Goal: Task Accomplishment & Management: Manage account settings

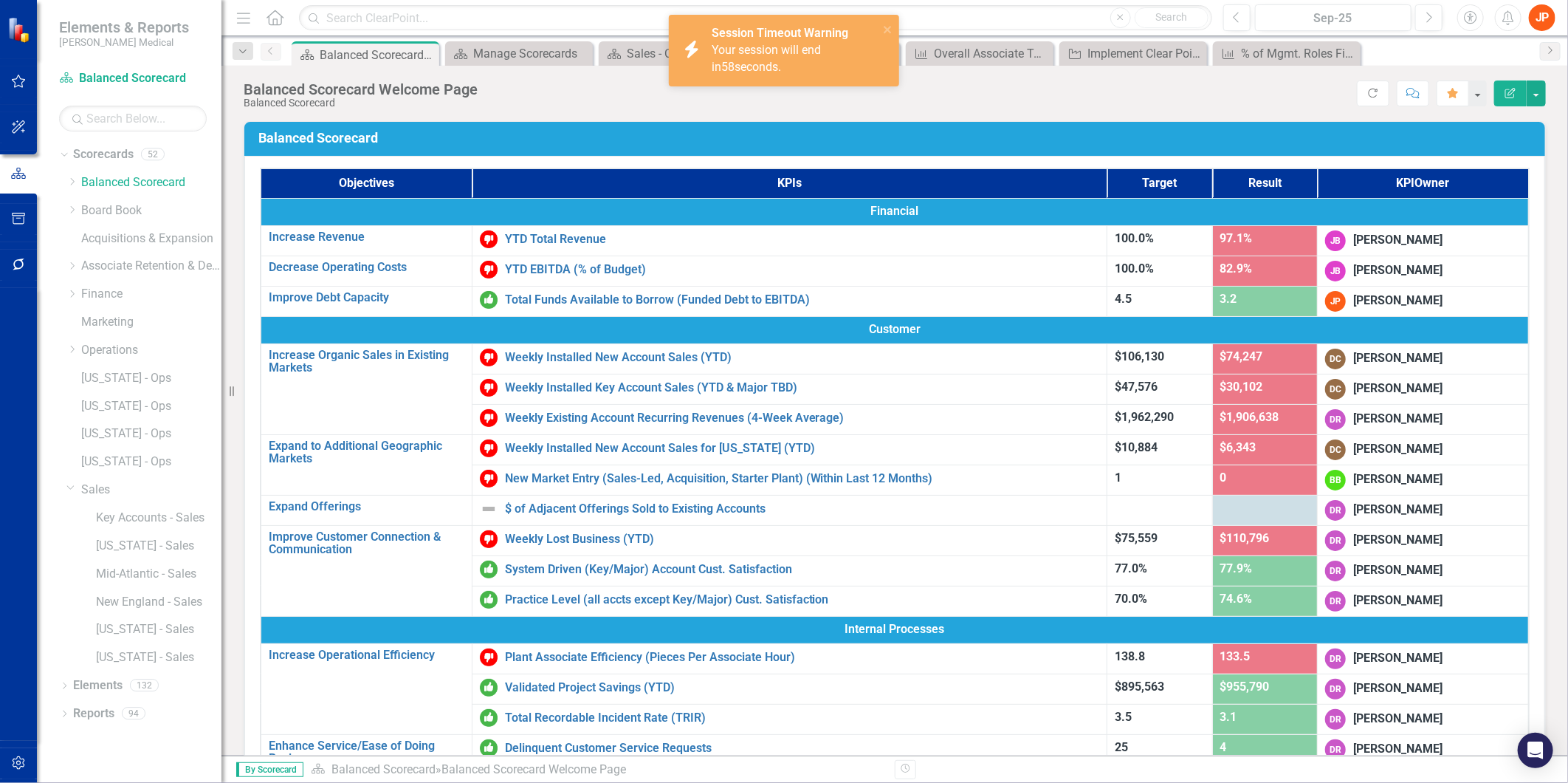
scroll to position [82, 0]
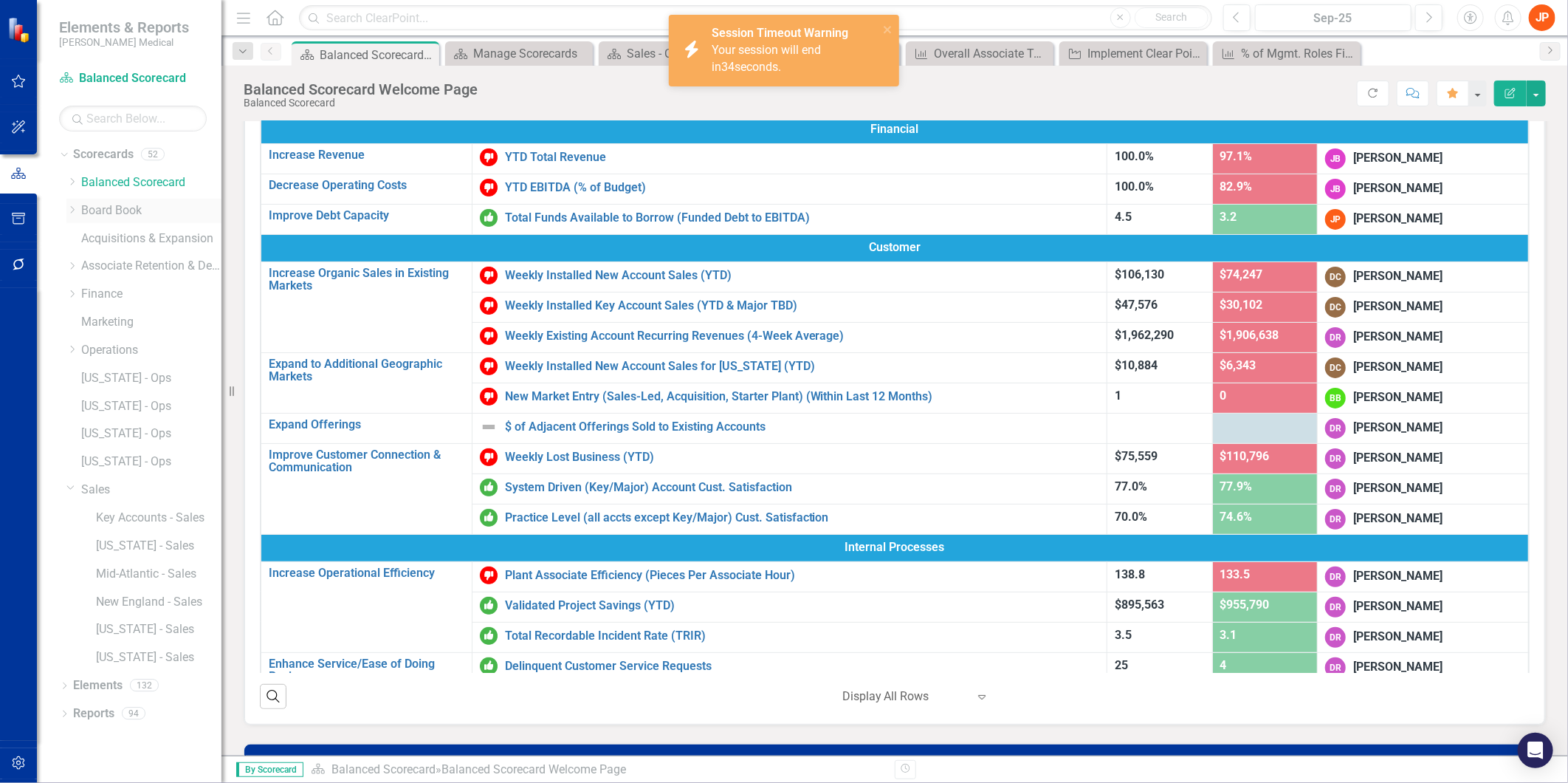
click at [78, 210] on div "Dropdown" at bounding box center [74, 210] width 15 height 12
click at [155, 242] on link "BoD - Finance" at bounding box center [159, 238] width 126 height 17
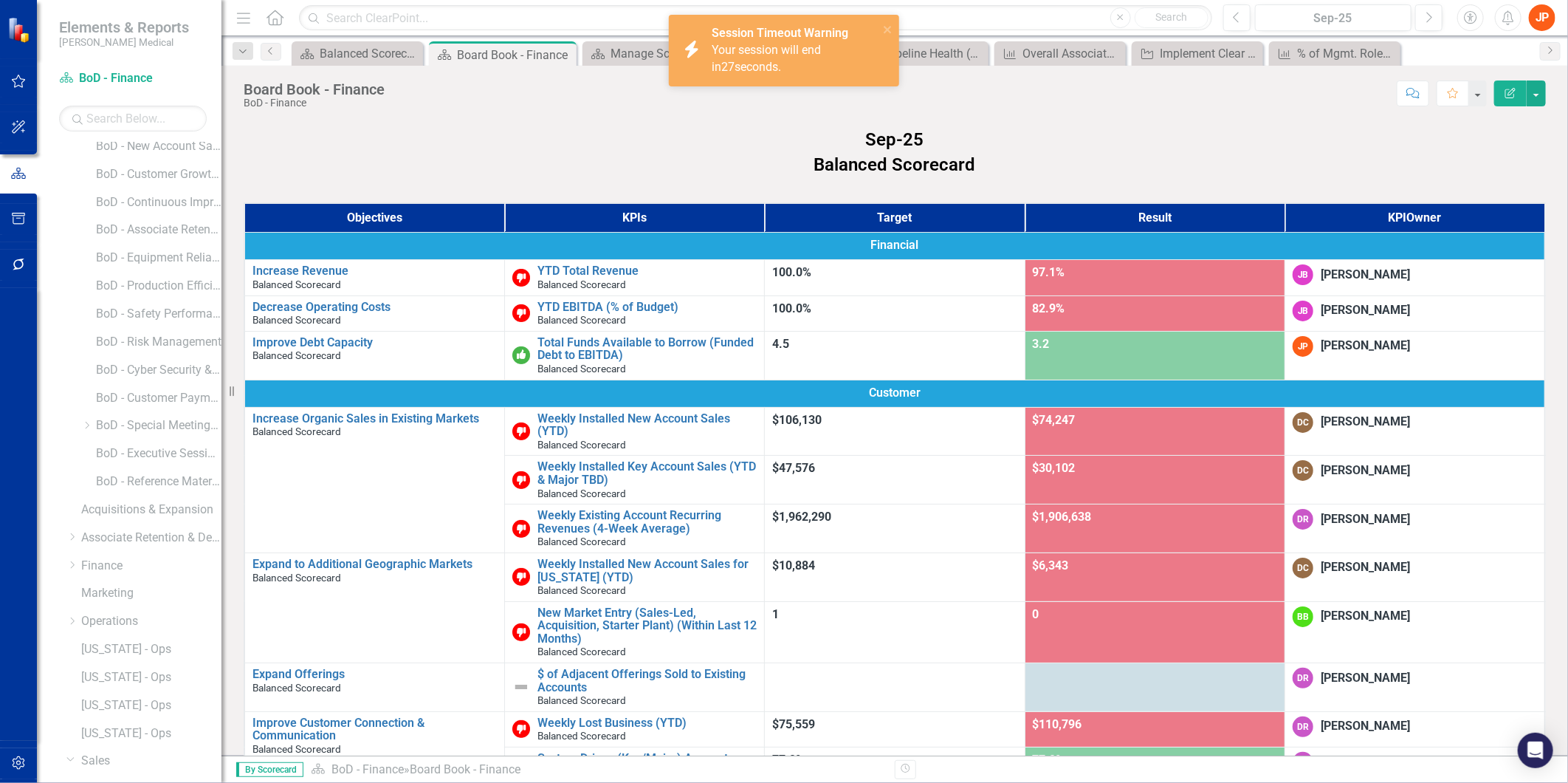
scroll to position [246, 0]
click at [74, 521] on icon "Dropdown" at bounding box center [72, 523] width 11 height 9
click at [62, 742] on icon "Dropdown" at bounding box center [64, 740] width 11 height 8
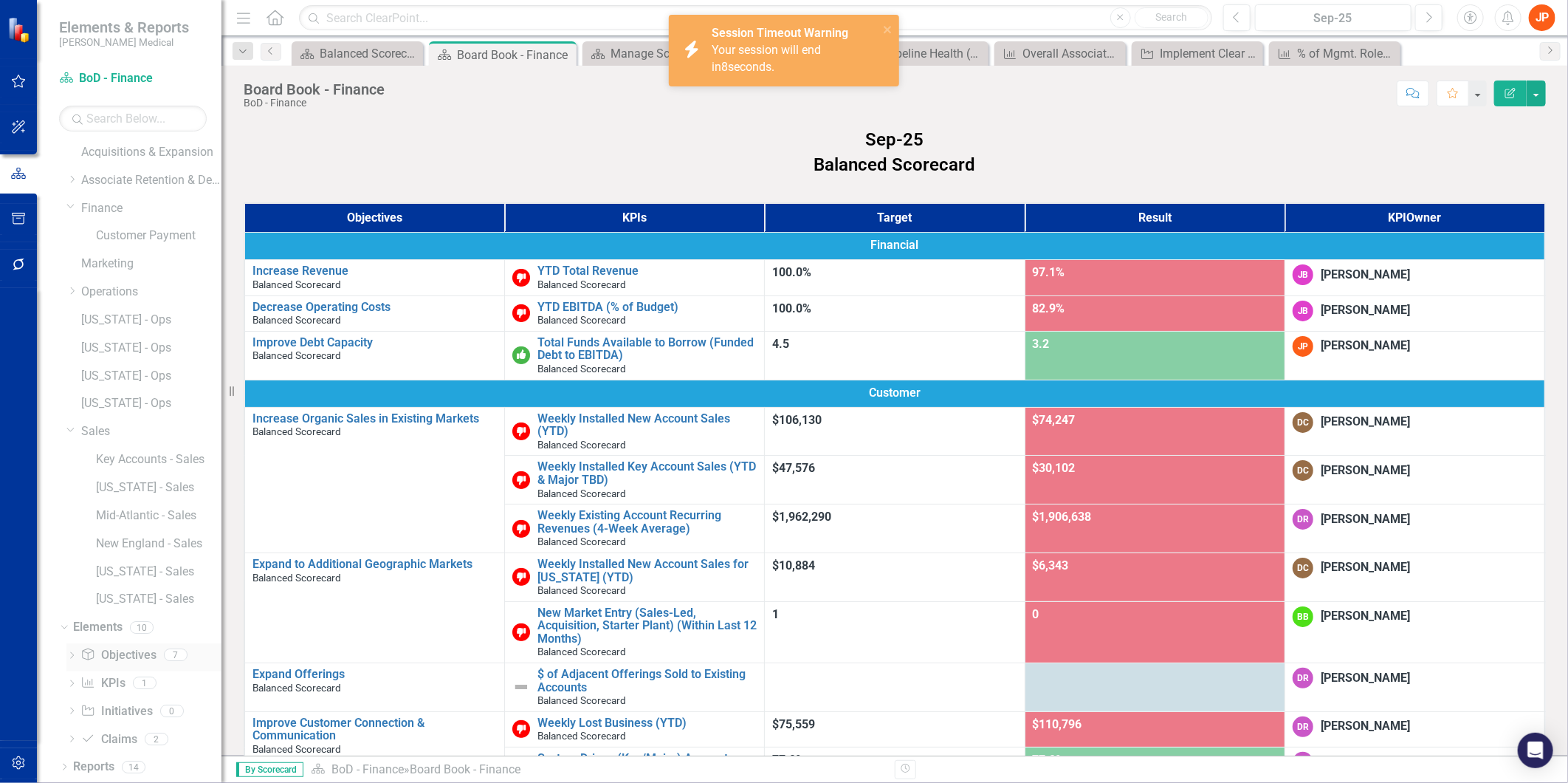
click at [130, 653] on link "Objective Objectives" at bounding box center [118, 655] width 75 height 17
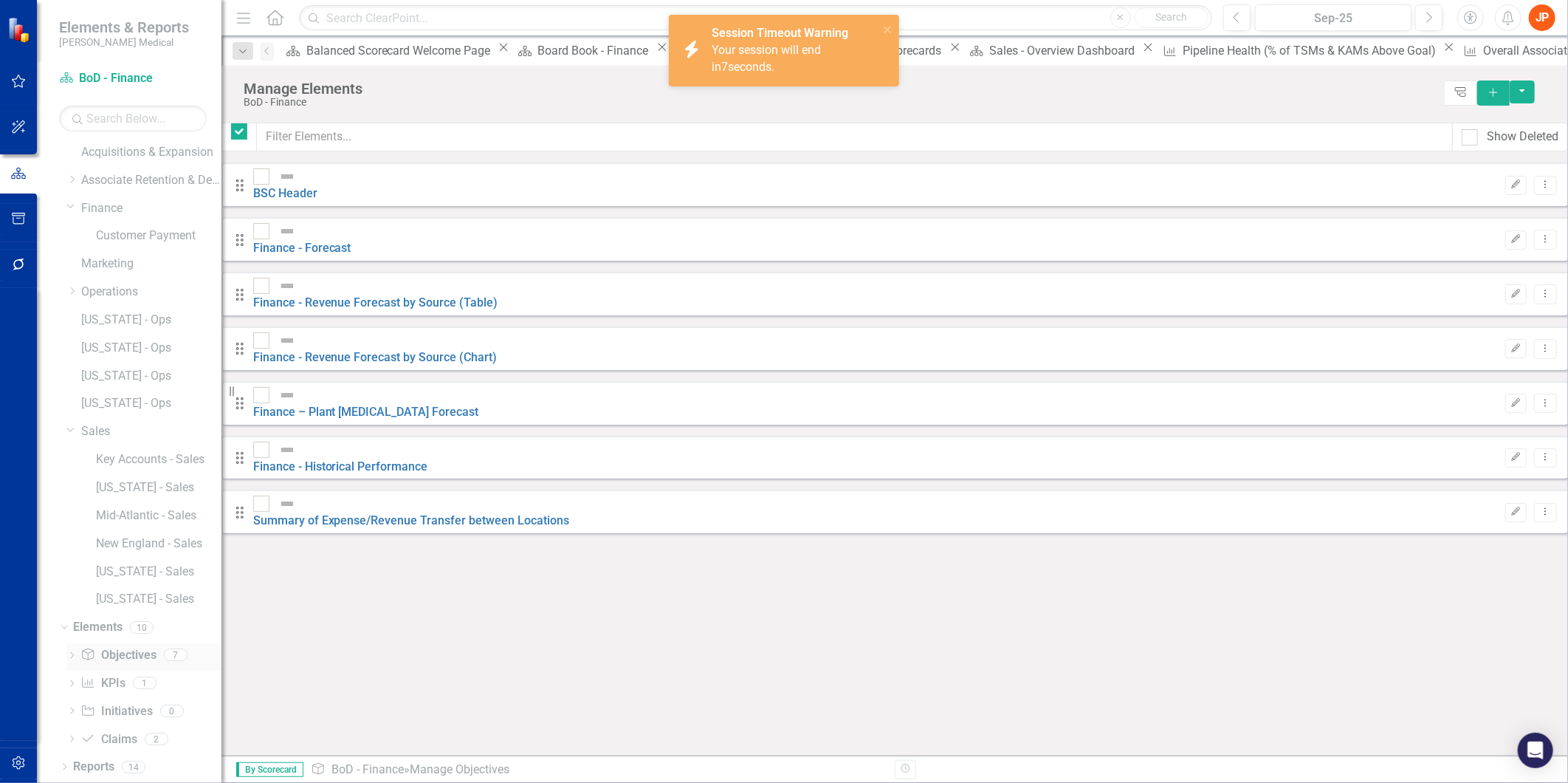
checkbox input "false"
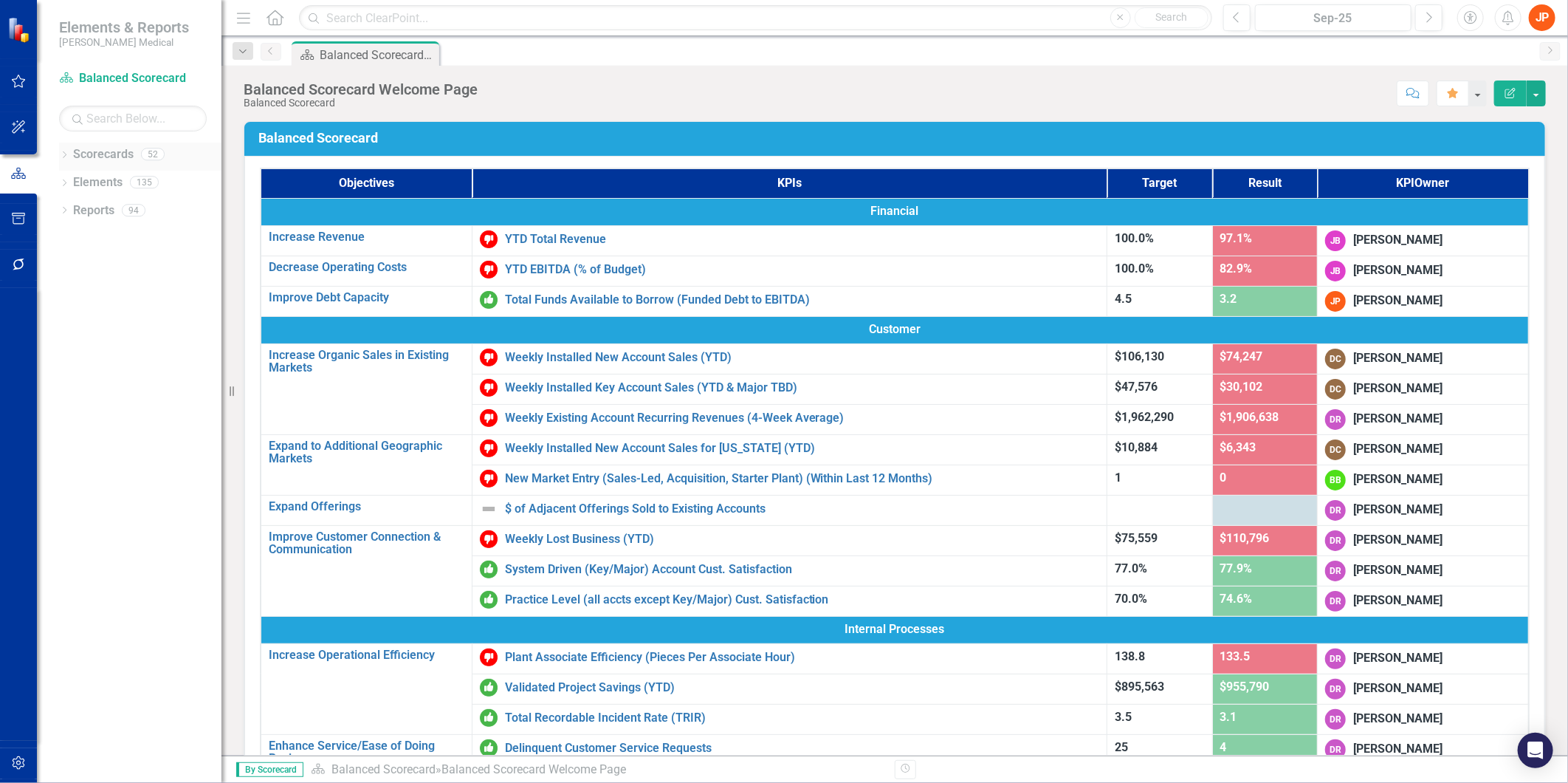
click at [107, 152] on link "Scorecards" at bounding box center [103, 154] width 61 height 17
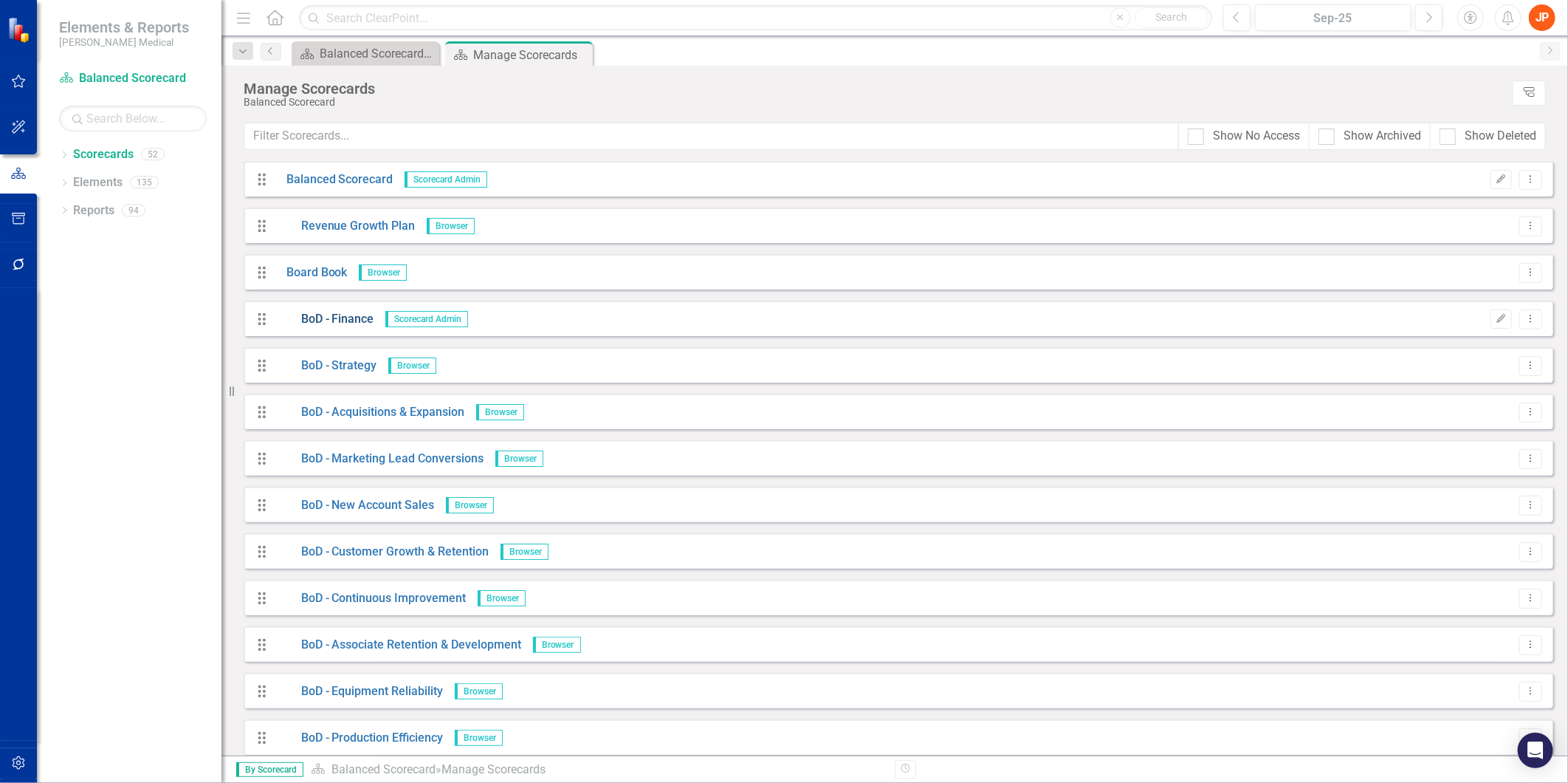
click at [355, 321] on link "BoD - Finance" at bounding box center [324, 319] width 99 height 17
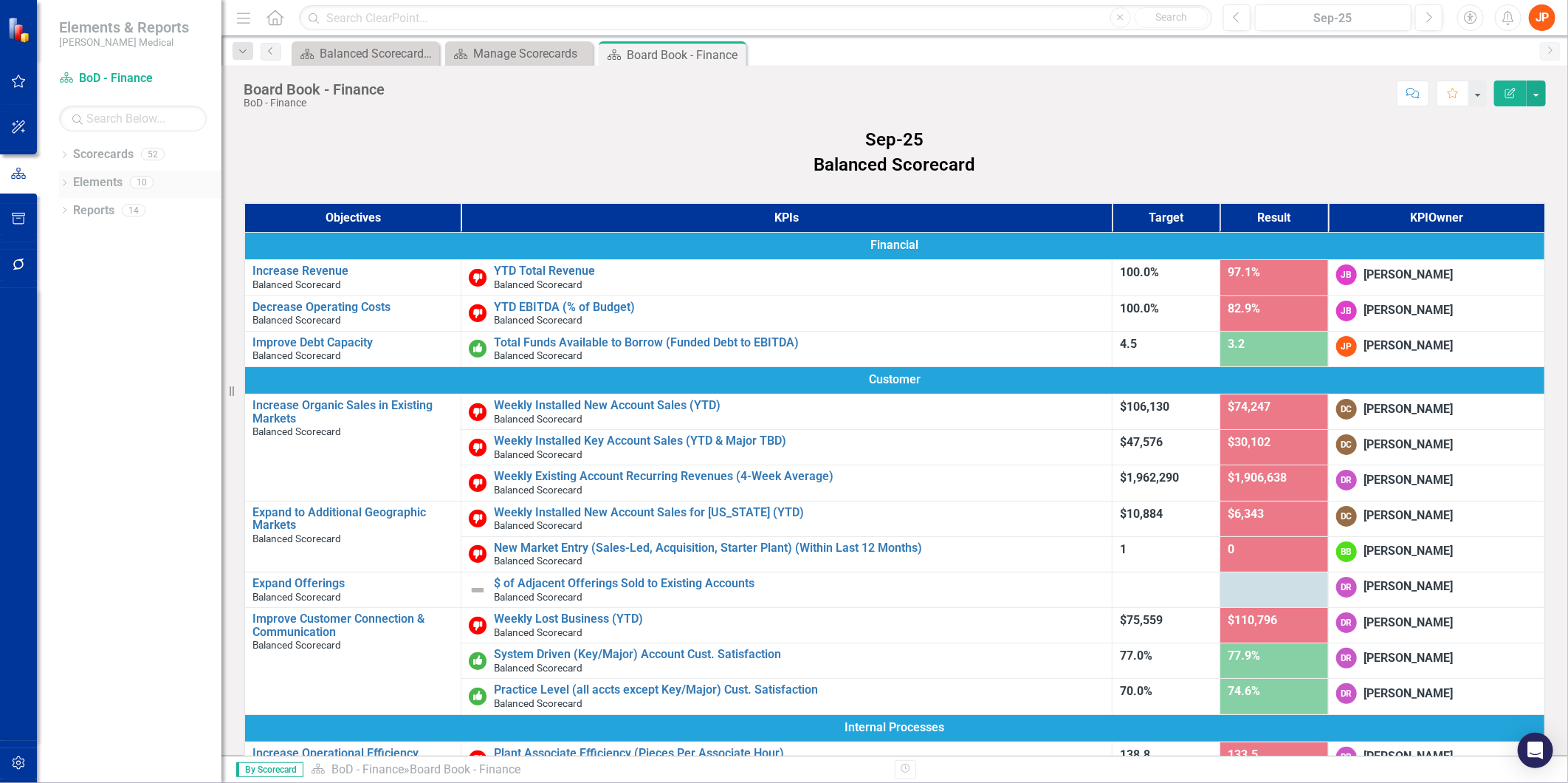
click at [67, 182] on icon "Dropdown" at bounding box center [64, 184] width 11 height 8
click at [110, 210] on link "Objective Objectives" at bounding box center [118, 210] width 75 height 17
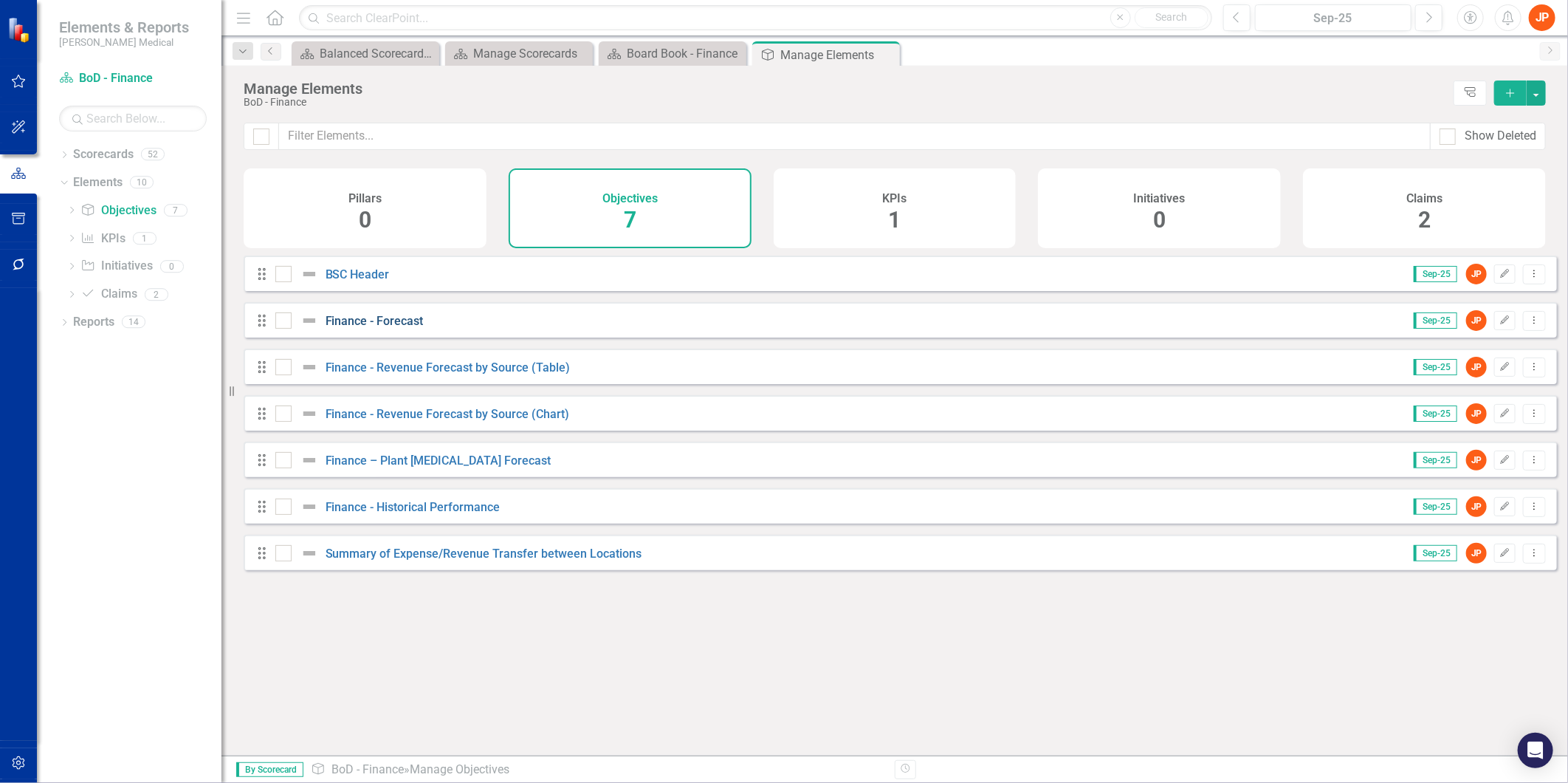
click at [348, 328] on link "Finance - Forecast" at bounding box center [374, 321] width 98 height 14
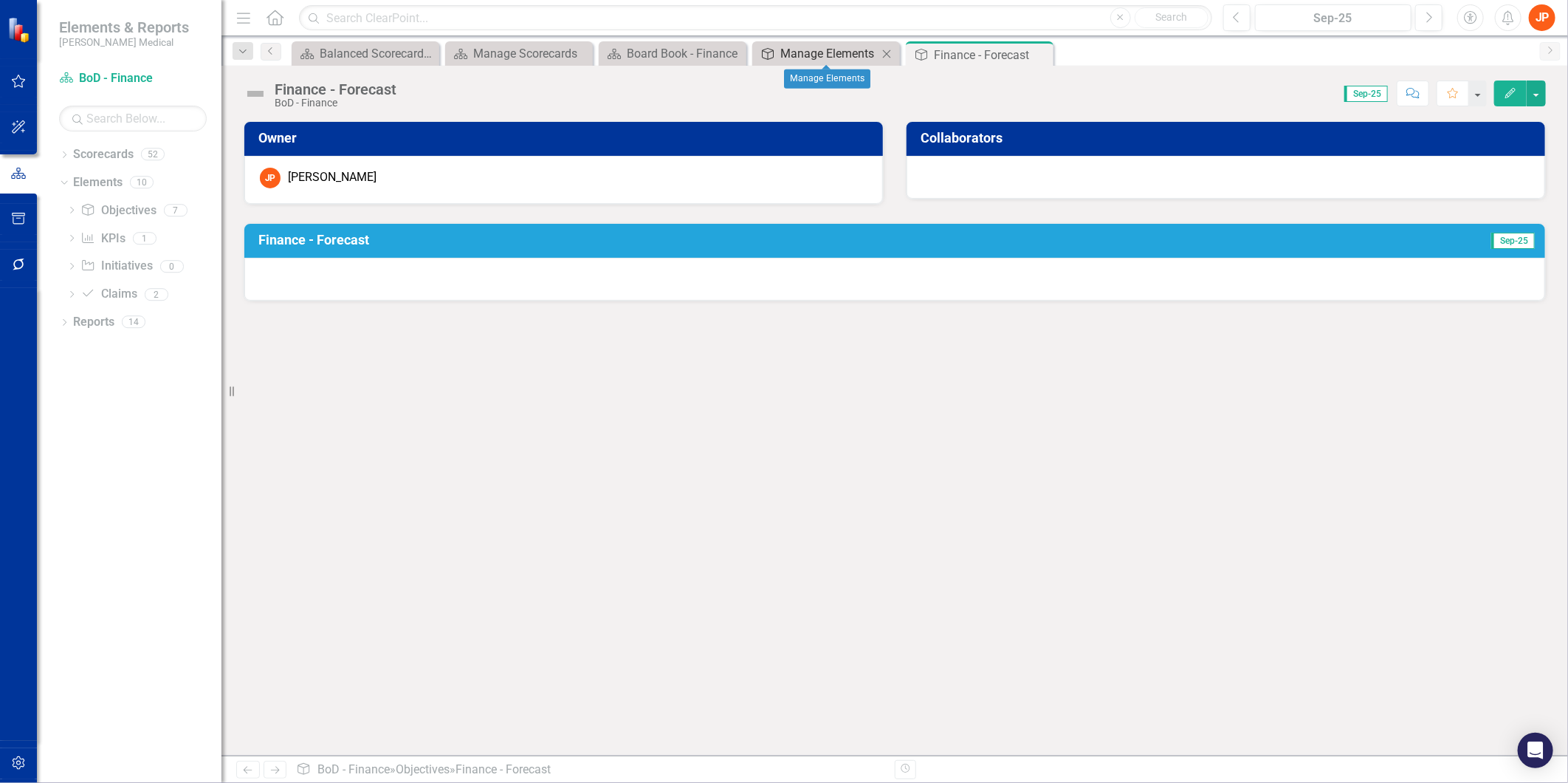
click at [786, 59] on div "Manage Elements" at bounding box center [828, 54] width 97 height 19
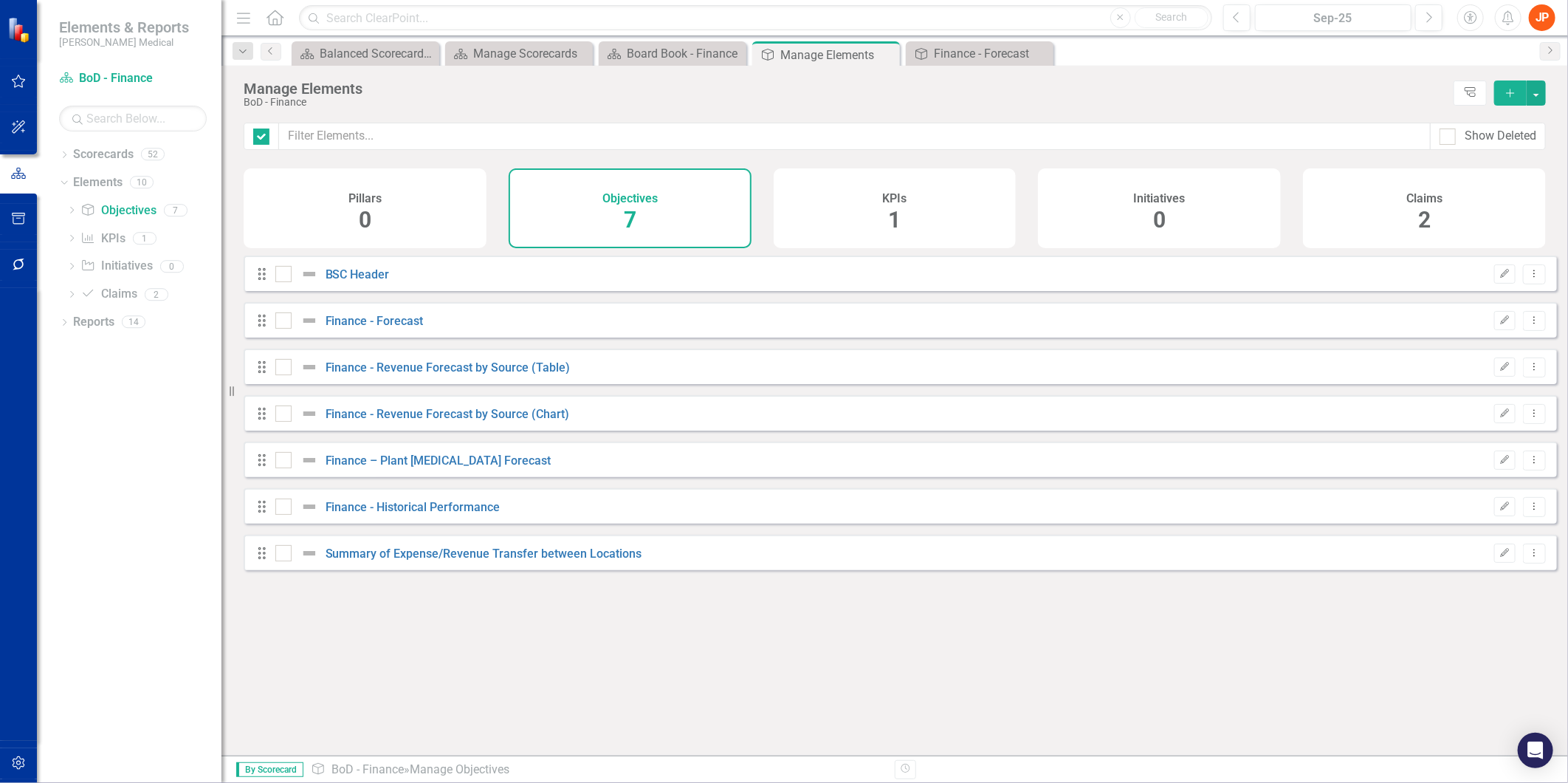
checkbox input "false"
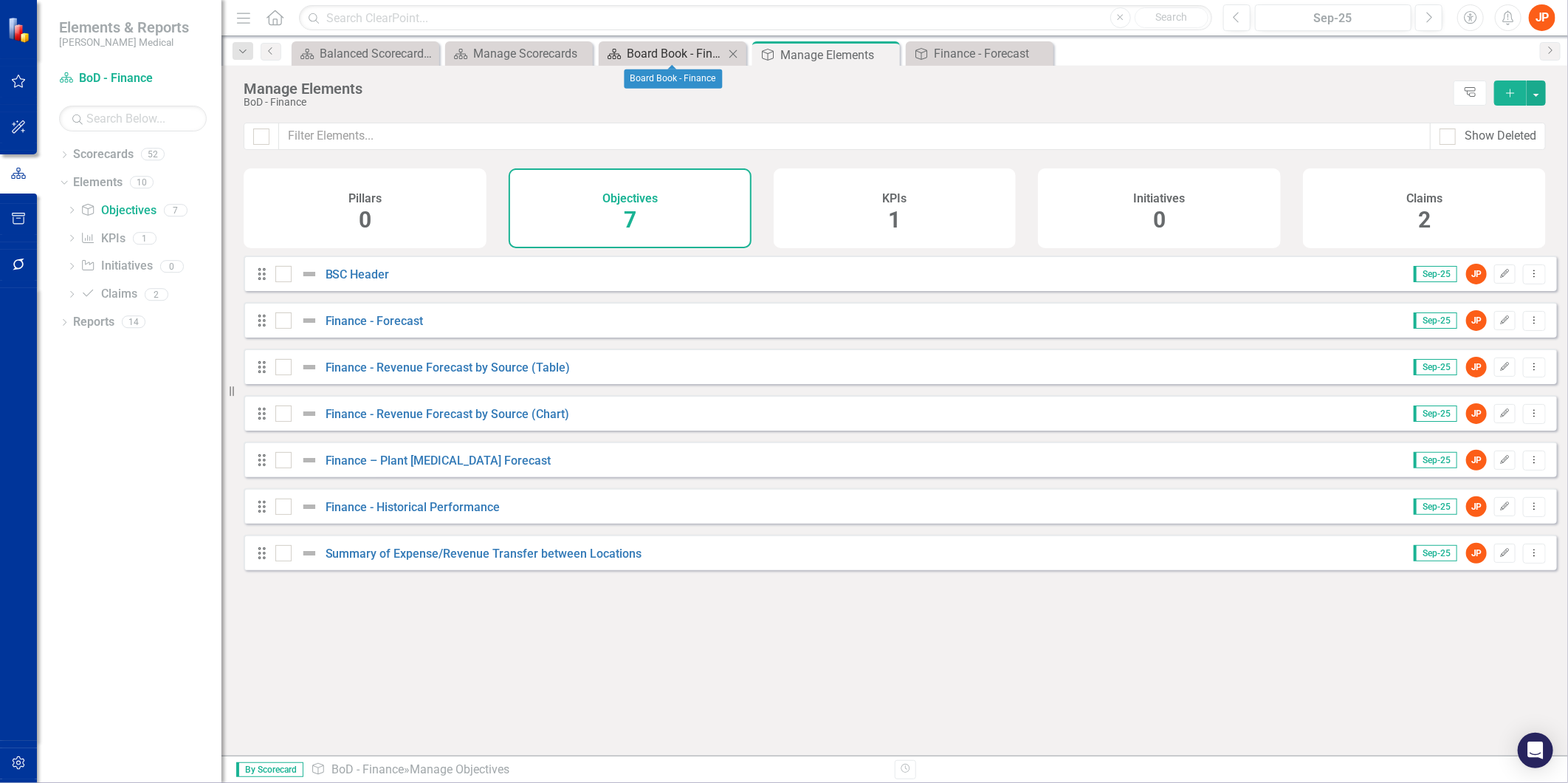
click at [679, 57] on div "Board Book - Finance" at bounding box center [675, 54] width 97 height 19
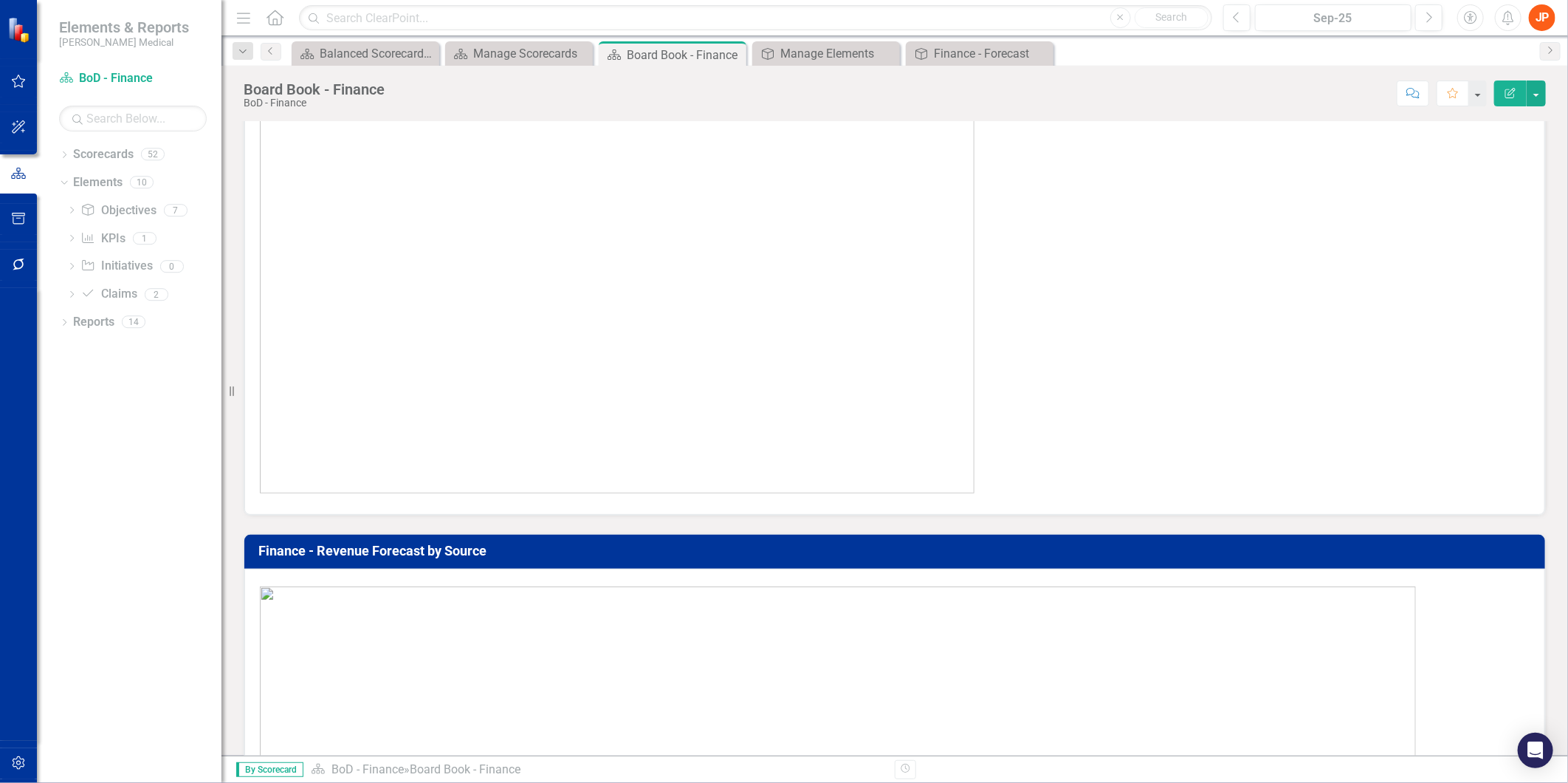
scroll to position [1805, 0]
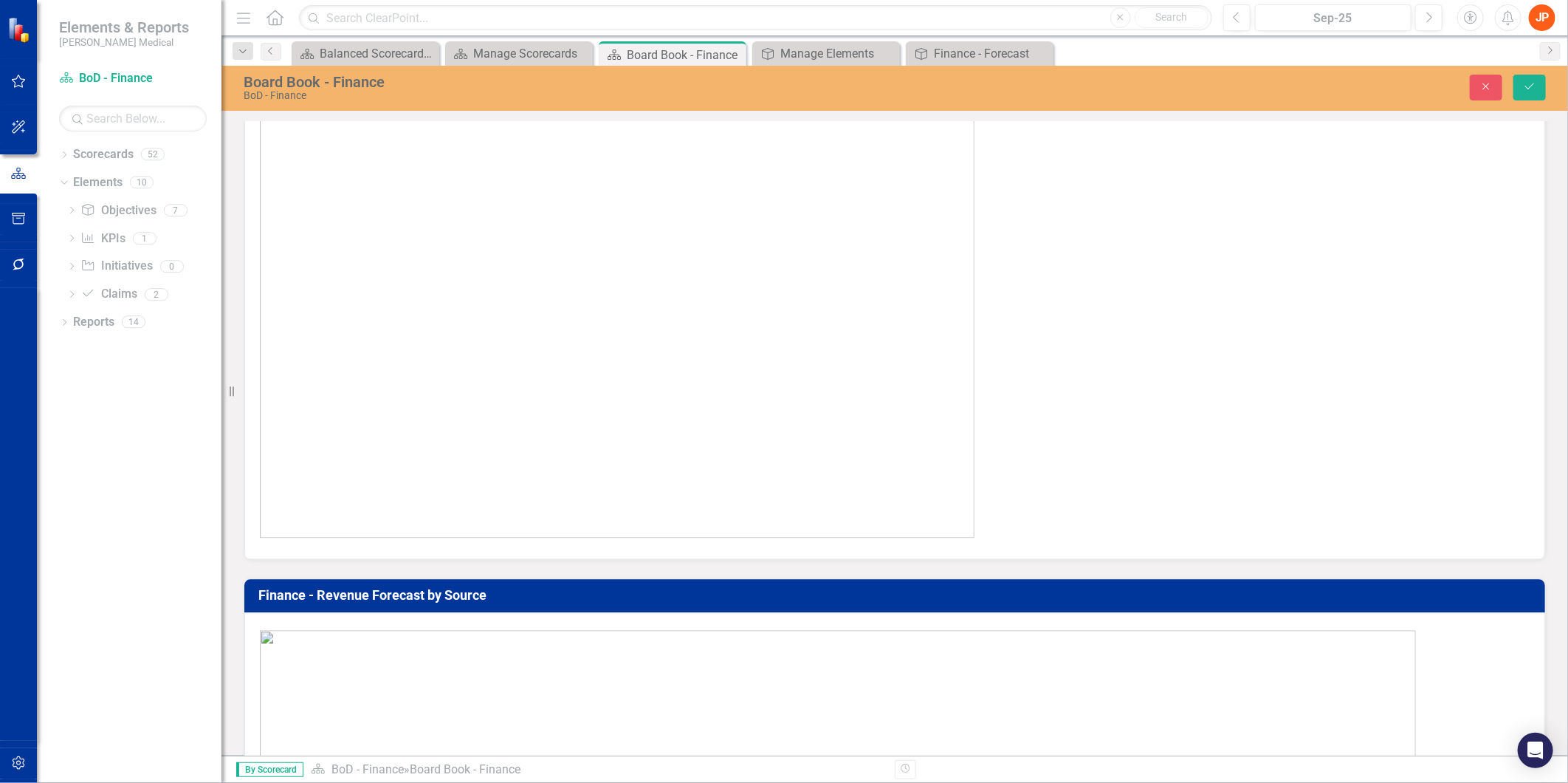
type textarea "<p>{[o713898][custom272754]}</p>"
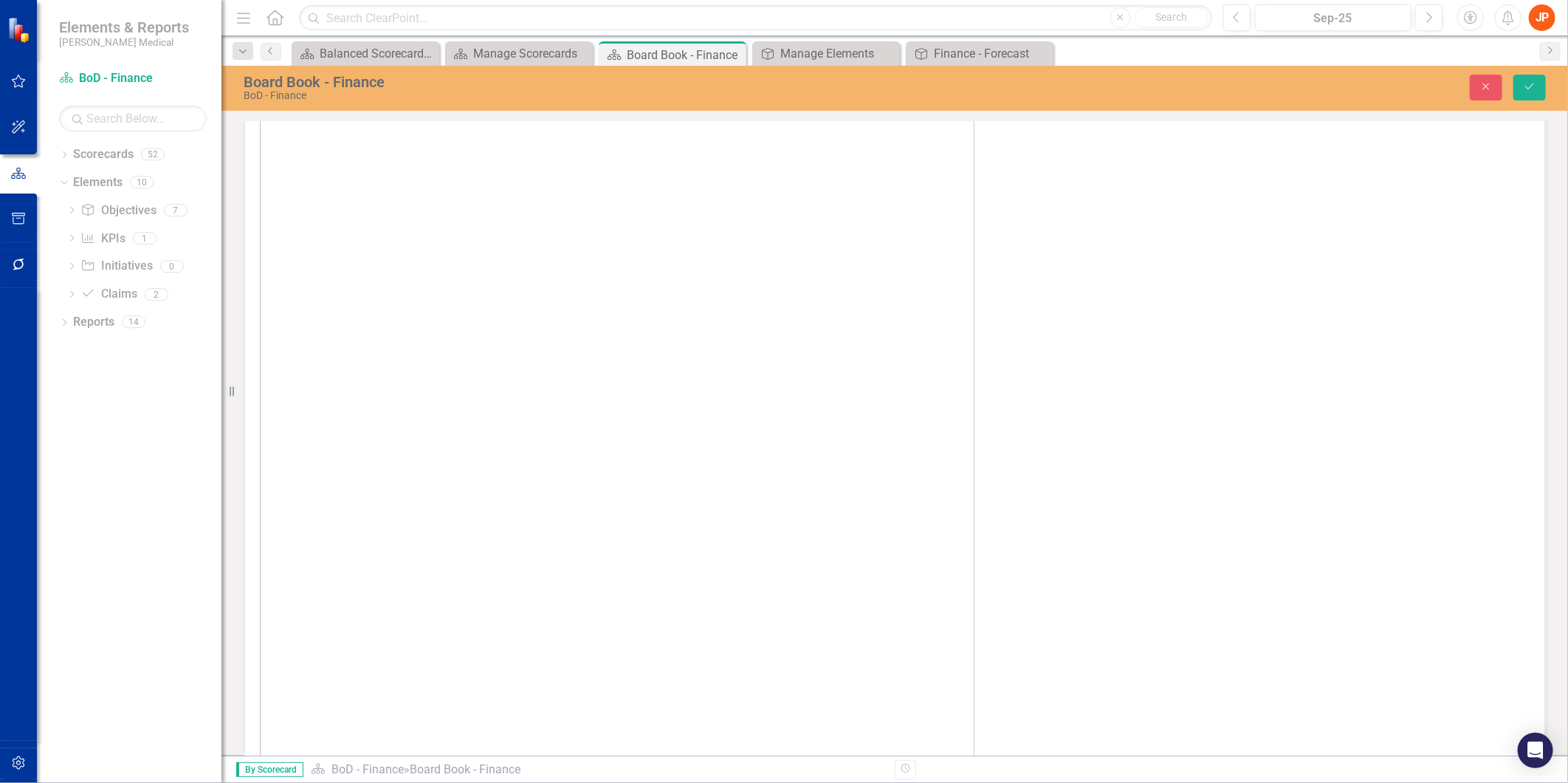
scroll to position [0, 0]
click at [1476, 87] on button "Close" at bounding box center [1486, 87] width 32 height 26
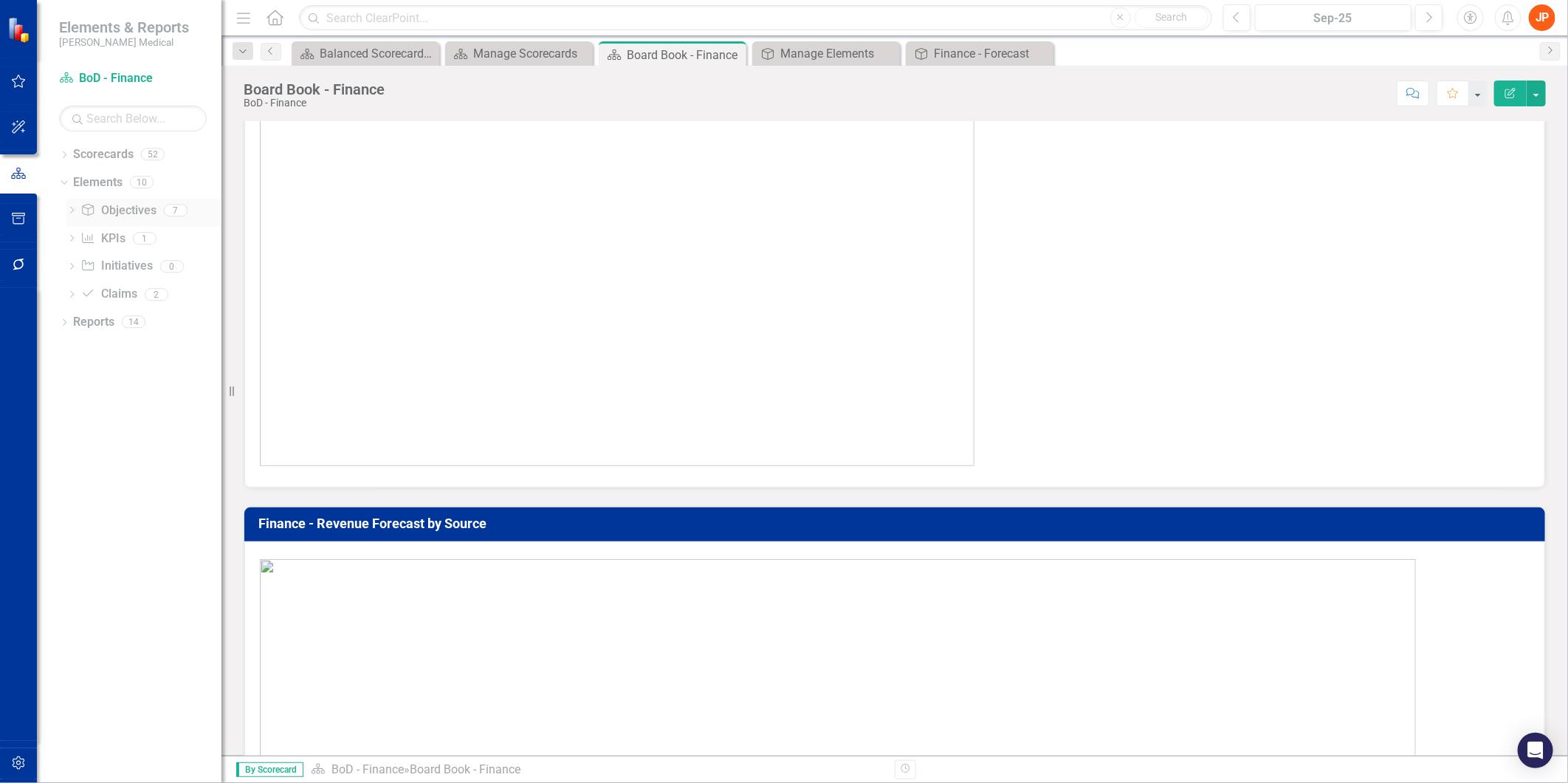
click at [121, 211] on link "Objective Objectives" at bounding box center [118, 210] width 75 height 17
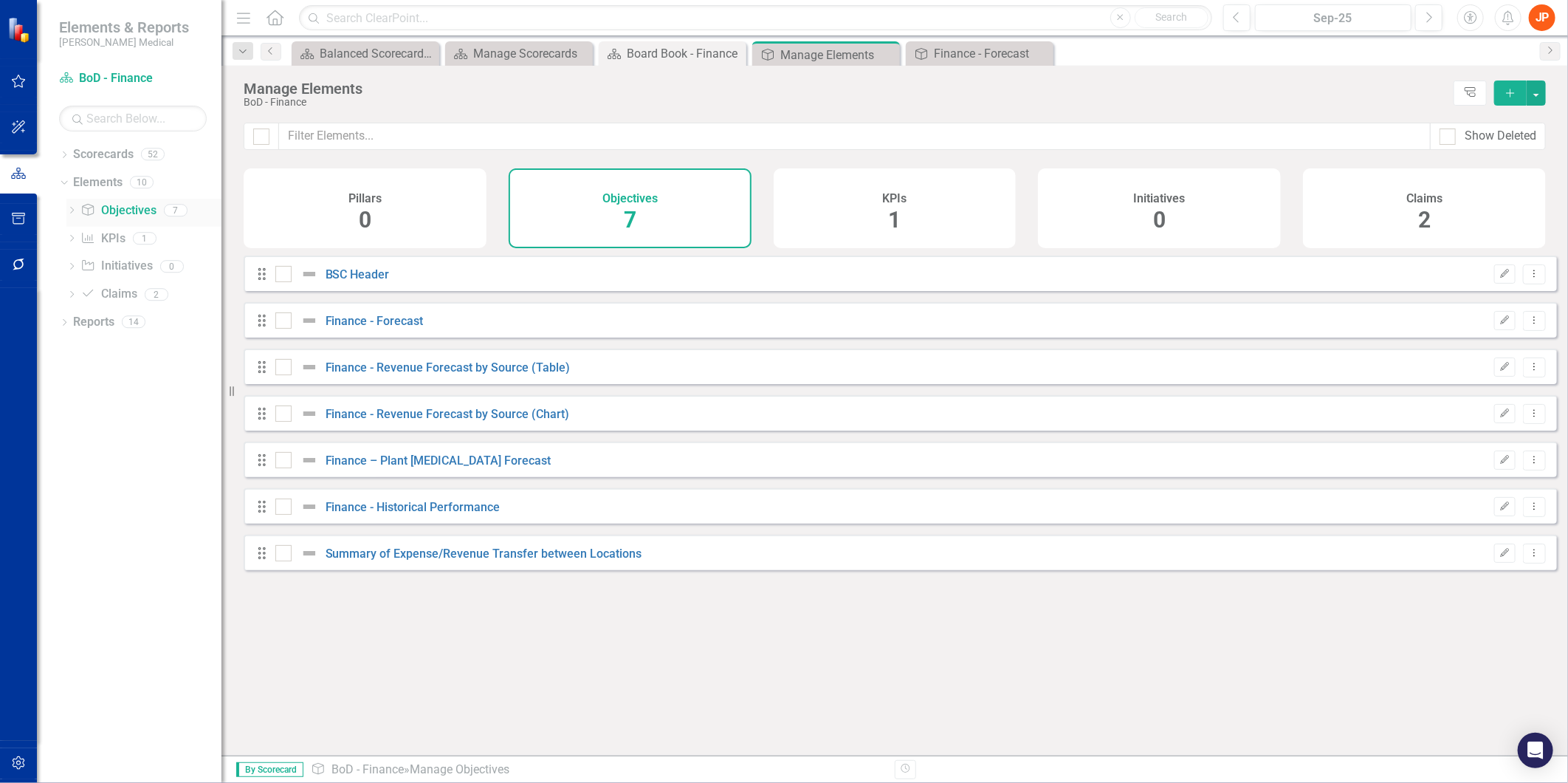
checkbox input "false"
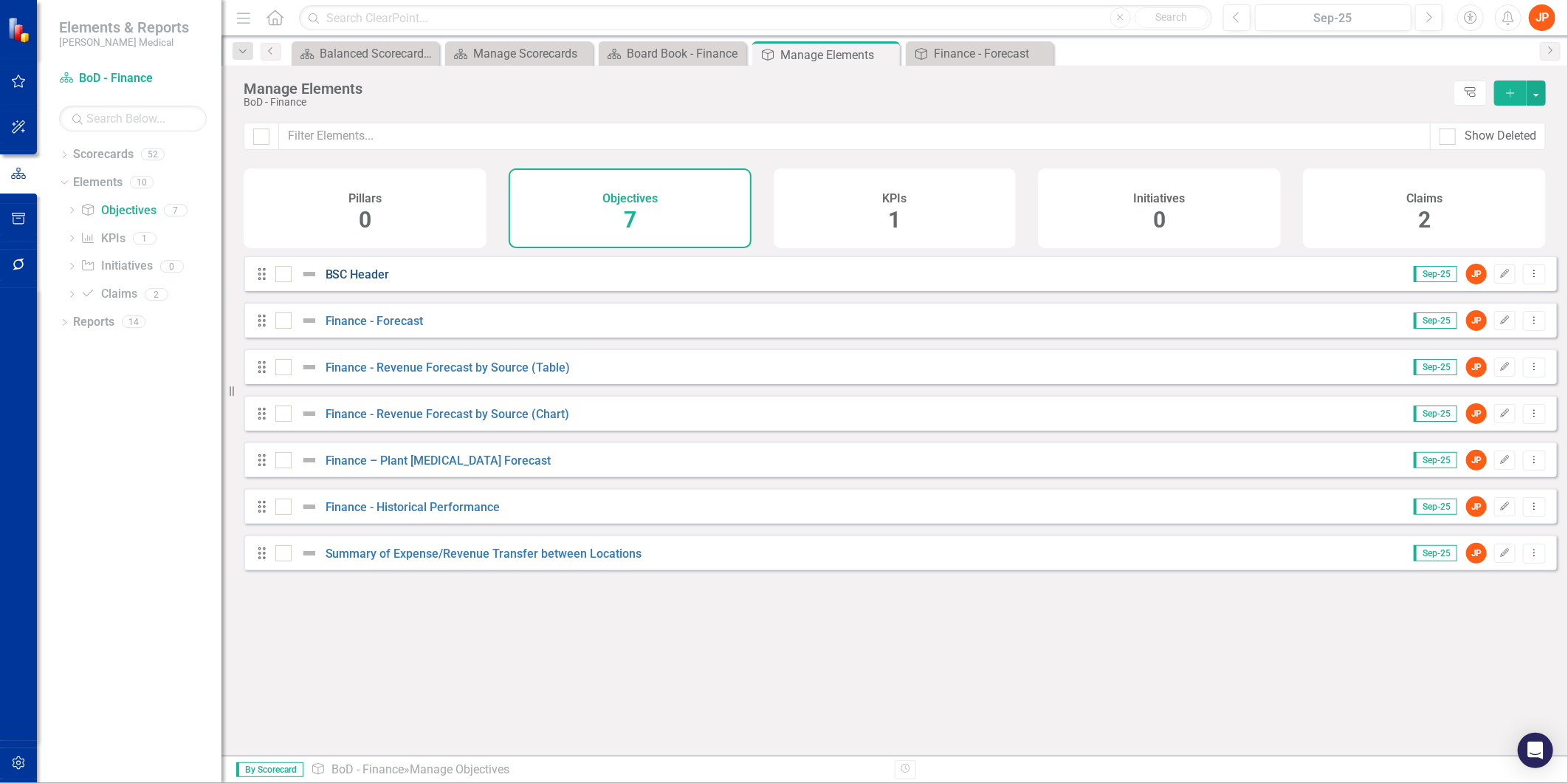
click at [366, 282] on link "BSC Header" at bounding box center [357, 275] width 64 height 14
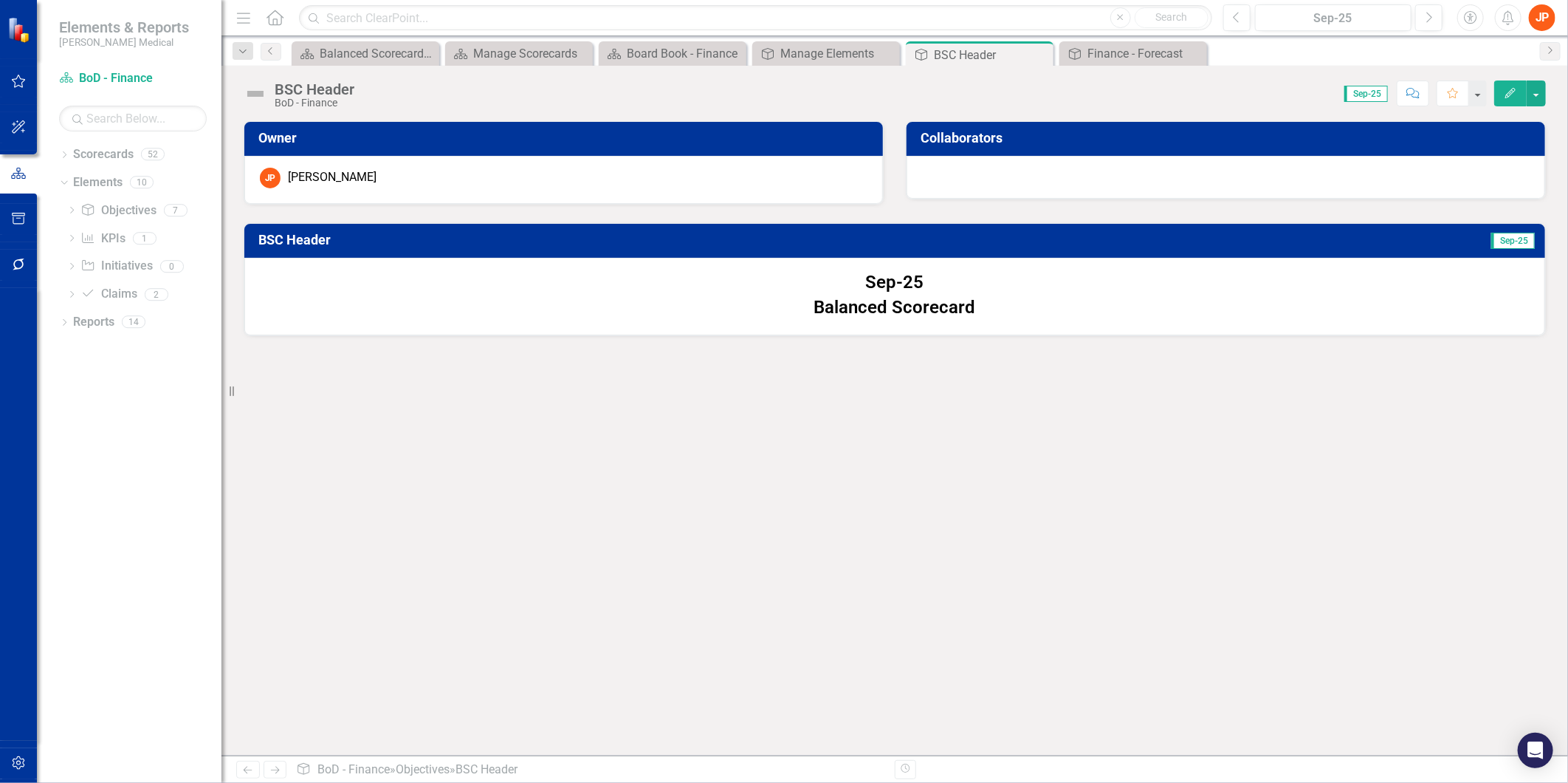
click at [1510, 96] on icon "Edit" at bounding box center [1510, 94] width 13 height 11
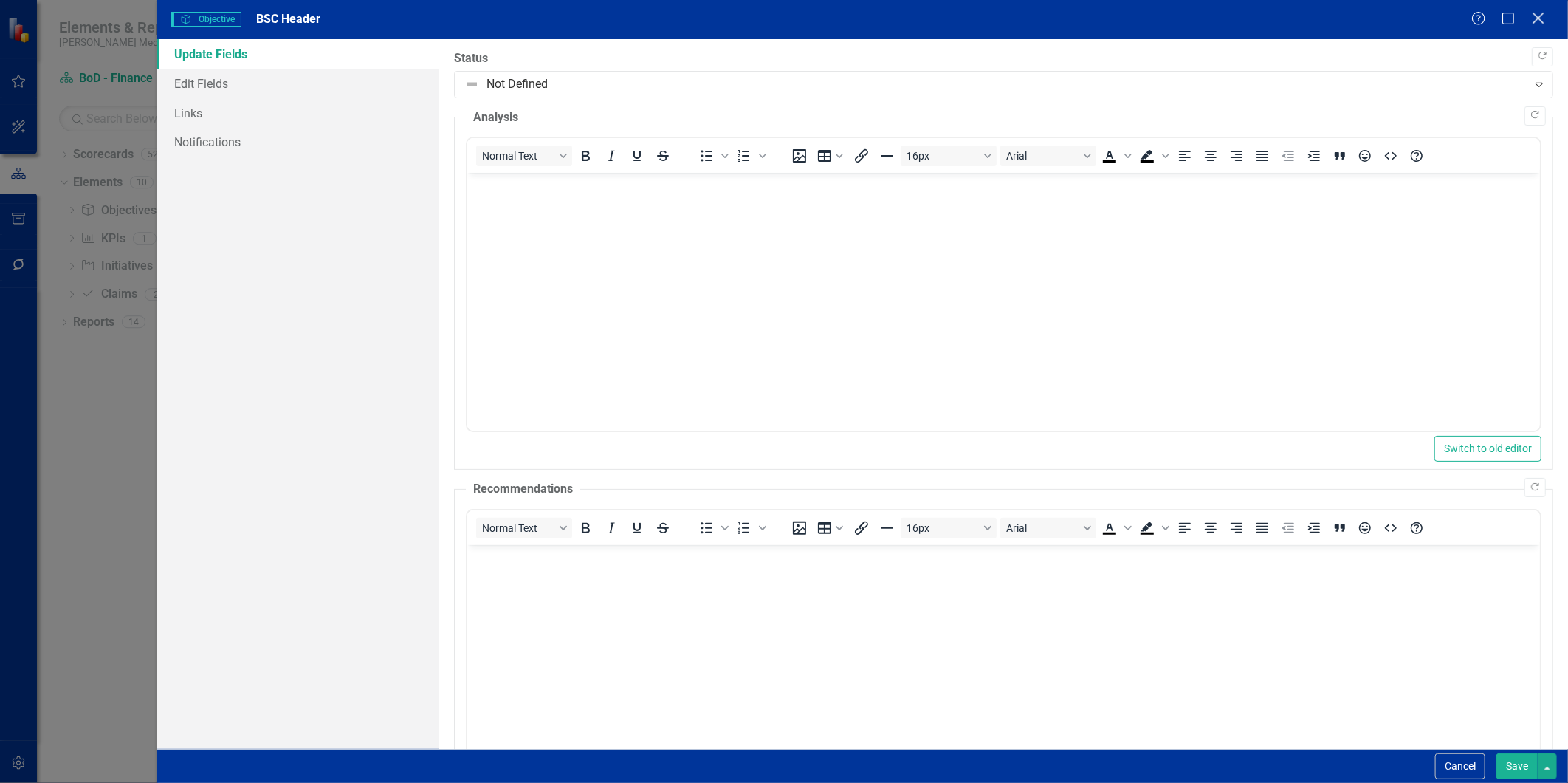
click at [1534, 23] on icon at bounding box center [1538, 18] width 11 height 11
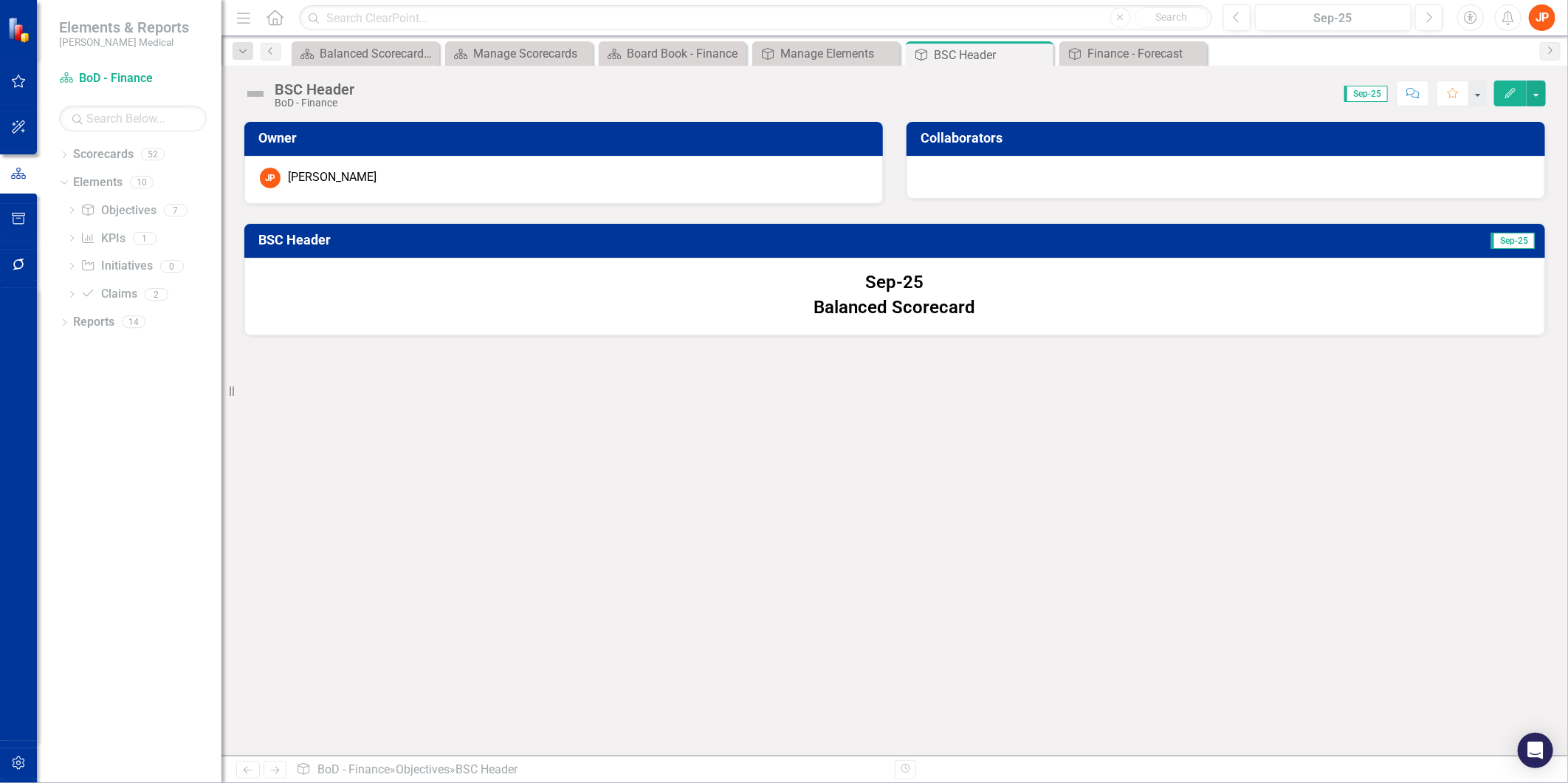
click at [394, 233] on h3 "BSC Header" at bounding box center [653, 240] width 788 height 15
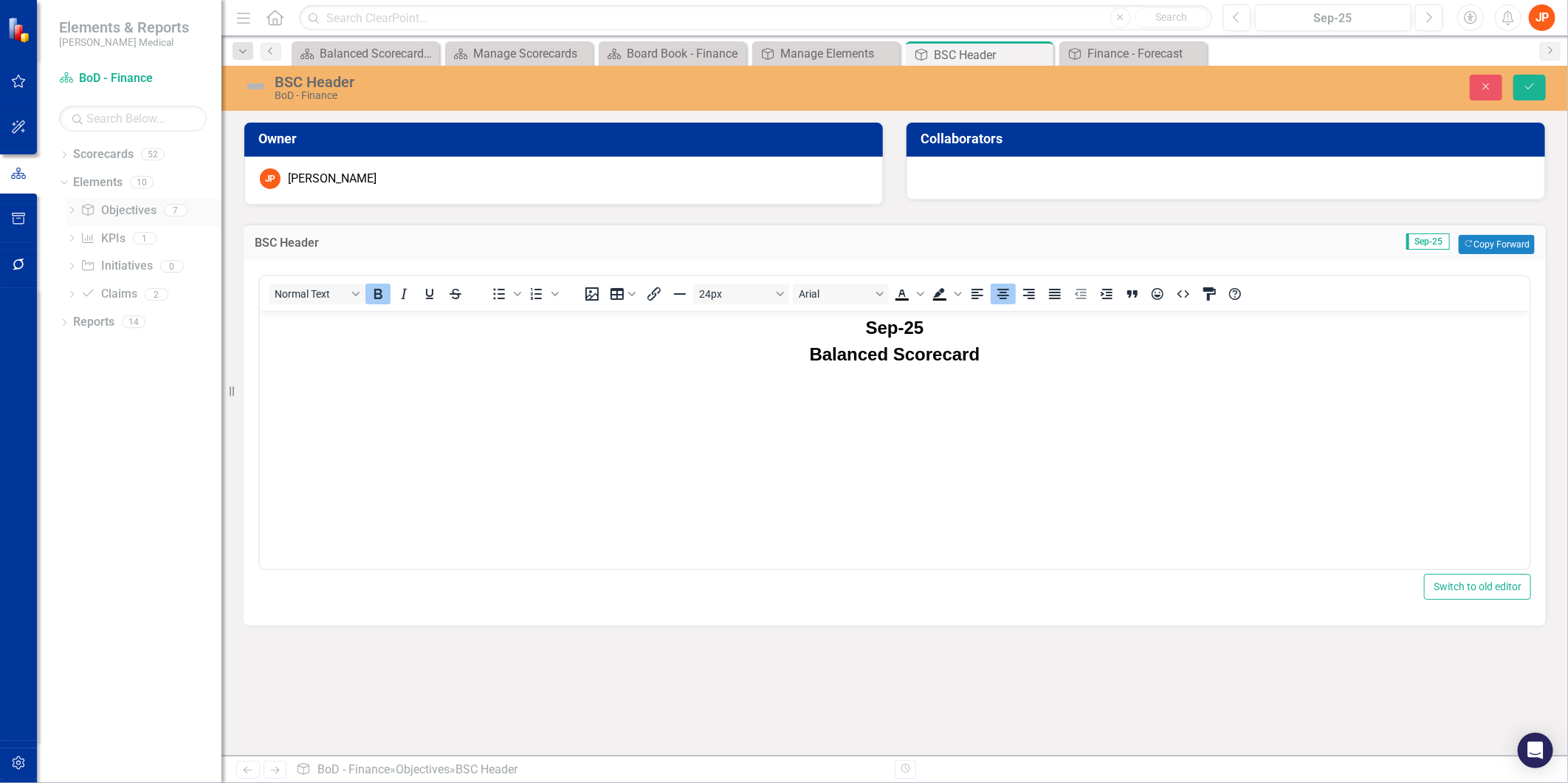
click at [126, 210] on link "Objective Objectives" at bounding box center [118, 210] width 75 height 17
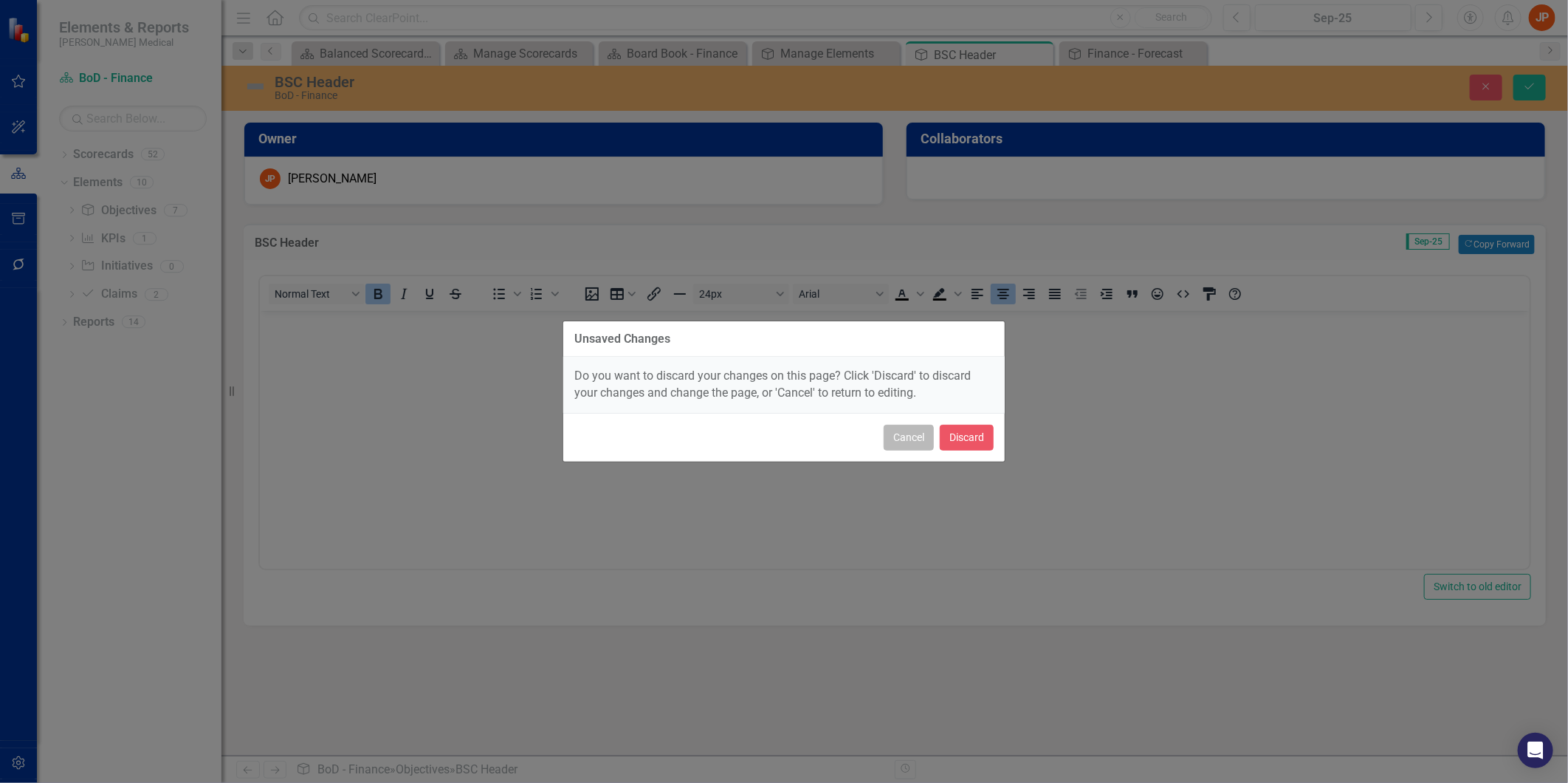
click at [887, 436] on button "Cancel" at bounding box center [908, 437] width 50 height 26
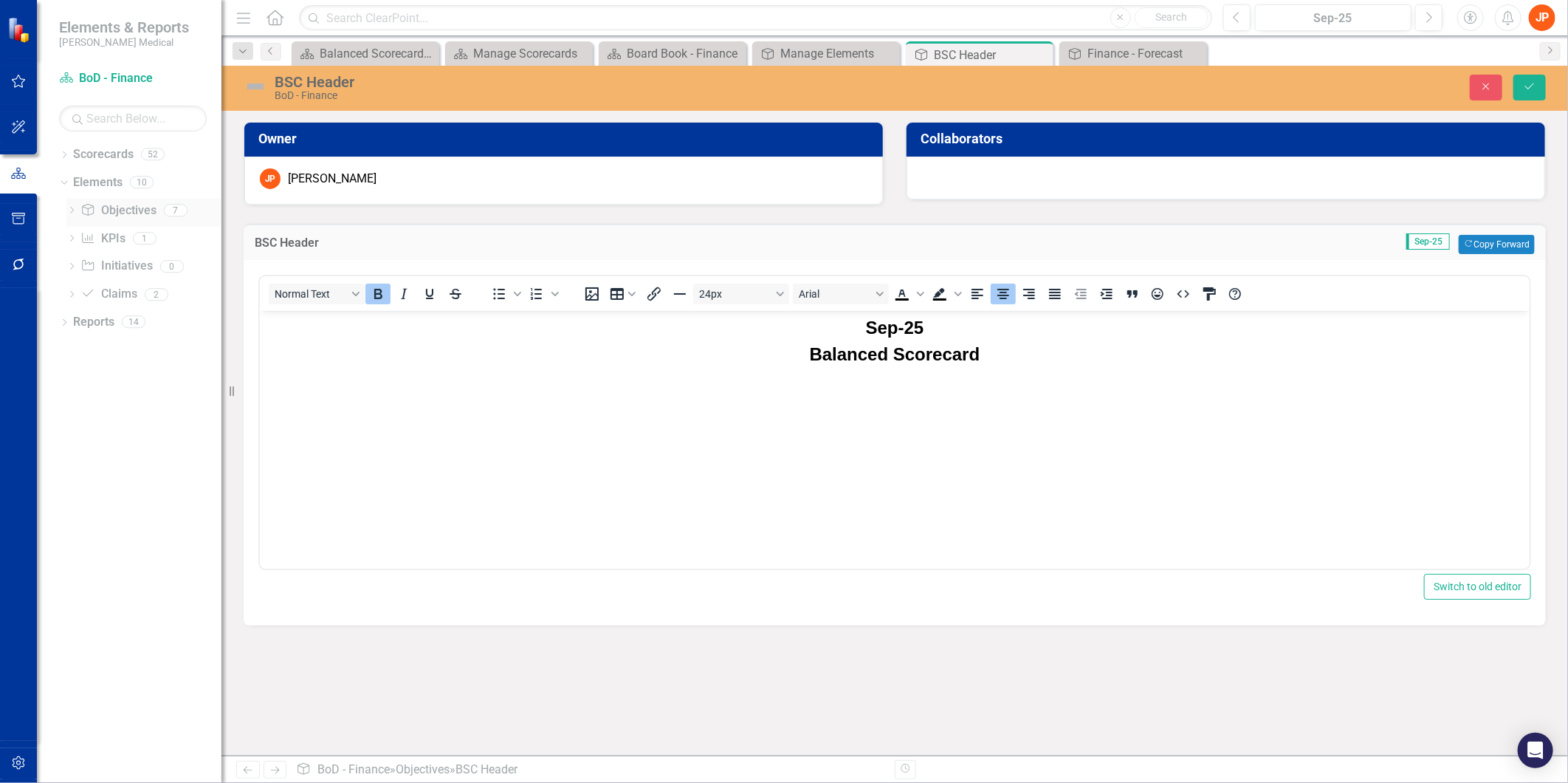
click at [116, 213] on link "Objective Objectives" at bounding box center [118, 210] width 75 height 17
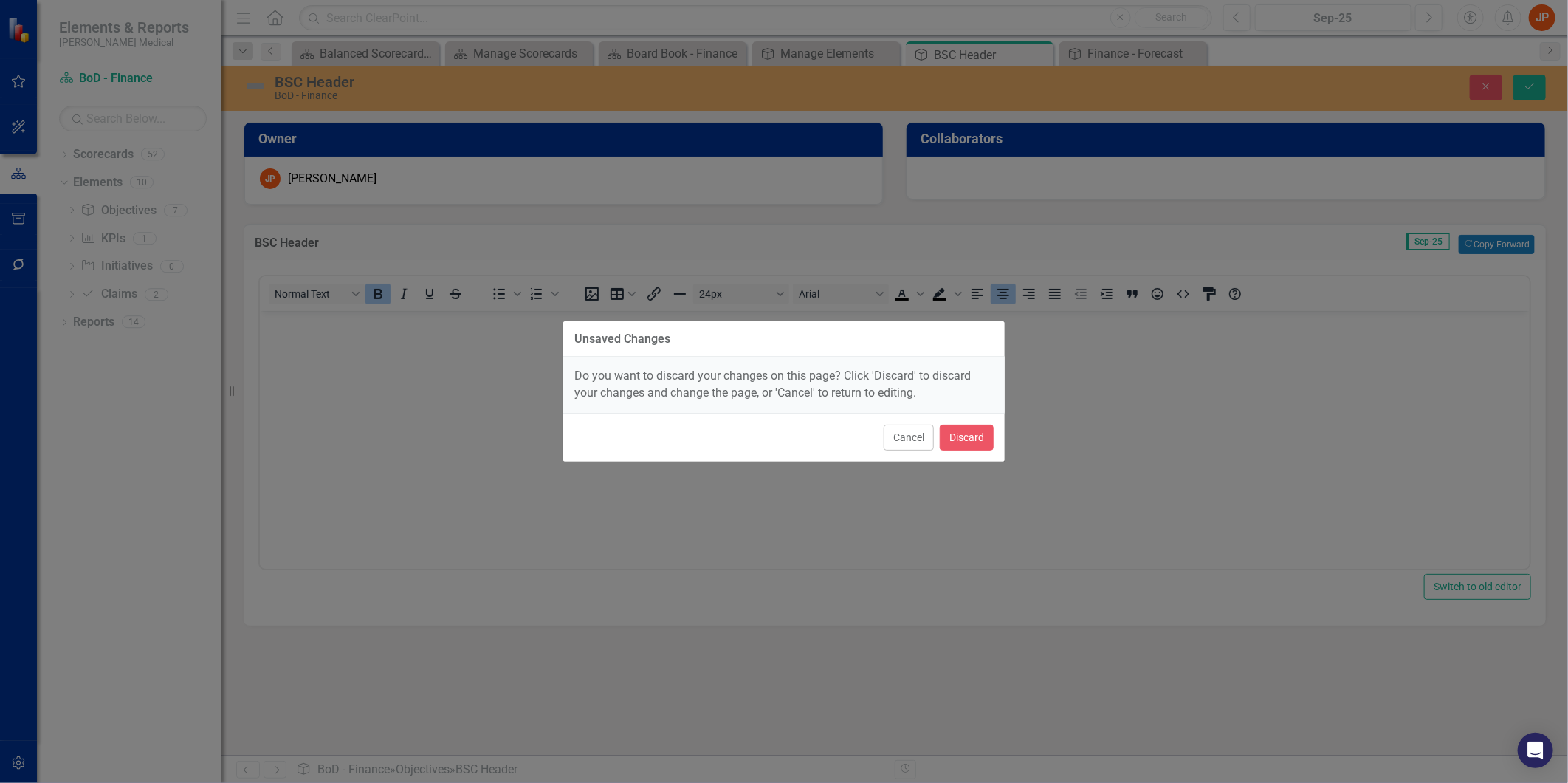
click at [1496, 84] on div "Unsaved Changes Do you want to discard your changes on this page? Click 'Discar…" at bounding box center [784, 392] width 1568 height 783
click at [922, 426] on button "Cancel" at bounding box center [908, 437] width 50 height 26
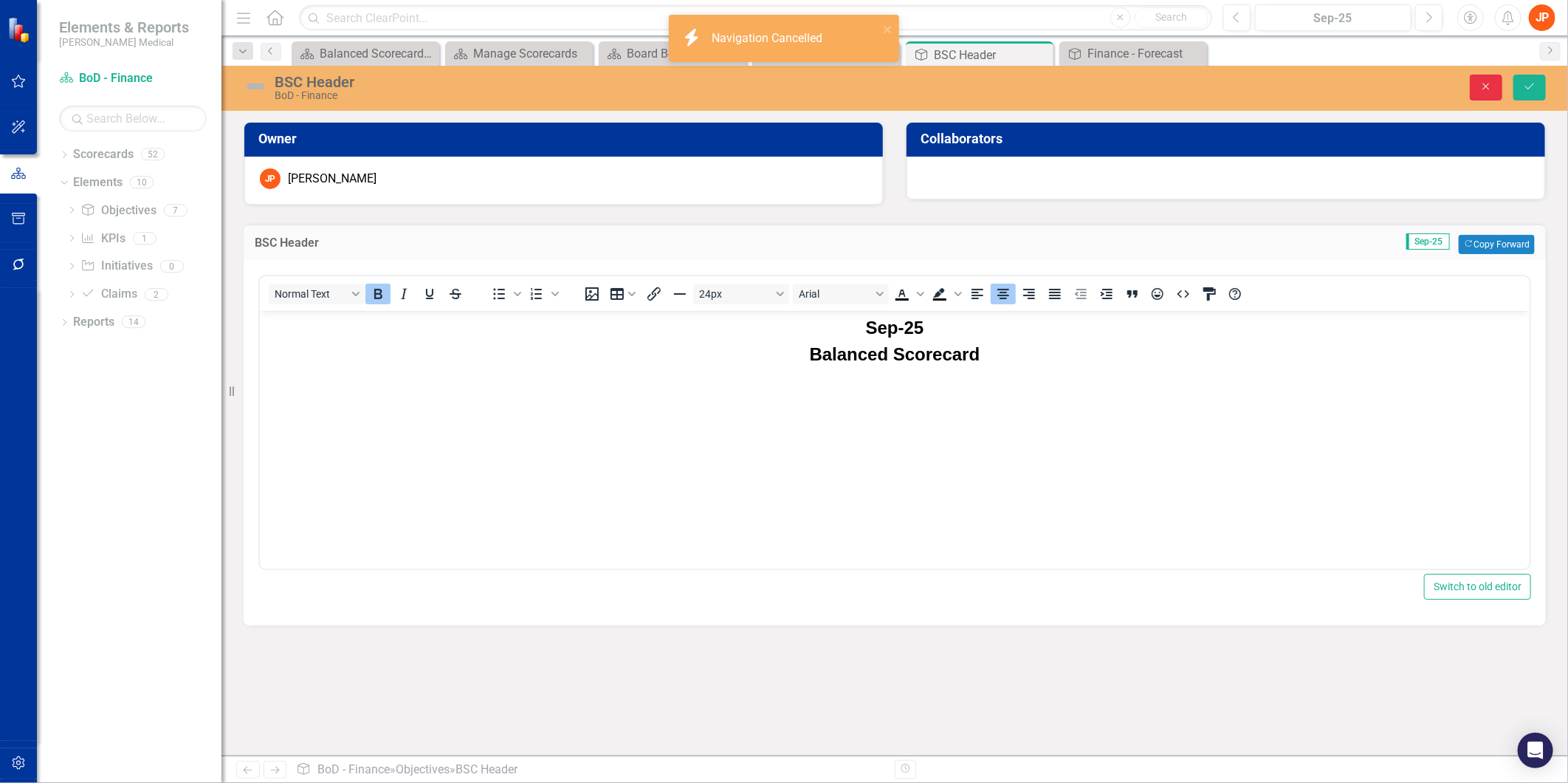
click at [1485, 90] on icon "Close" at bounding box center [1486, 87] width 13 height 11
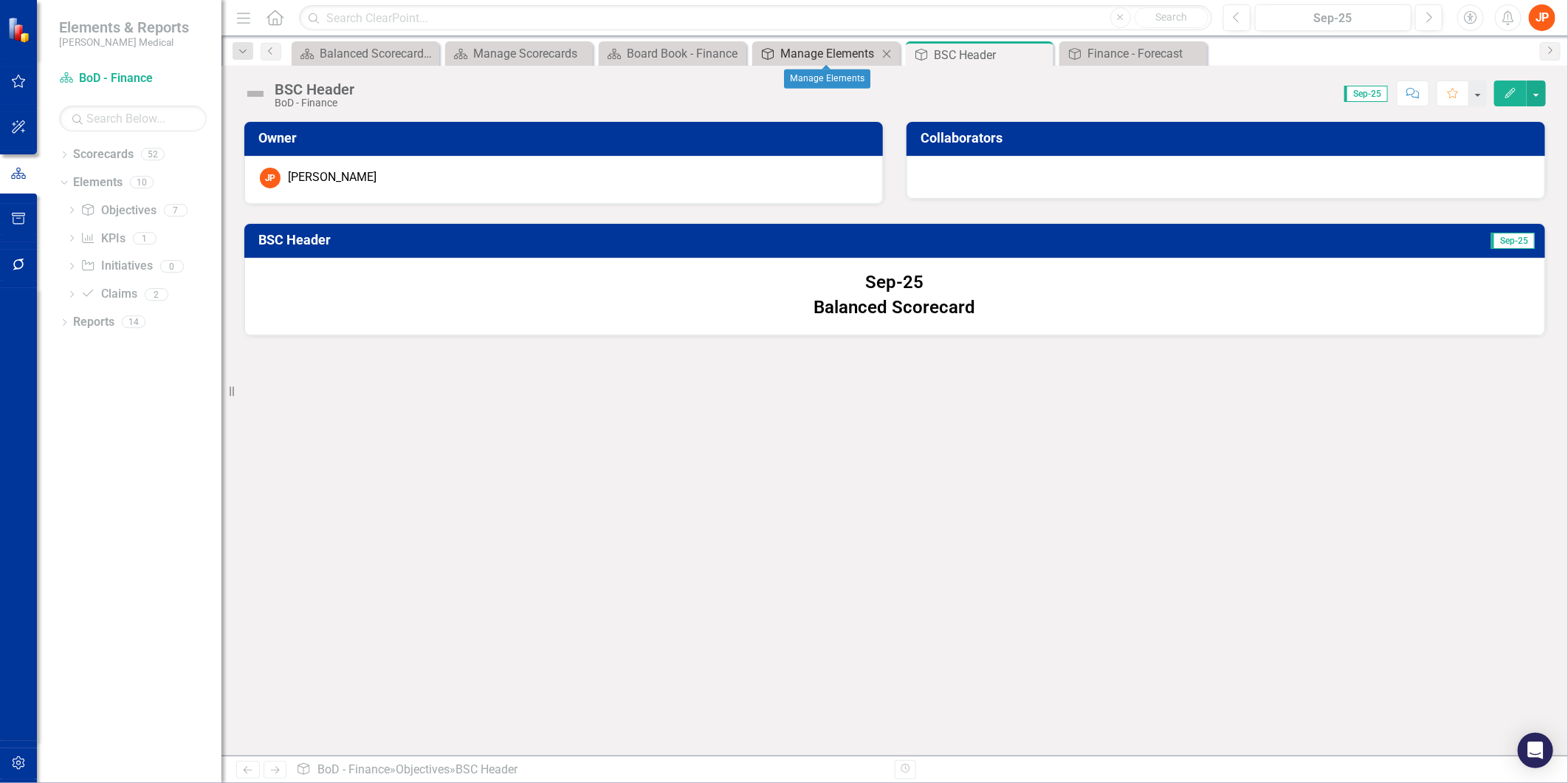
click at [831, 54] on div "Manage Elements" at bounding box center [828, 54] width 97 height 19
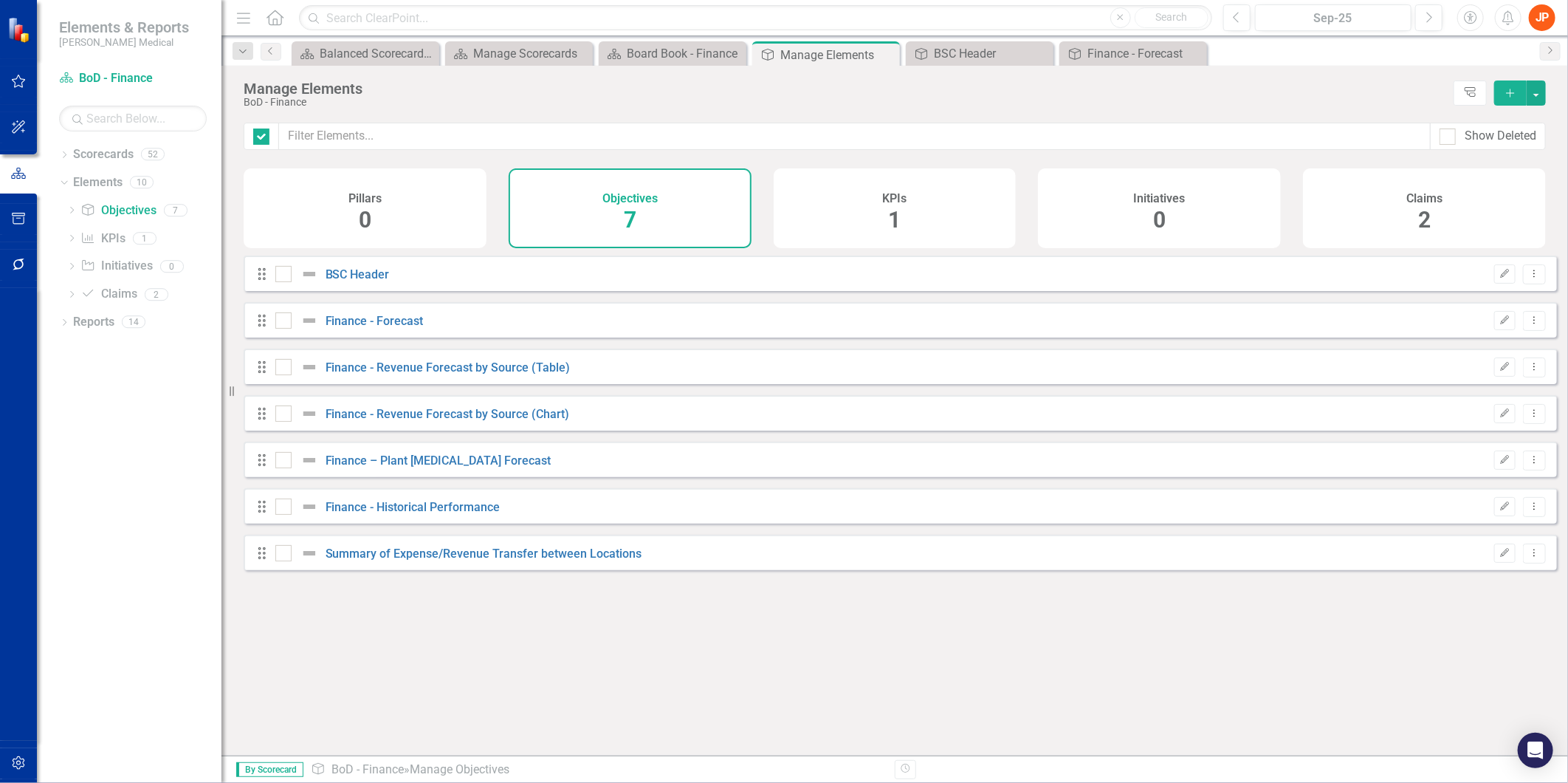
checkbox input "false"
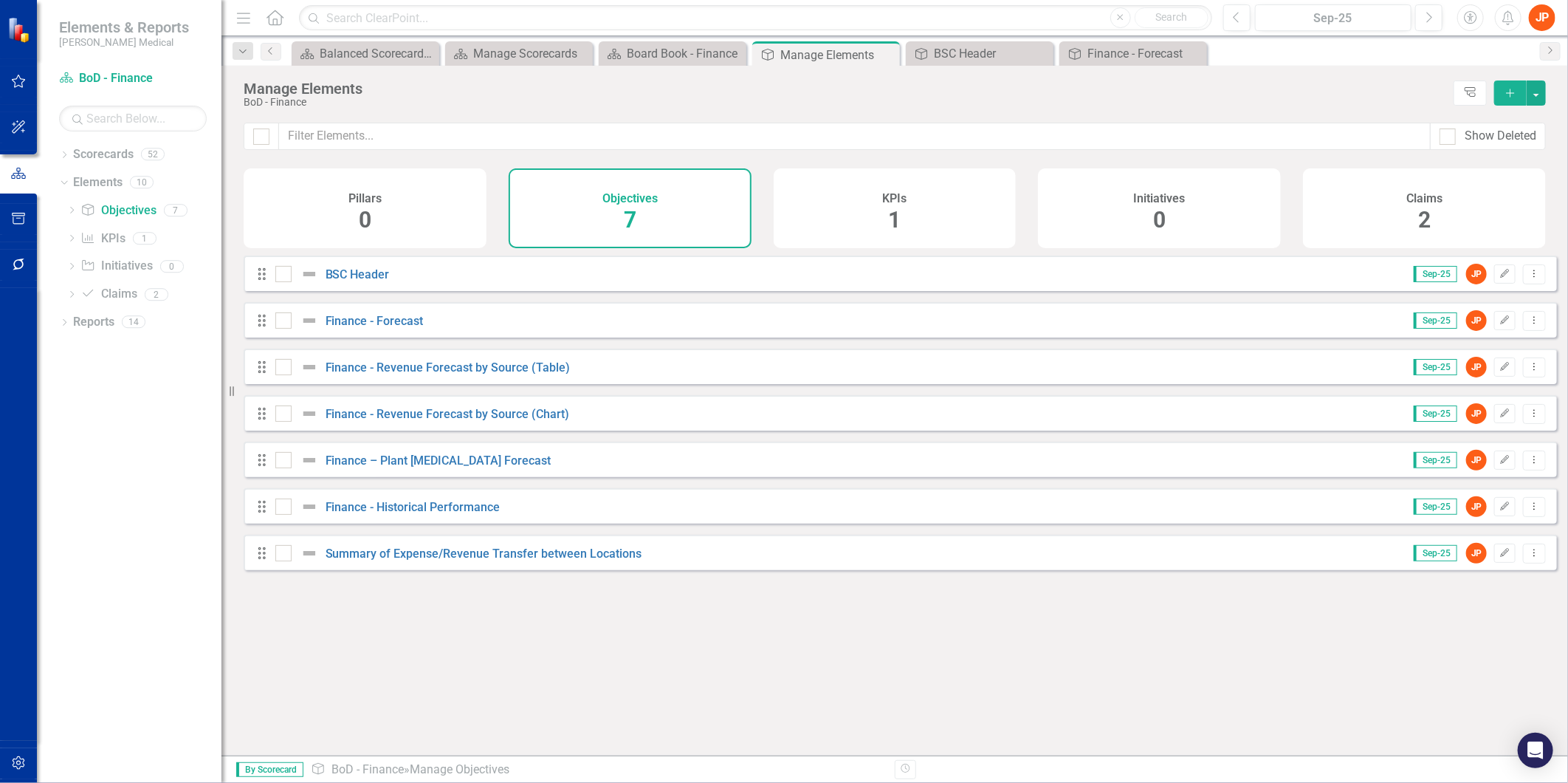
click at [632, 210] on span "7" at bounding box center [630, 219] width 12 height 26
click at [63, 156] on icon "Dropdown" at bounding box center [64, 156] width 11 height 8
click at [79, 214] on div "Dropdown" at bounding box center [74, 210] width 15 height 12
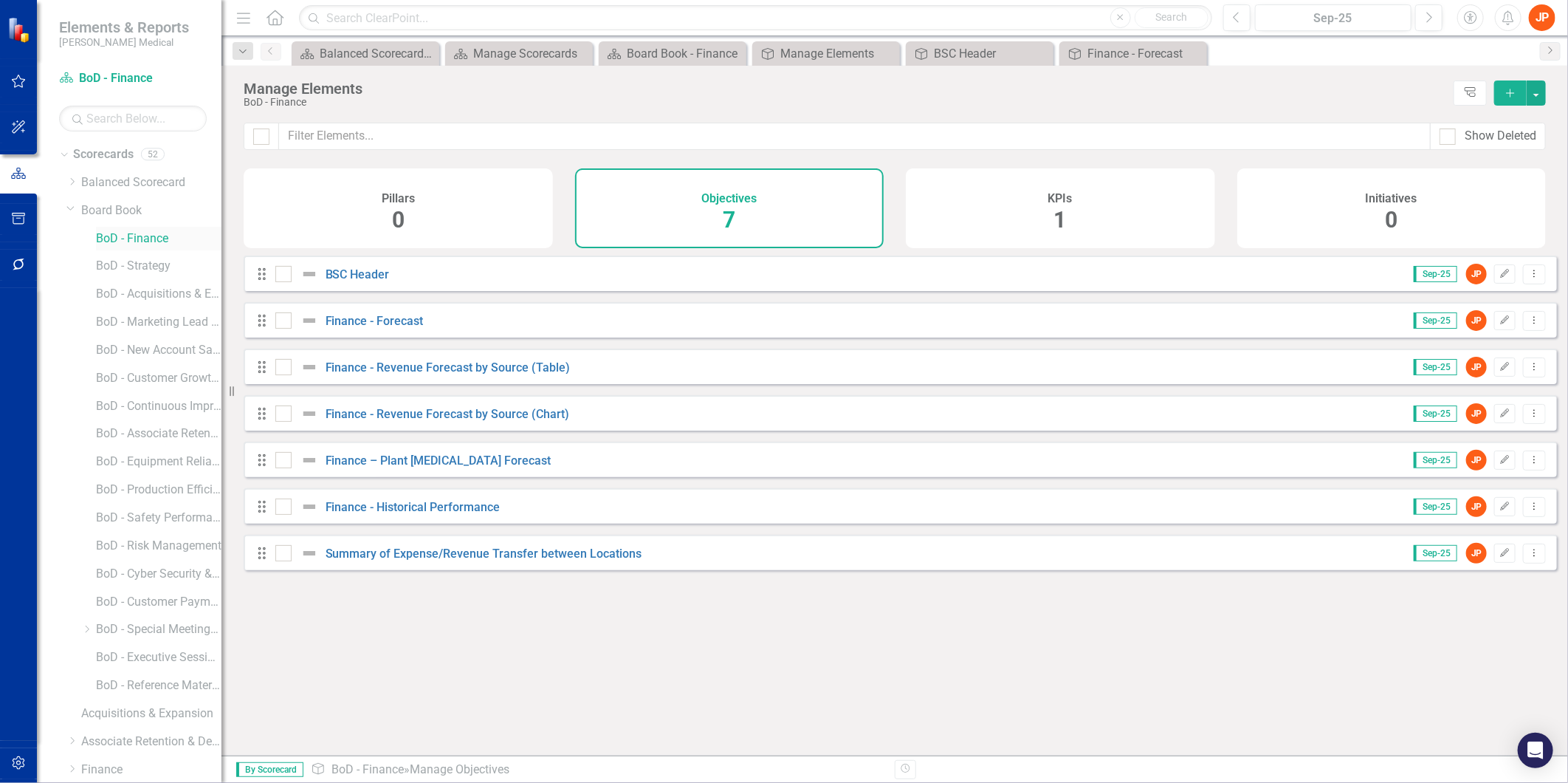
click at [133, 234] on link "BoD - Finance" at bounding box center [159, 238] width 126 height 17
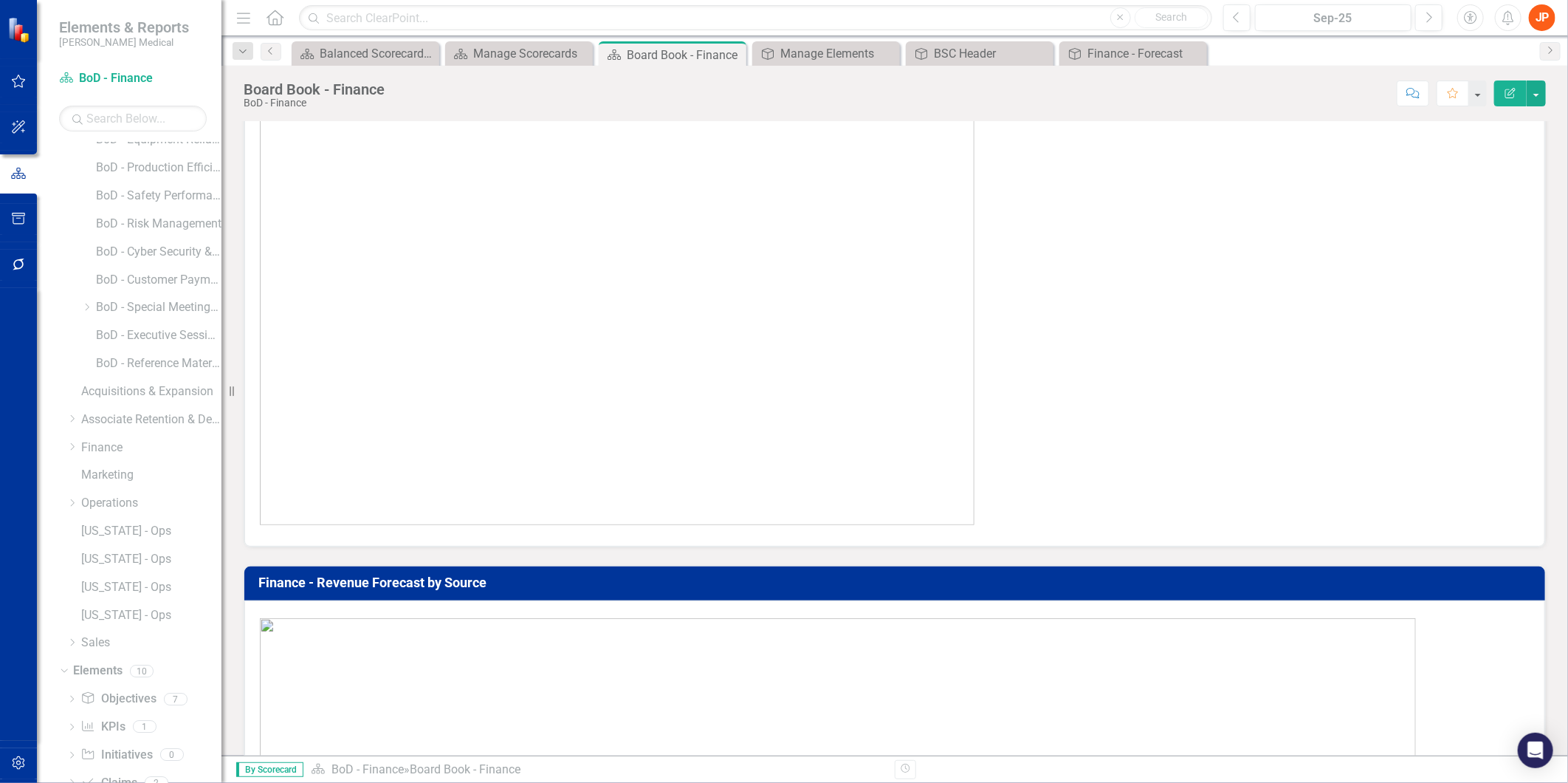
scroll to position [328, 0]
click at [75, 441] on icon "Dropdown" at bounding box center [72, 441] width 11 height 9
click at [124, 659] on link "Objective Objectives" at bounding box center [118, 655] width 75 height 17
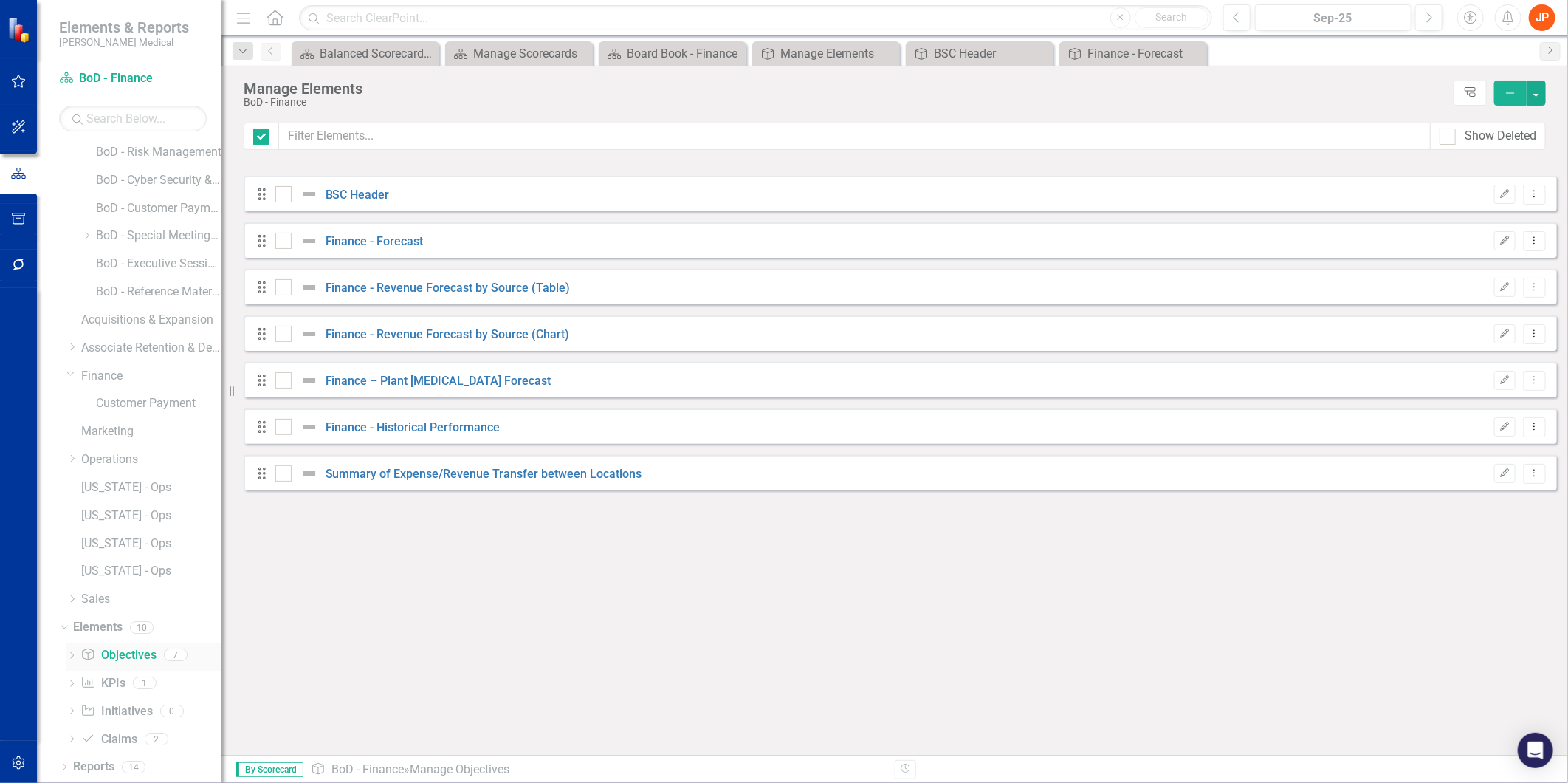
checkbox input "false"
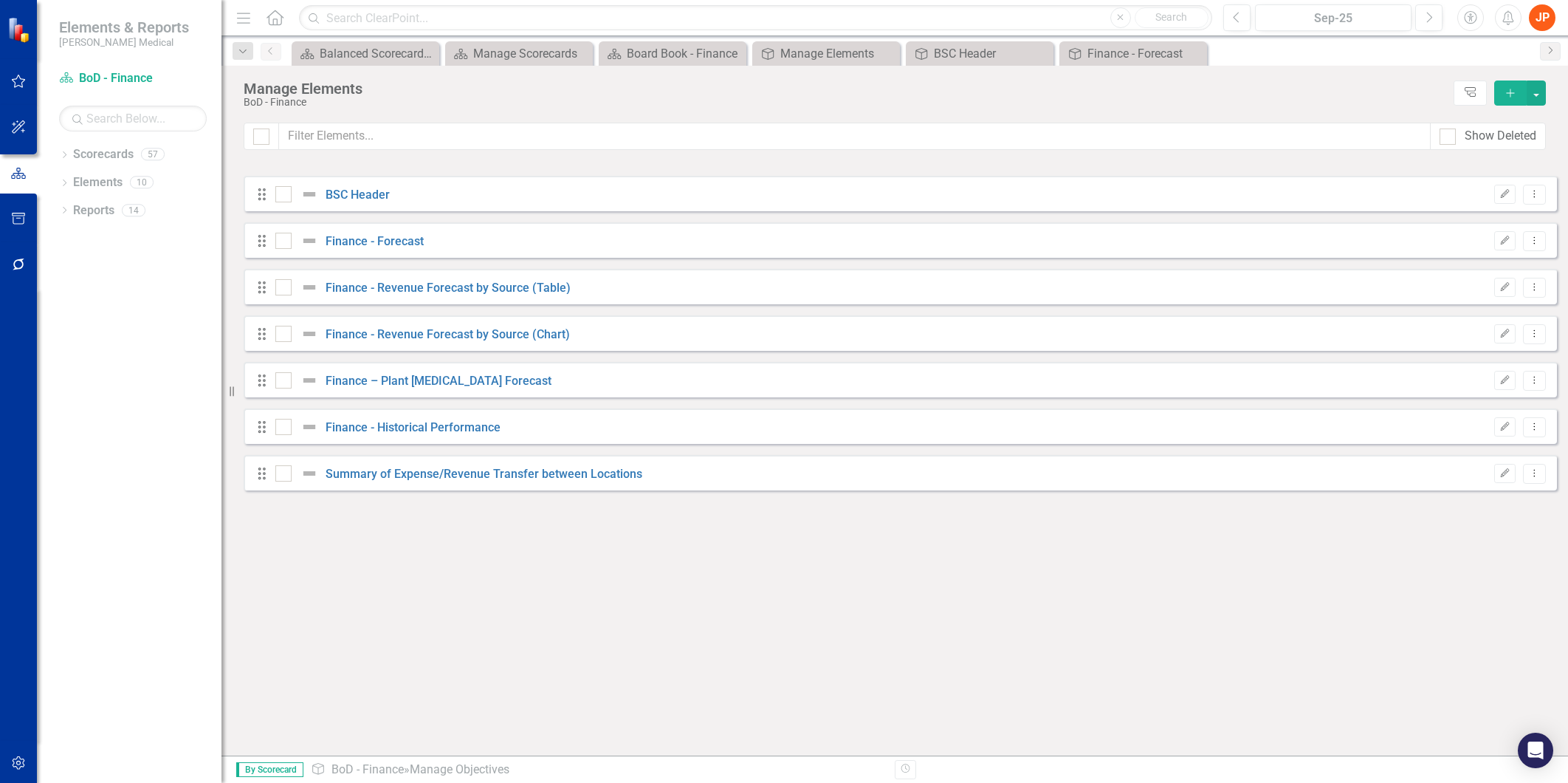
checkbox input "false"
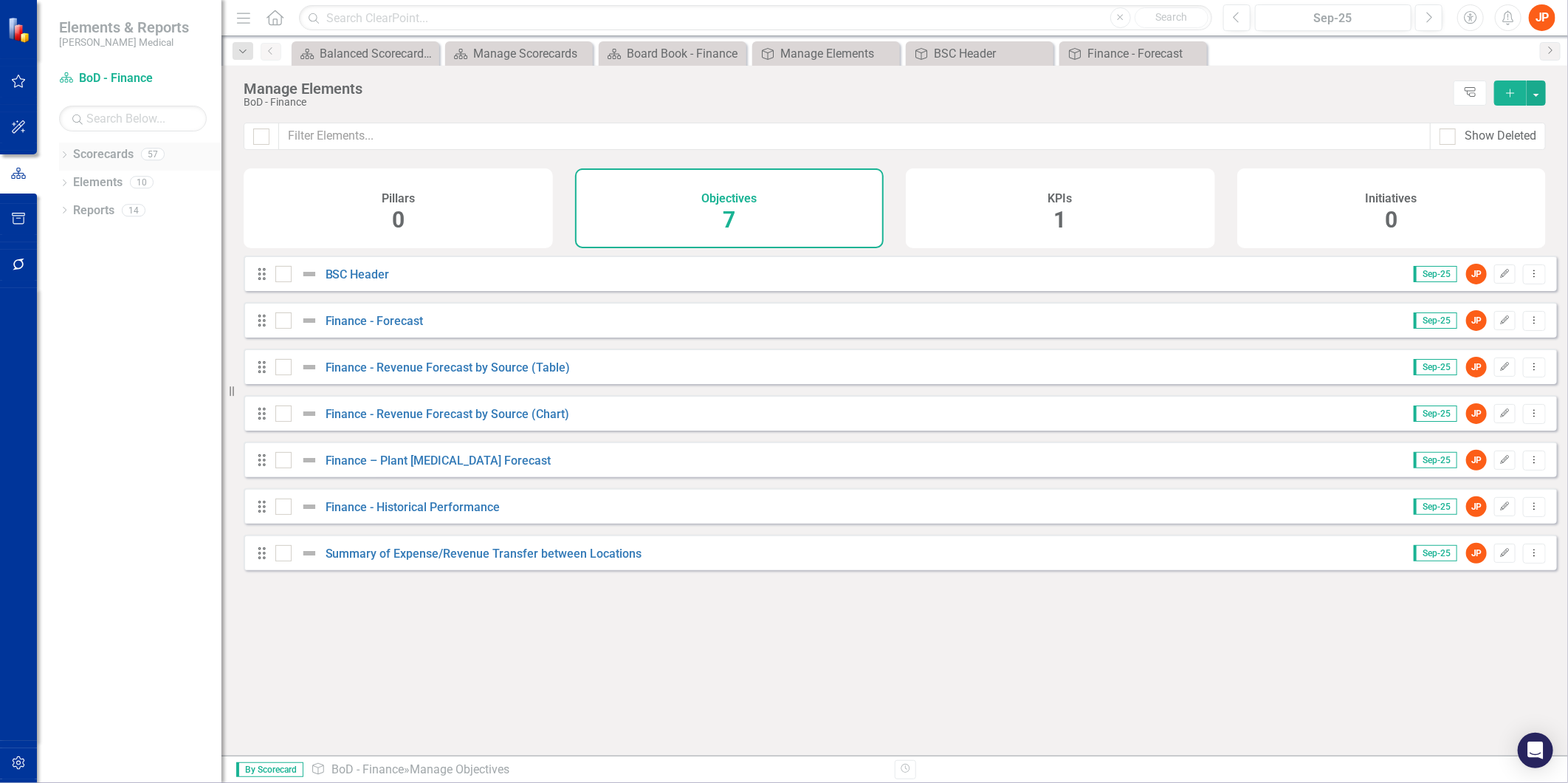
click at [67, 159] on icon "Dropdown" at bounding box center [64, 156] width 11 height 8
click at [71, 298] on icon "Dropdown" at bounding box center [72, 294] width 11 height 9
click at [115, 327] on link "MD&A" at bounding box center [159, 322] width 126 height 17
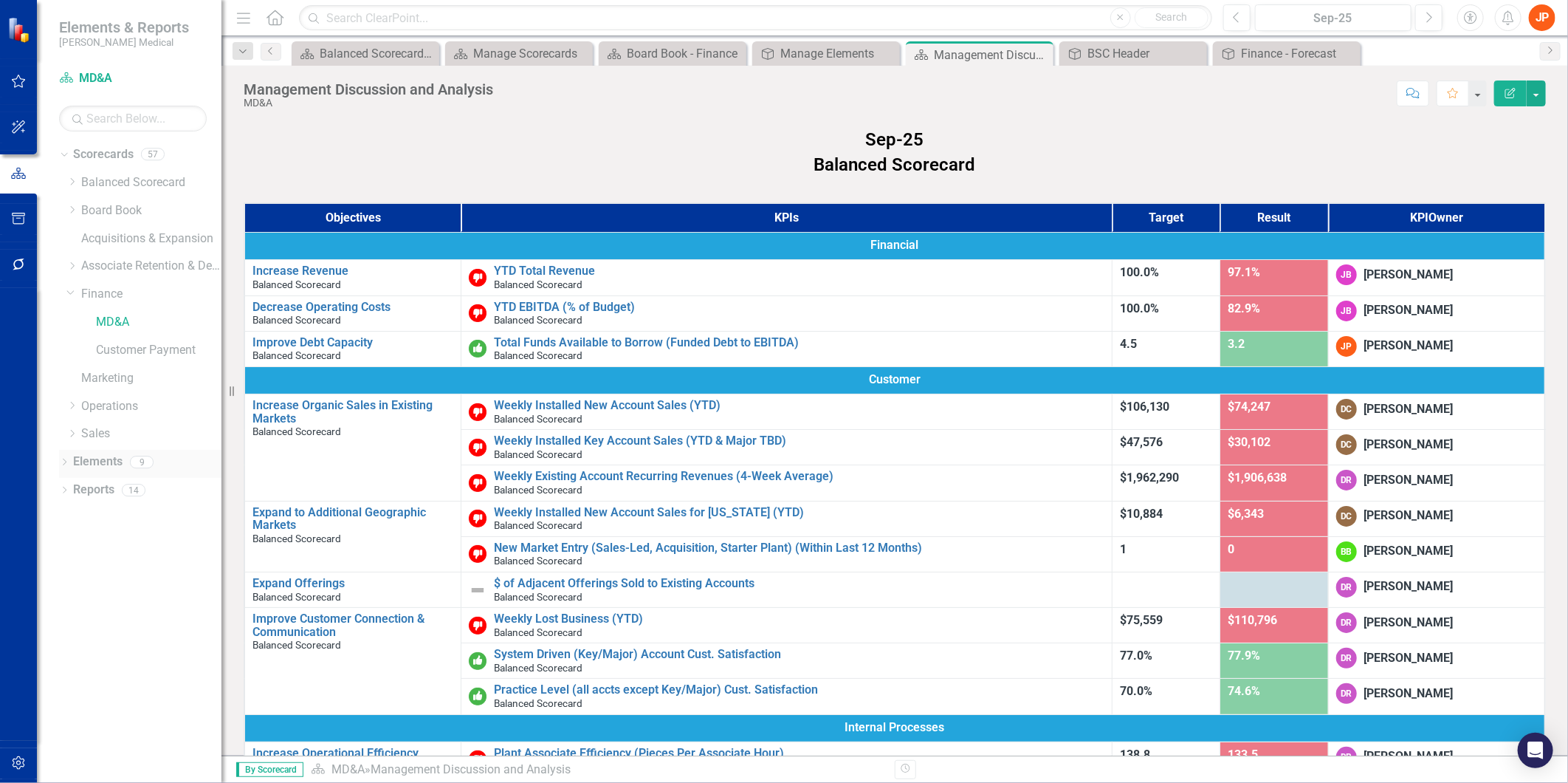
click at [104, 463] on link "Elements" at bounding box center [97, 462] width 49 height 17
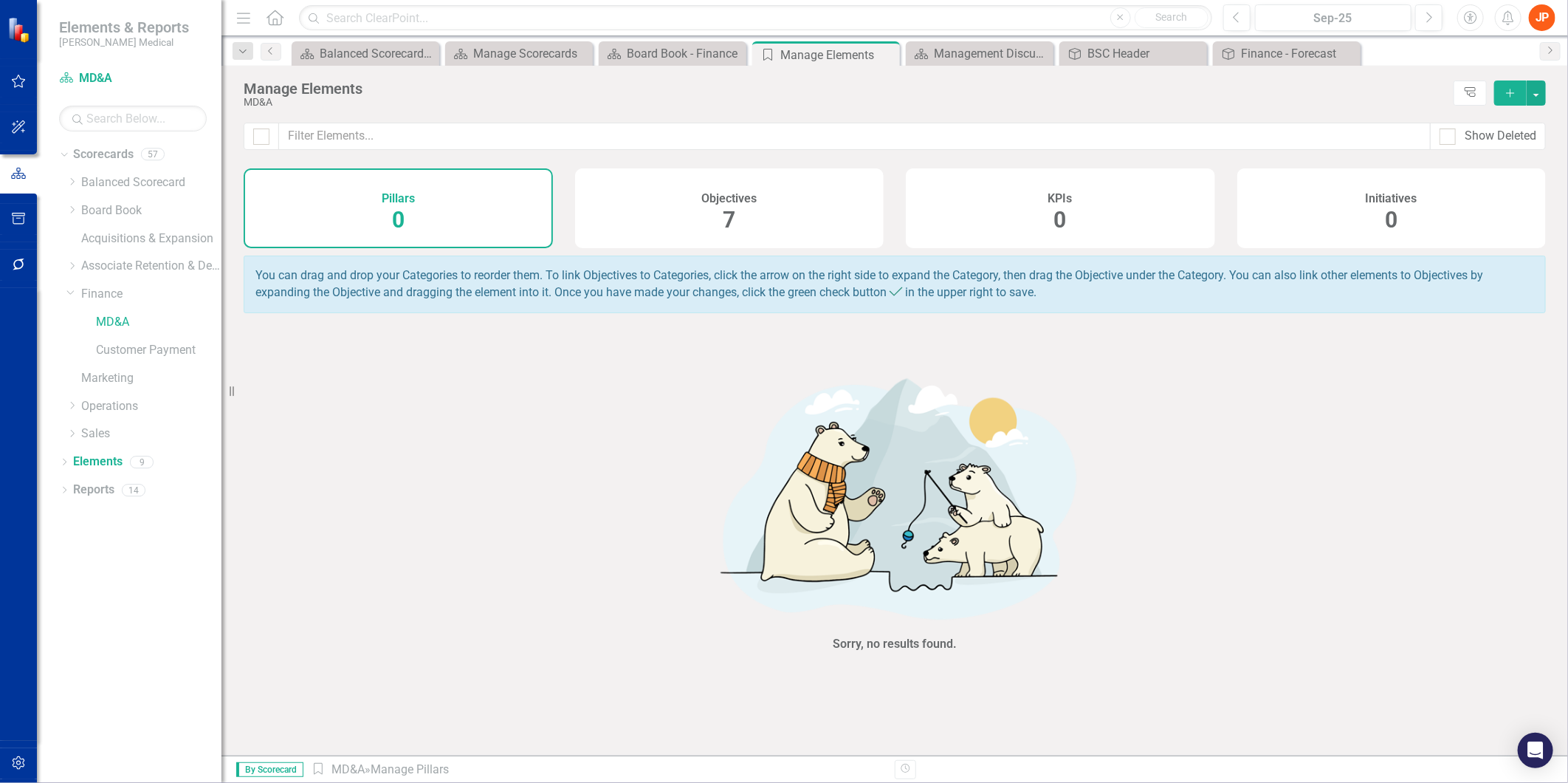
click at [733, 220] on span "7" at bounding box center [729, 219] width 12 height 26
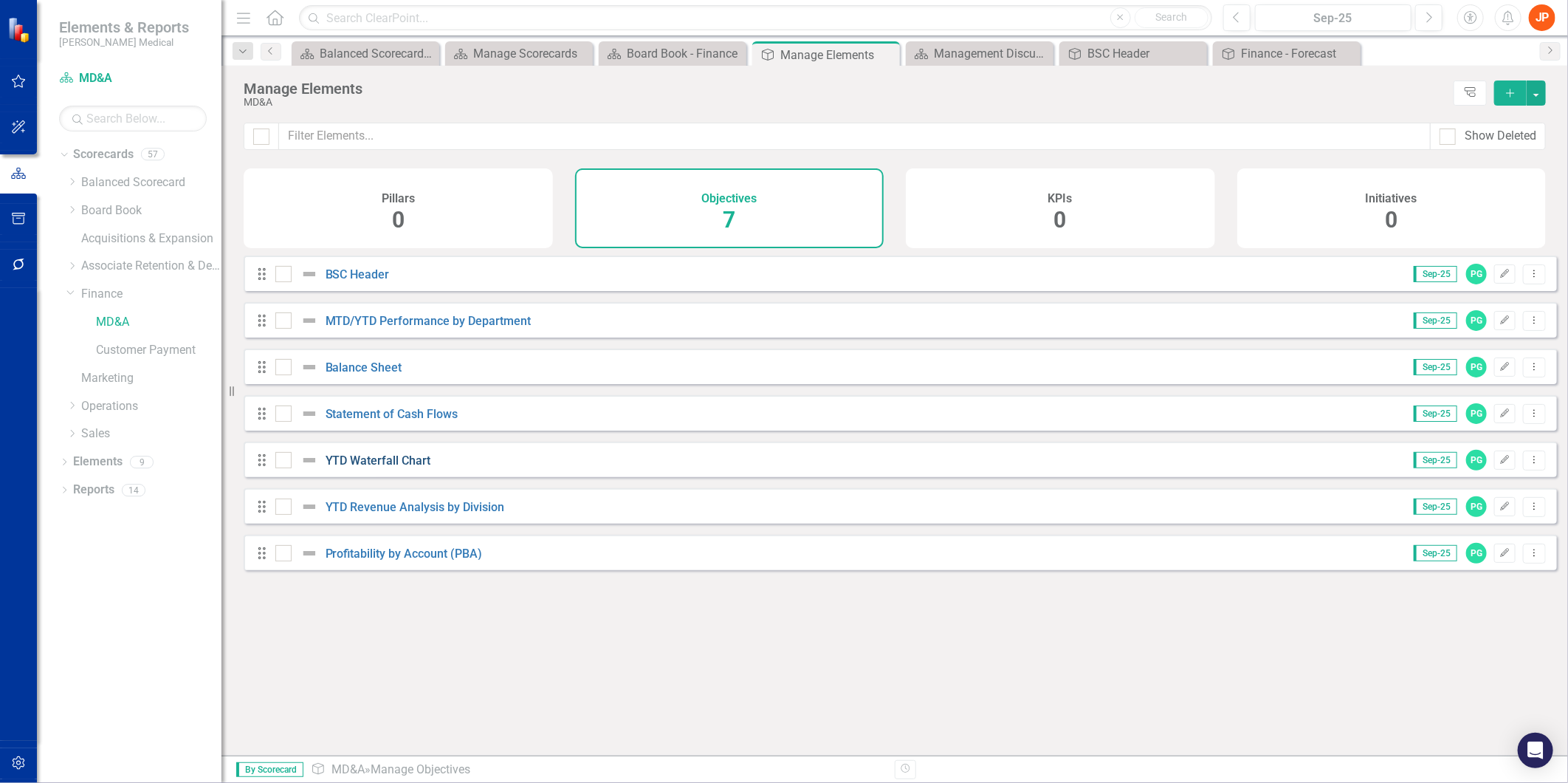
click at [389, 467] on link "YTD Waterfall Chart" at bounding box center [378, 461] width 105 height 14
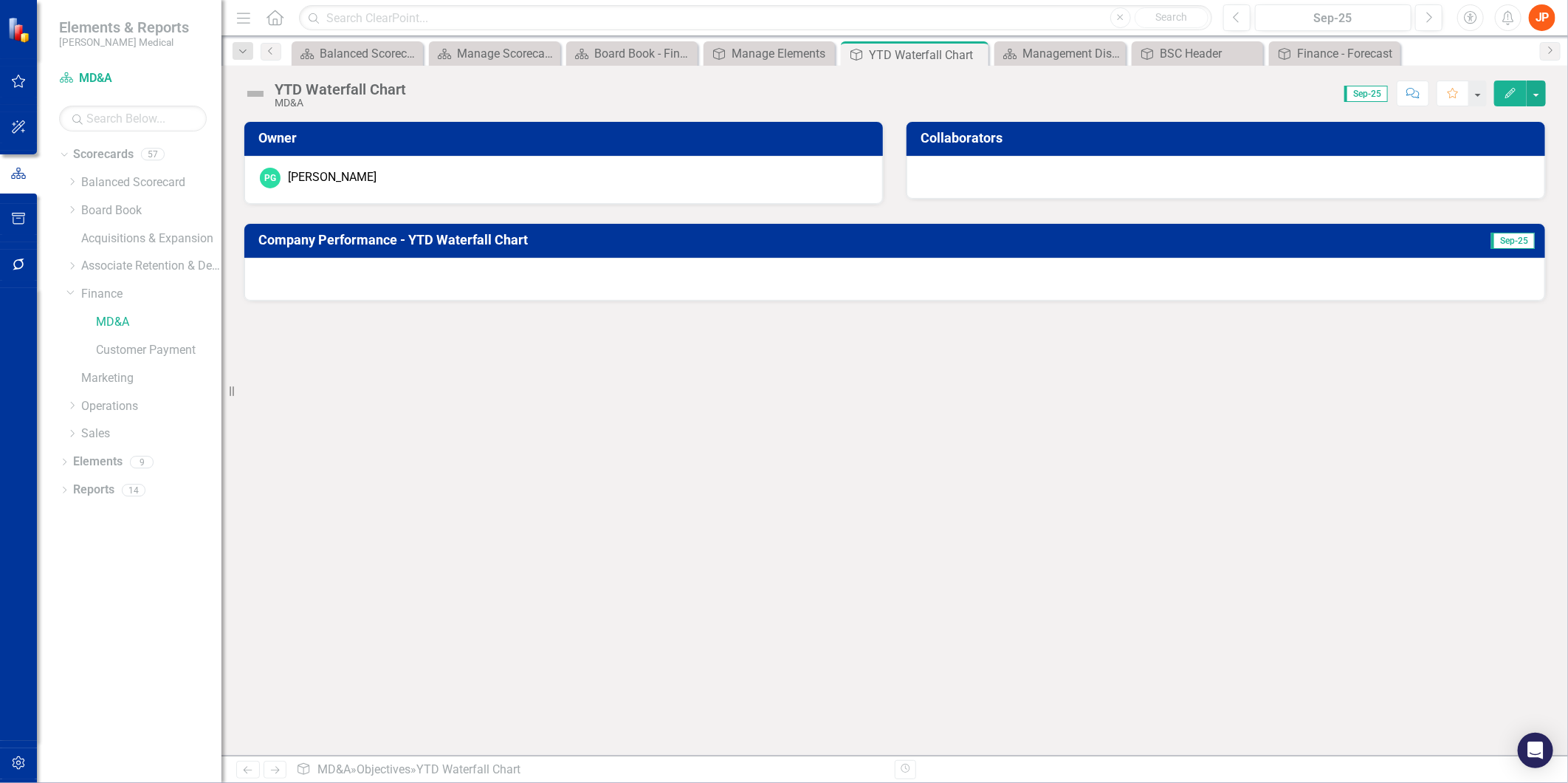
click at [579, 243] on h3 "Company Performance - YTD Waterfall Chart" at bounding box center [806, 240] width 1095 height 15
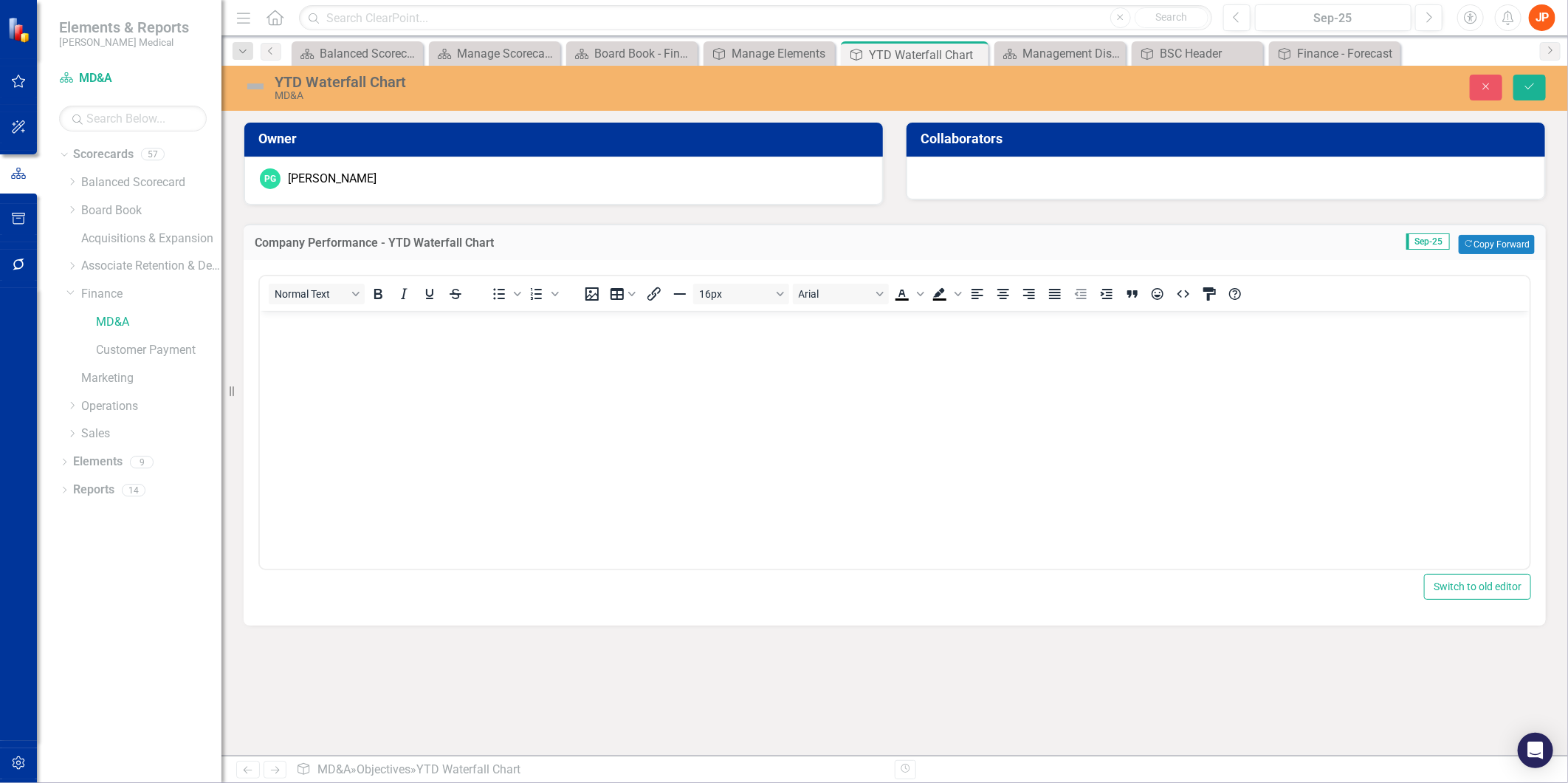
click at [283, 338] on body "Rich Text Area. Press ALT-0 for help." at bounding box center [894, 422] width 1270 height 221
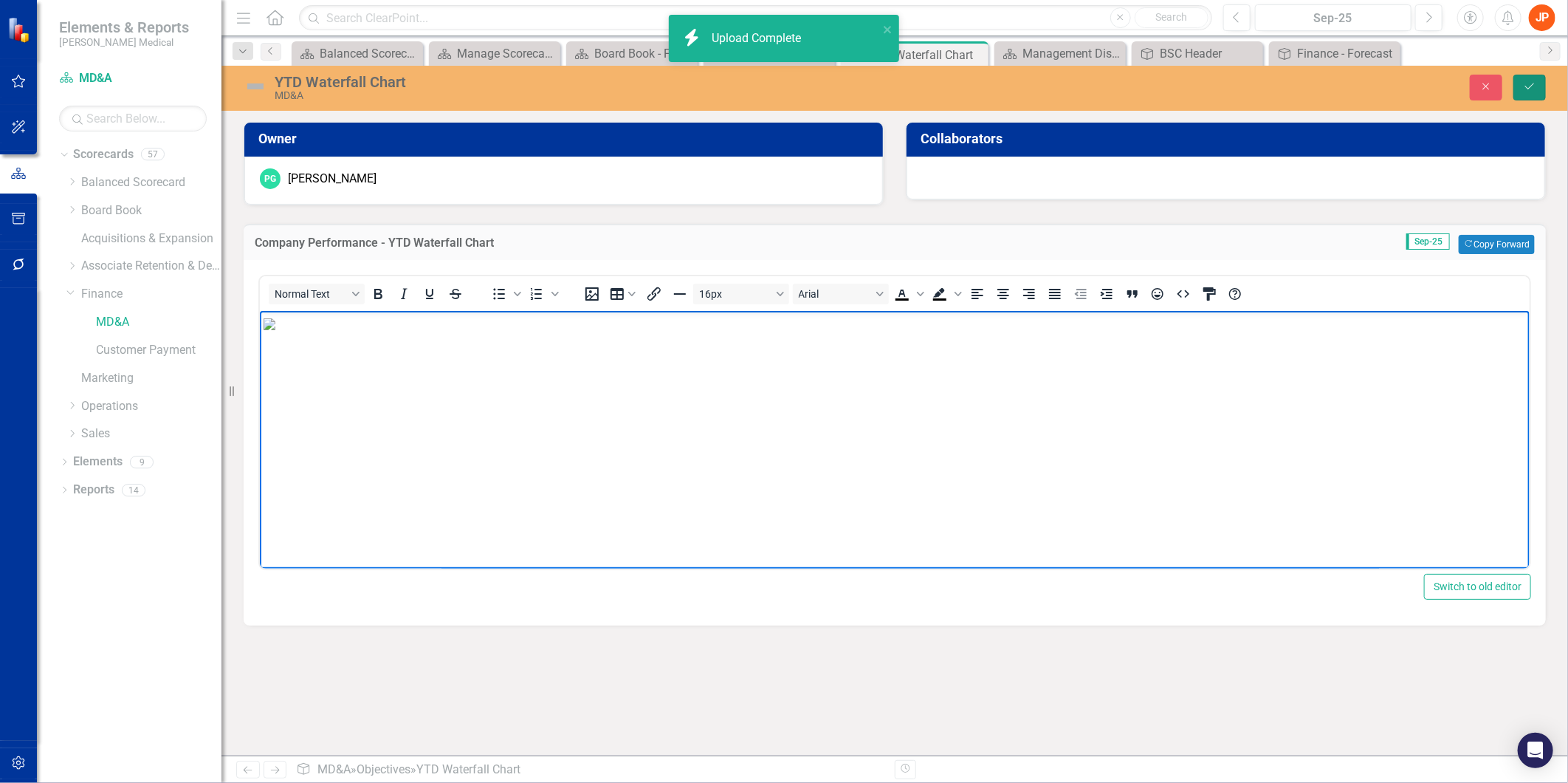
click at [1533, 91] on icon "Save" at bounding box center [1530, 87] width 13 height 11
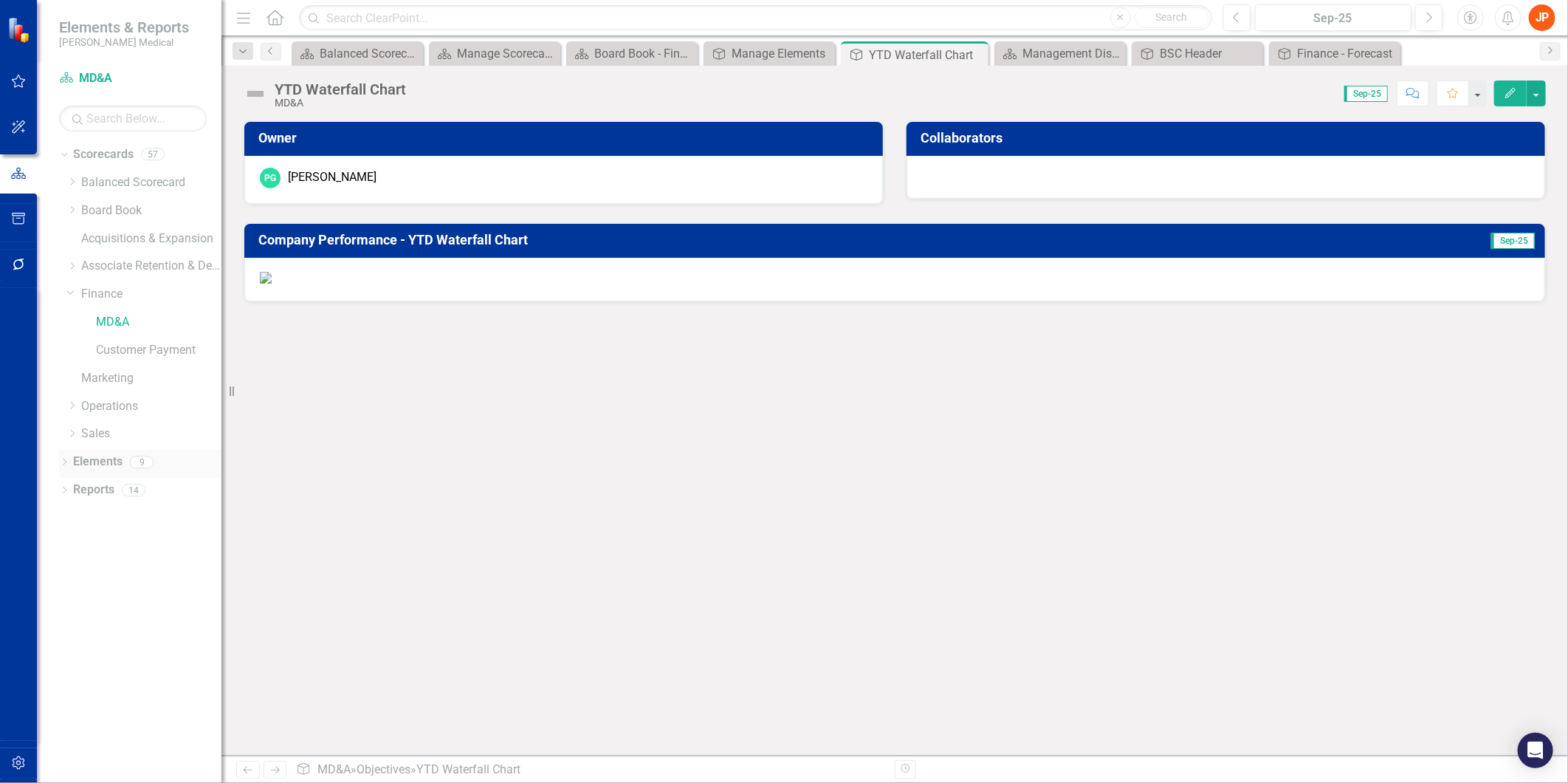
click at [105, 462] on link "Elements" at bounding box center [97, 462] width 49 height 17
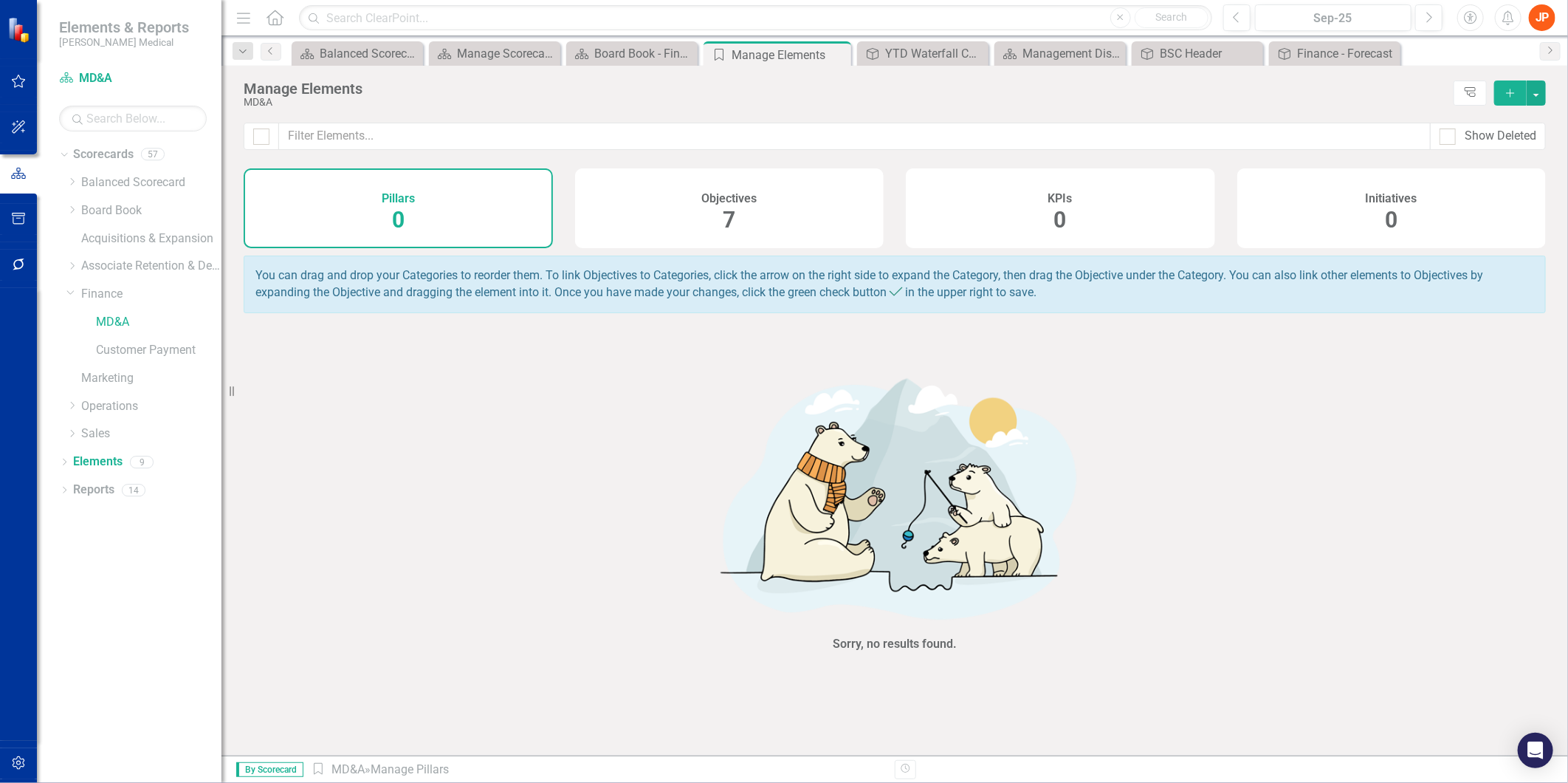
click at [740, 212] on div "Objectives 7" at bounding box center [729, 208] width 309 height 79
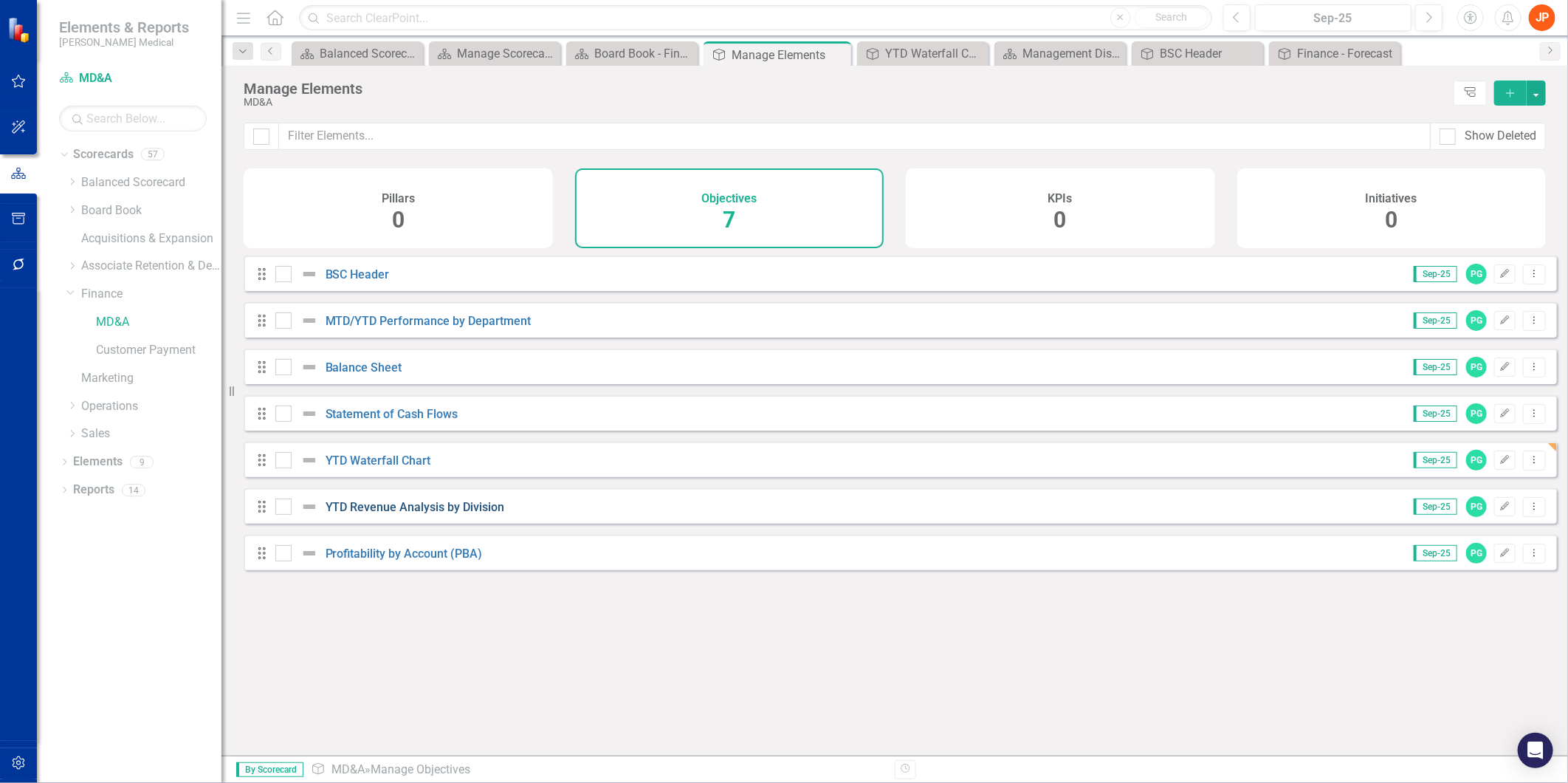
click at [393, 514] on link "YTD Revenue Analysis by Division" at bounding box center [415, 507] width 179 height 14
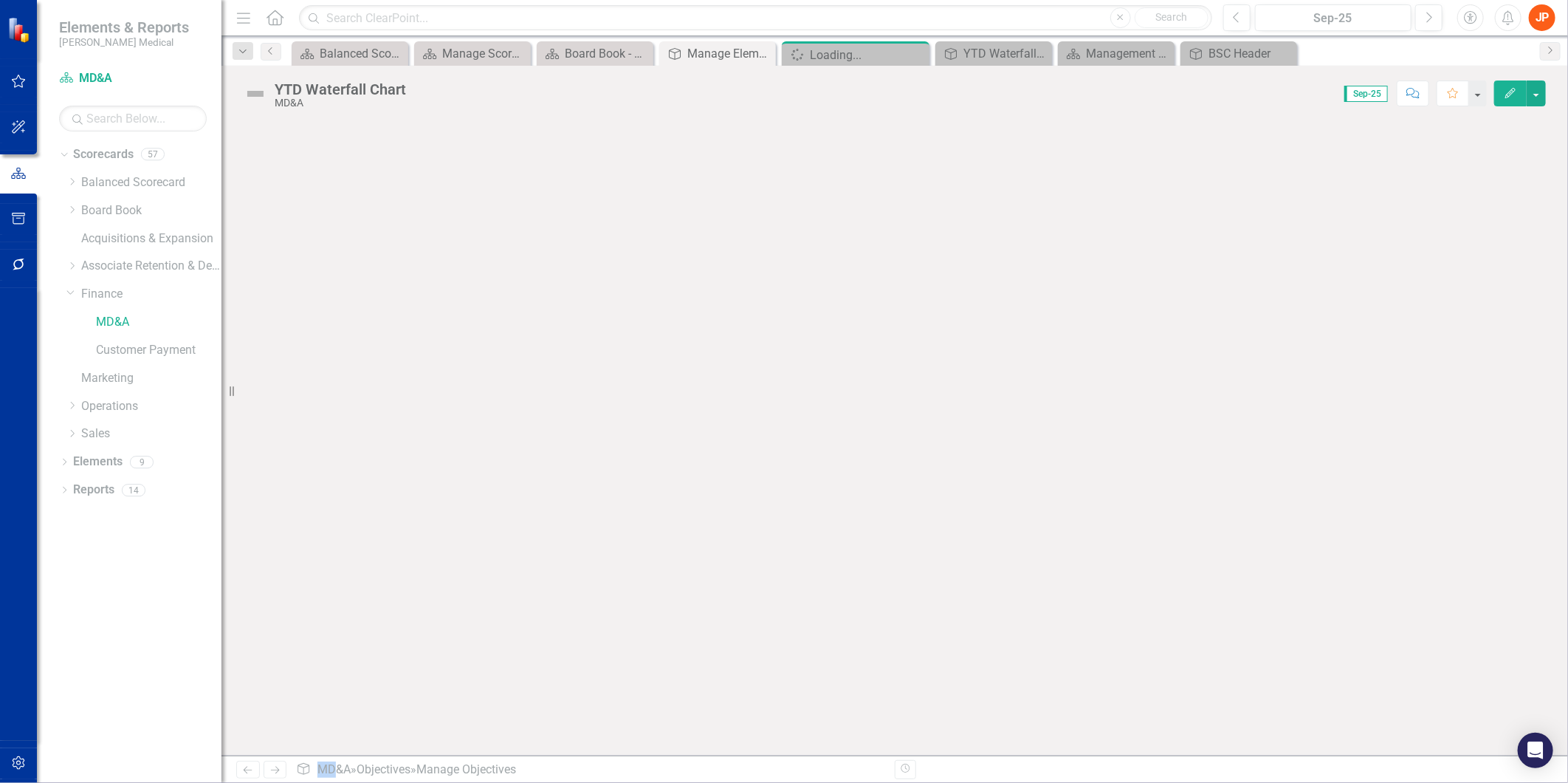
click at [393, 520] on div at bounding box center [894, 438] width 1347 height 634
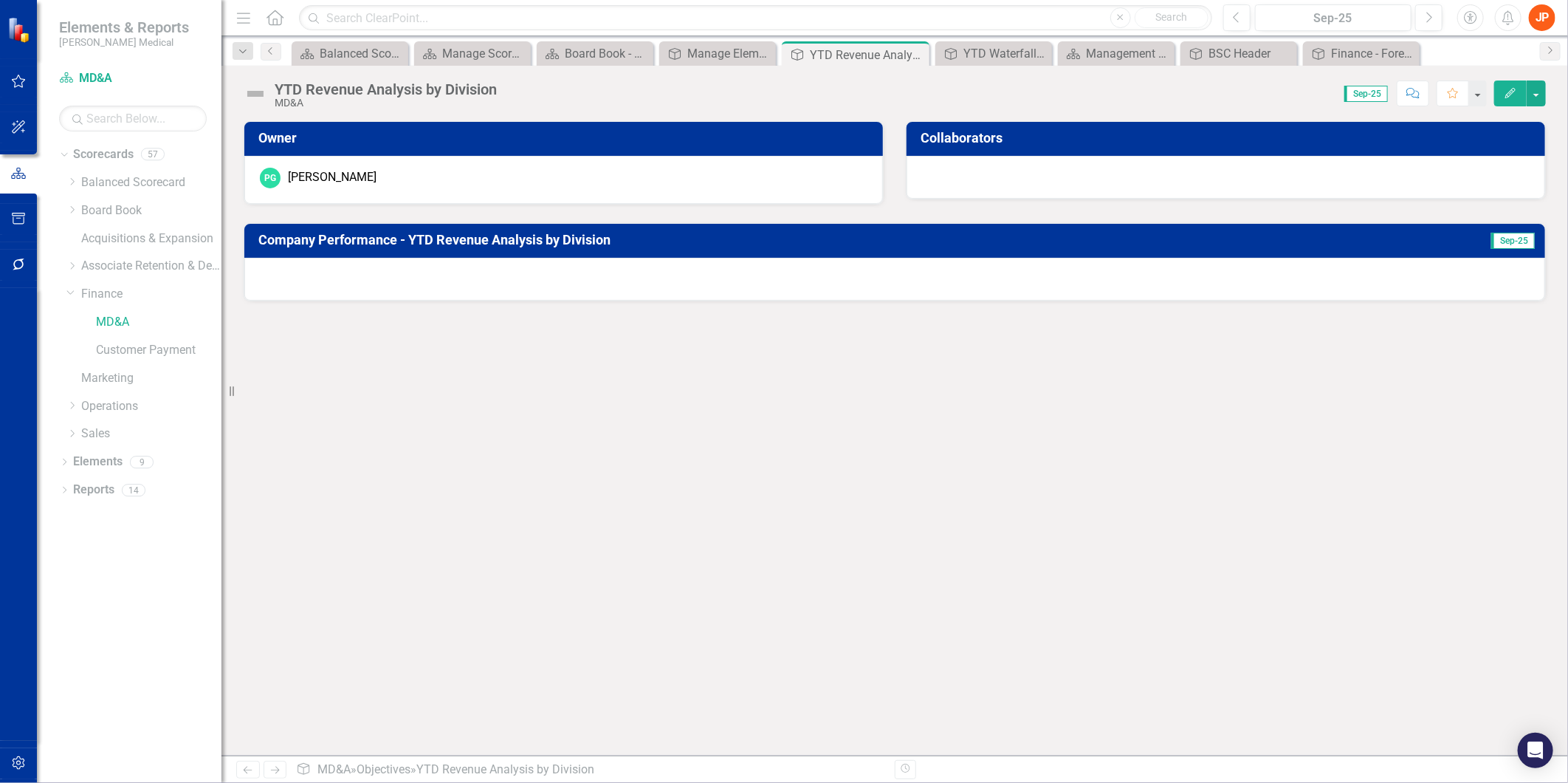
click at [431, 247] on td "Company Performance - YTD Revenue Analysis by Division" at bounding box center [825, 242] width 1133 height 26
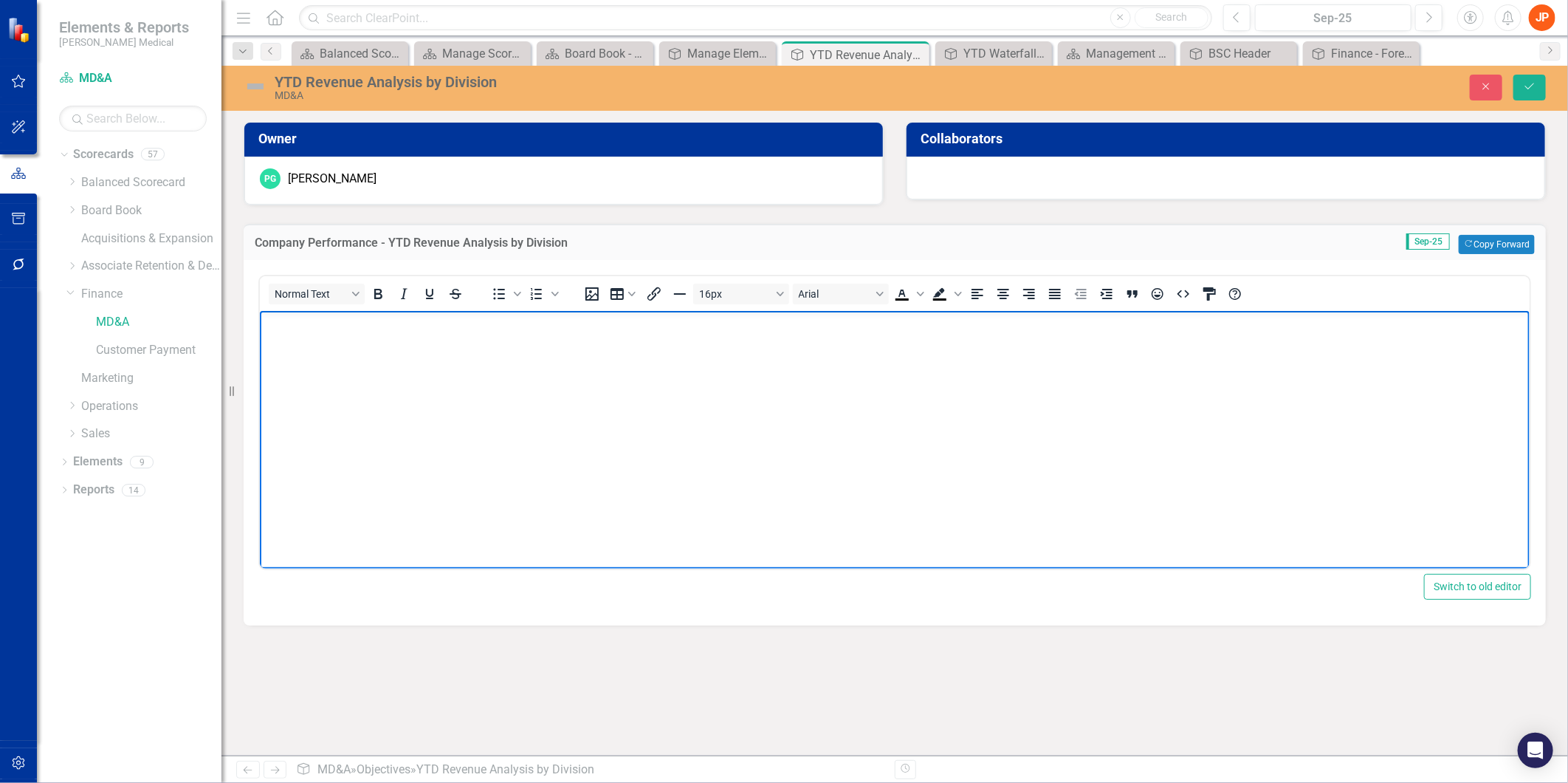
click at [359, 342] on body "Rich Text Area. Press ALT-0 for help." at bounding box center [894, 422] width 1270 height 221
click at [1006, 295] on icon "Align center" at bounding box center [1004, 294] width 18 height 18
click at [1532, 87] on icon "Save" at bounding box center [1530, 87] width 13 height 11
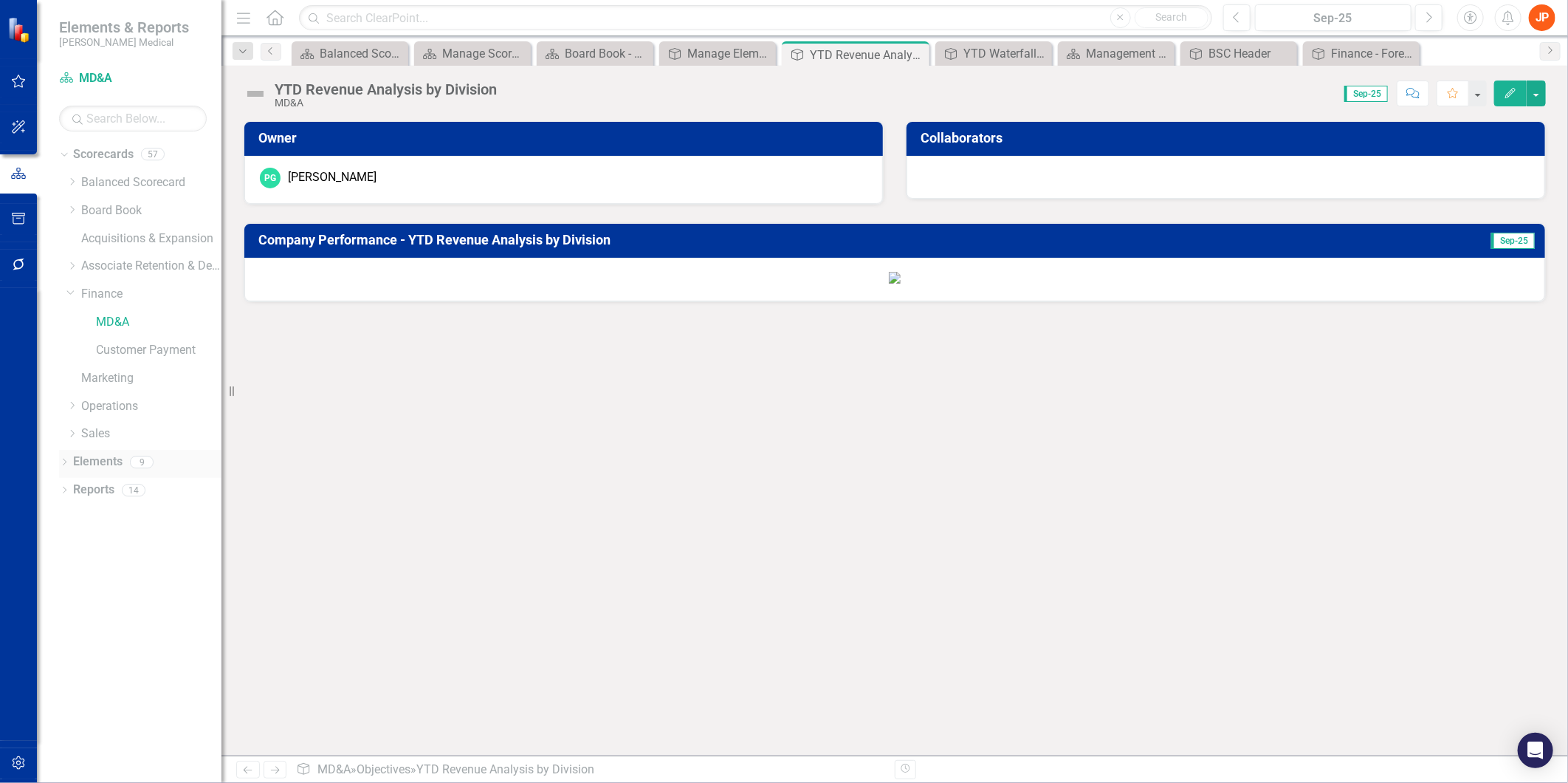
click at [91, 455] on link "Elements" at bounding box center [97, 462] width 49 height 17
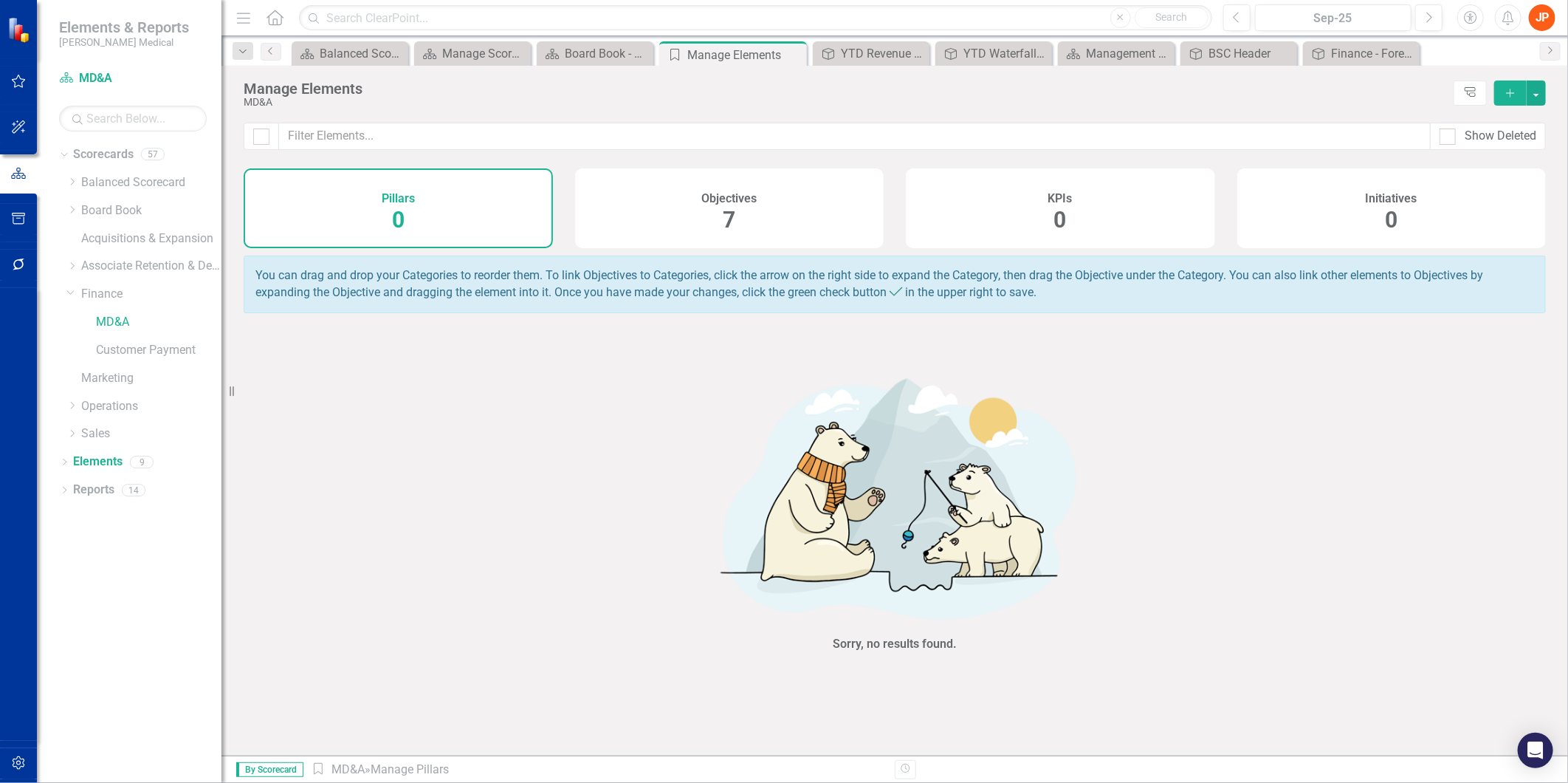
click at [716, 204] on h4 "Objectives" at bounding box center [729, 198] width 55 height 13
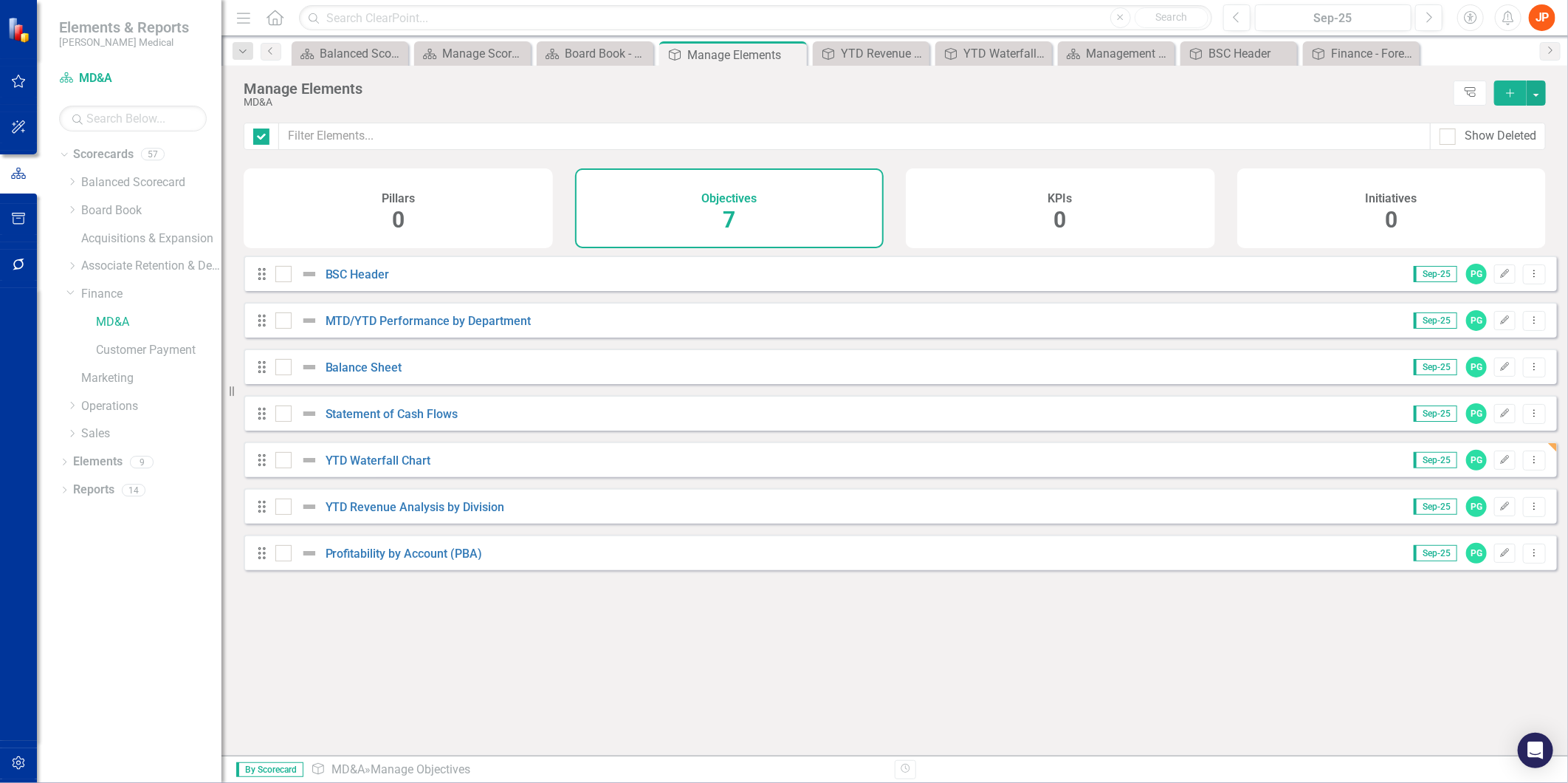
checkbox input "false"
click at [375, 467] on link "YTD Waterfall Chart" at bounding box center [378, 461] width 105 height 14
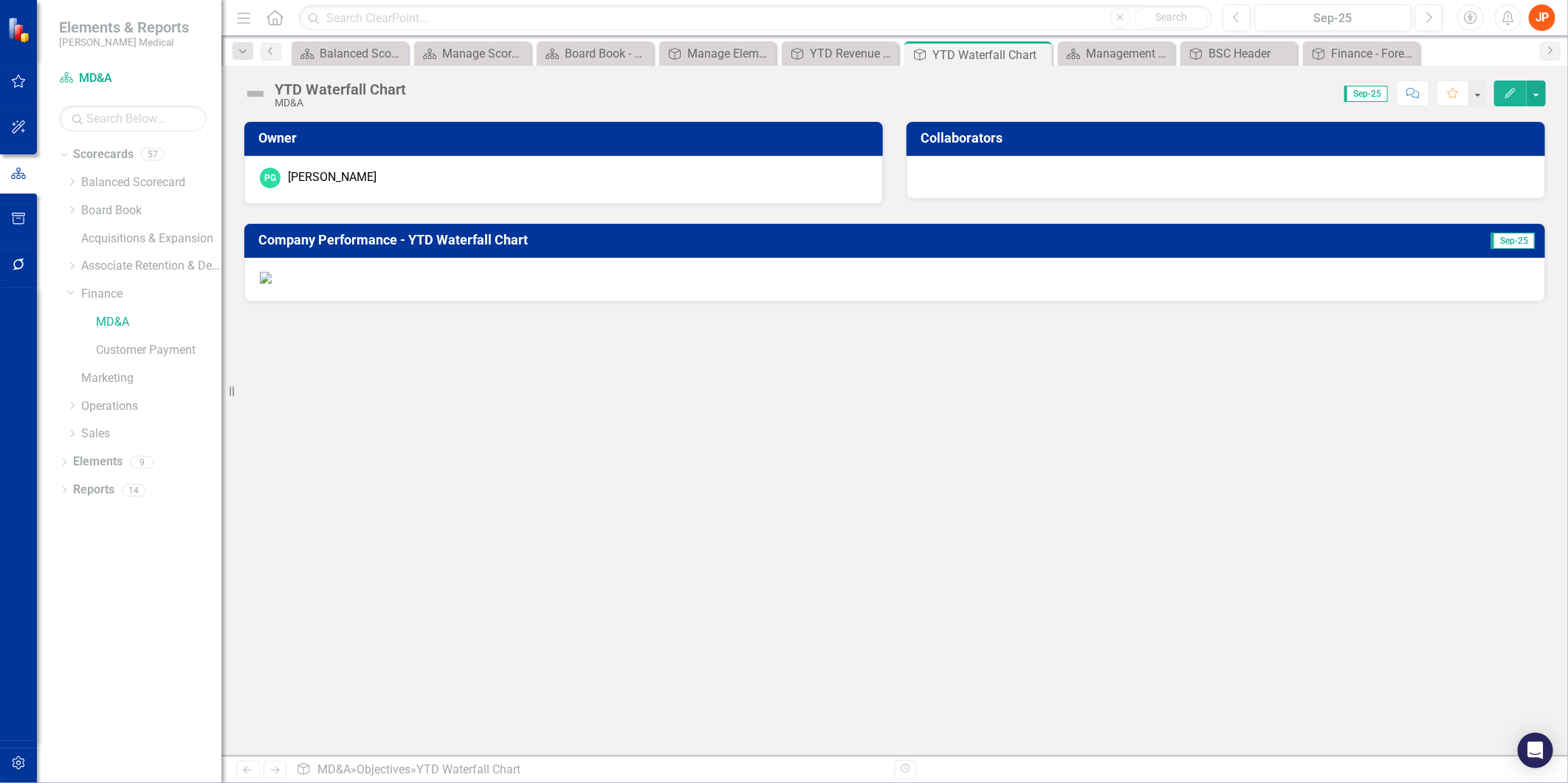
click at [1219, 240] on h3 "Company Performance - YTD Waterfall Chart" at bounding box center [806, 240] width 1095 height 15
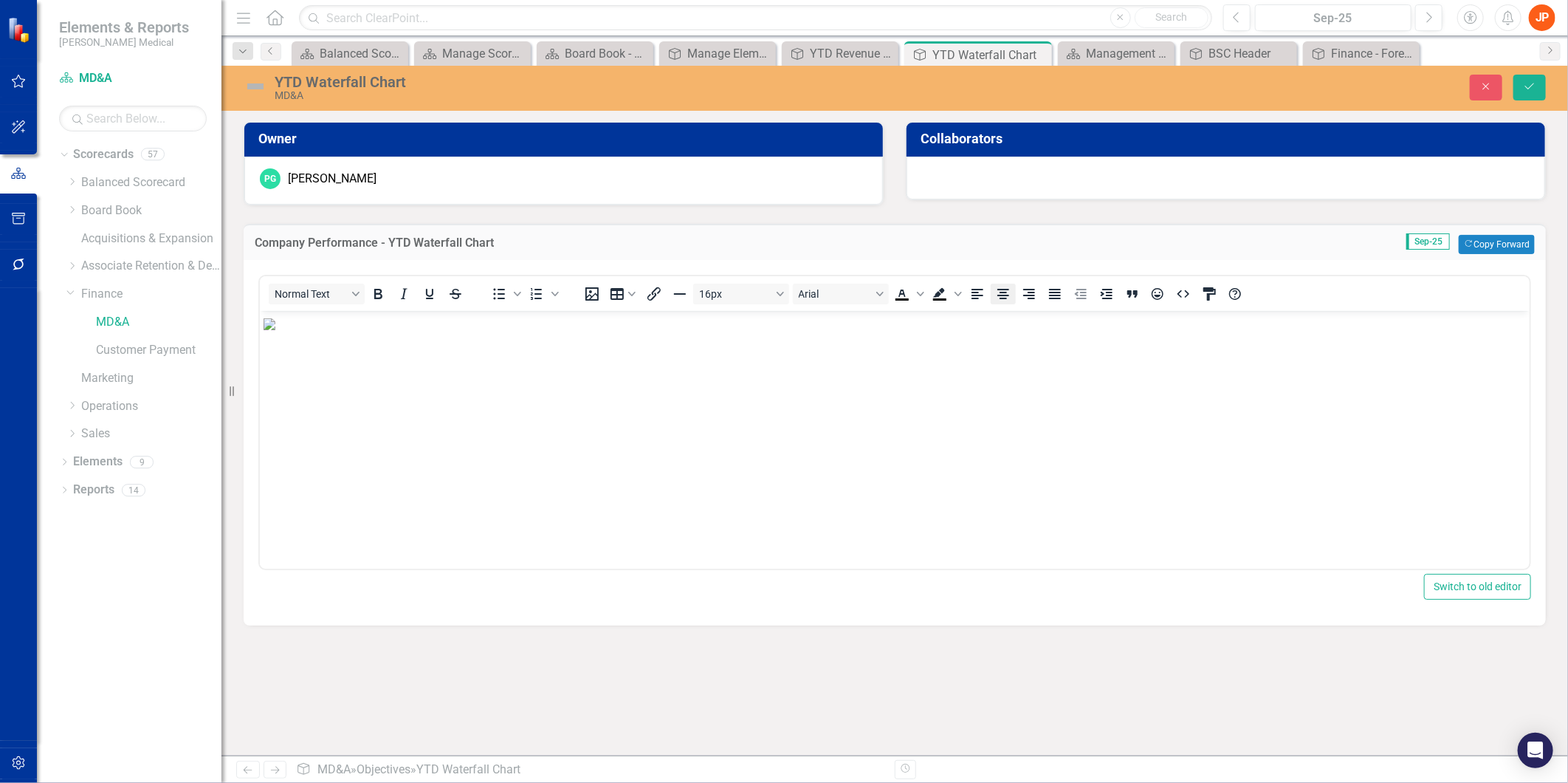
click at [1003, 295] on icon "Align center" at bounding box center [1004, 294] width 18 height 18
click at [1526, 91] on icon "Save" at bounding box center [1530, 87] width 13 height 11
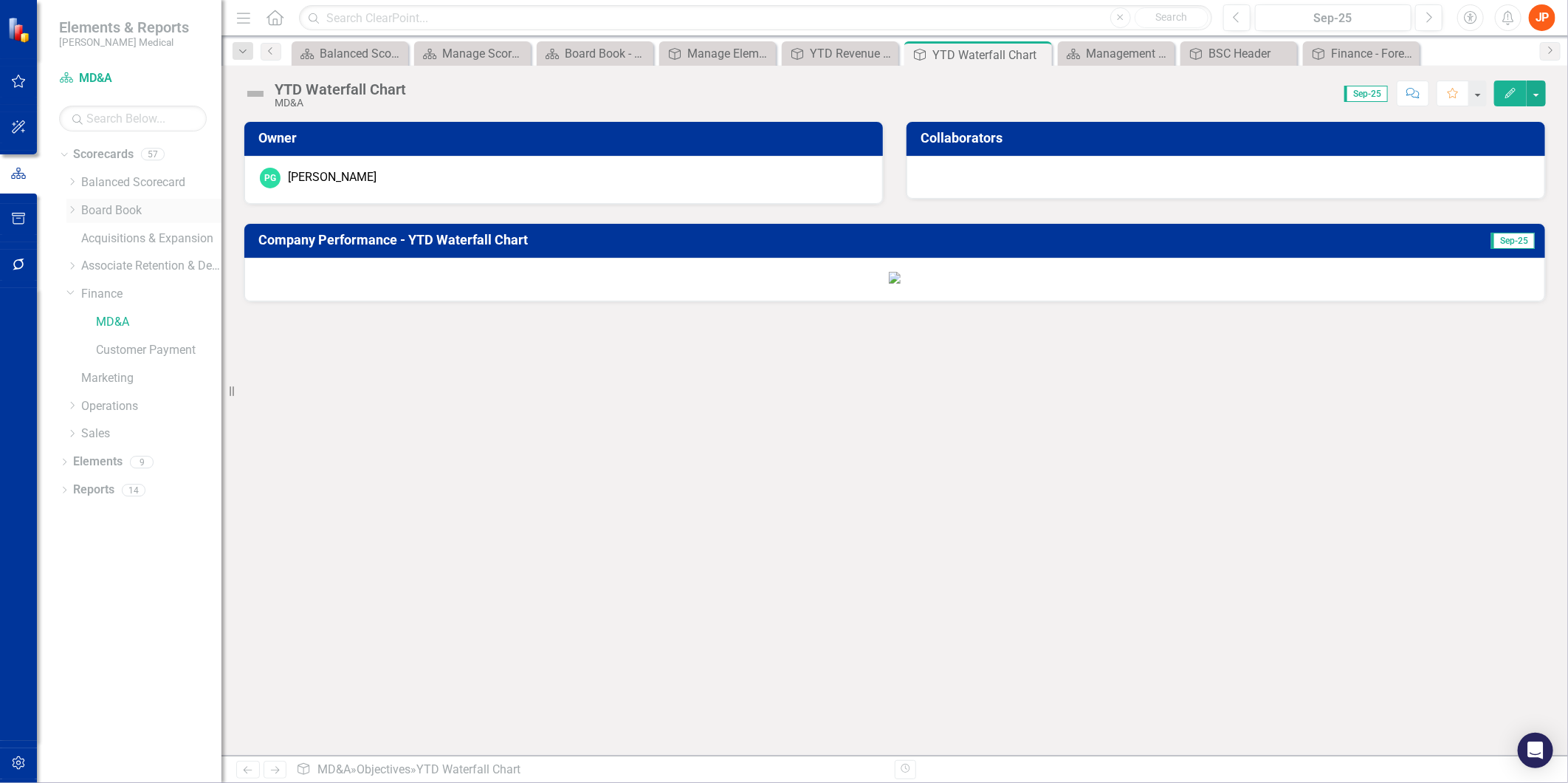
click at [75, 211] on icon "Dropdown" at bounding box center [72, 210] width 11 height 9
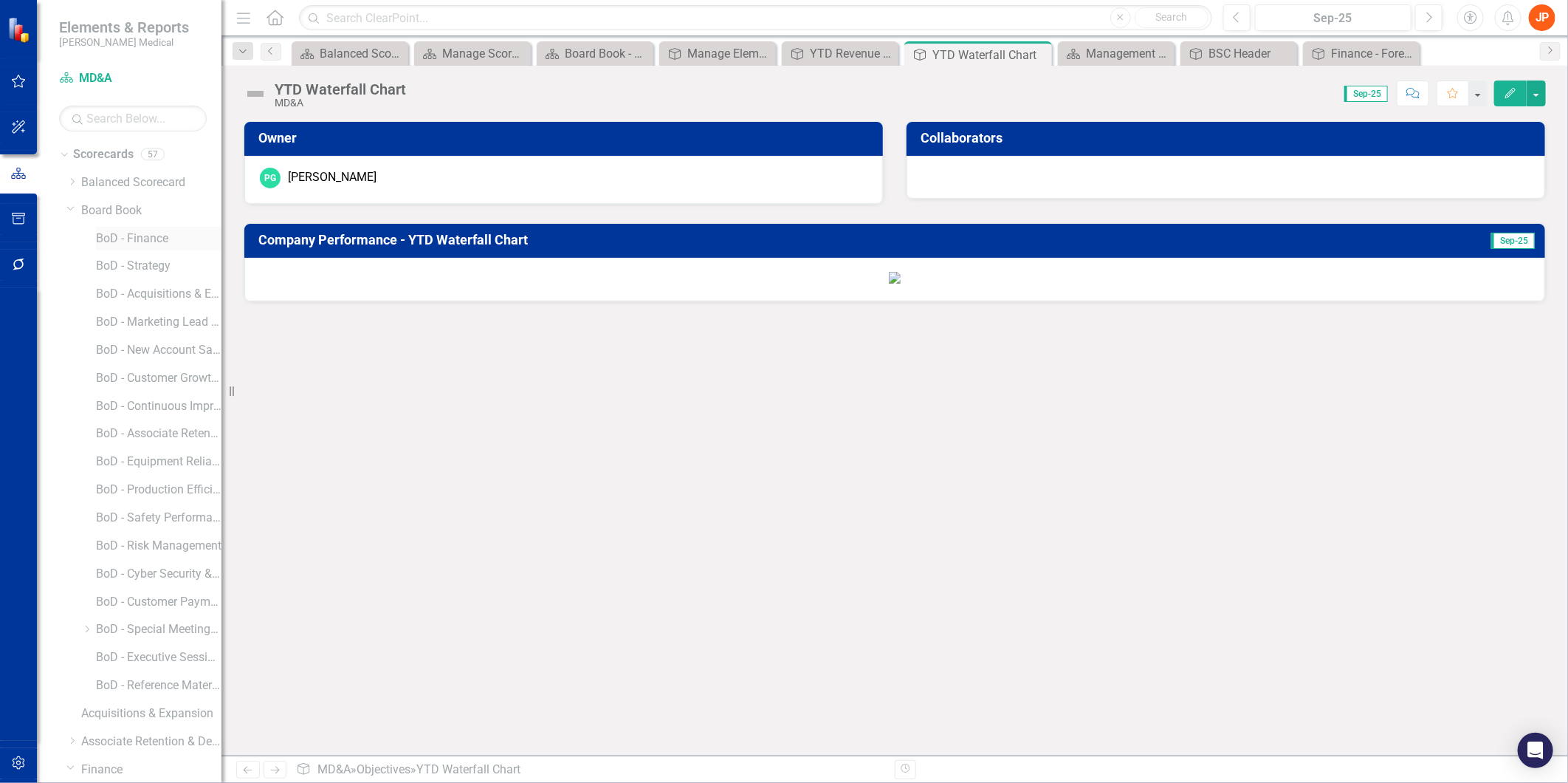
click at [104, 239] on link "BoD - Finance" at bounding box center [159, 238] width 126 height 17
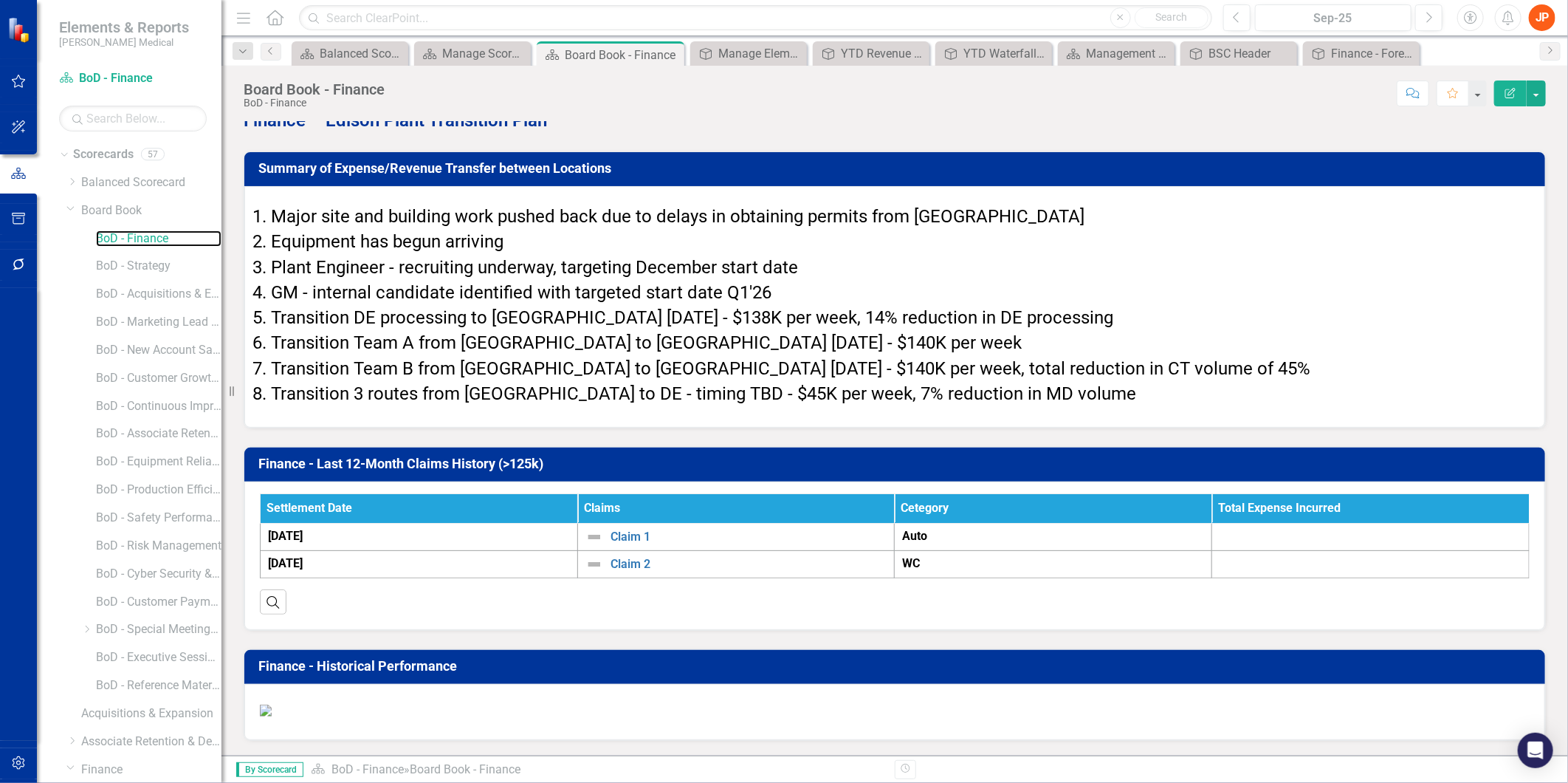
scroll to position [5626, 0]
click at [728, 659] on h3 "Finance - Historical Performance" at bounding box center [898, 666] width 1278 height 15
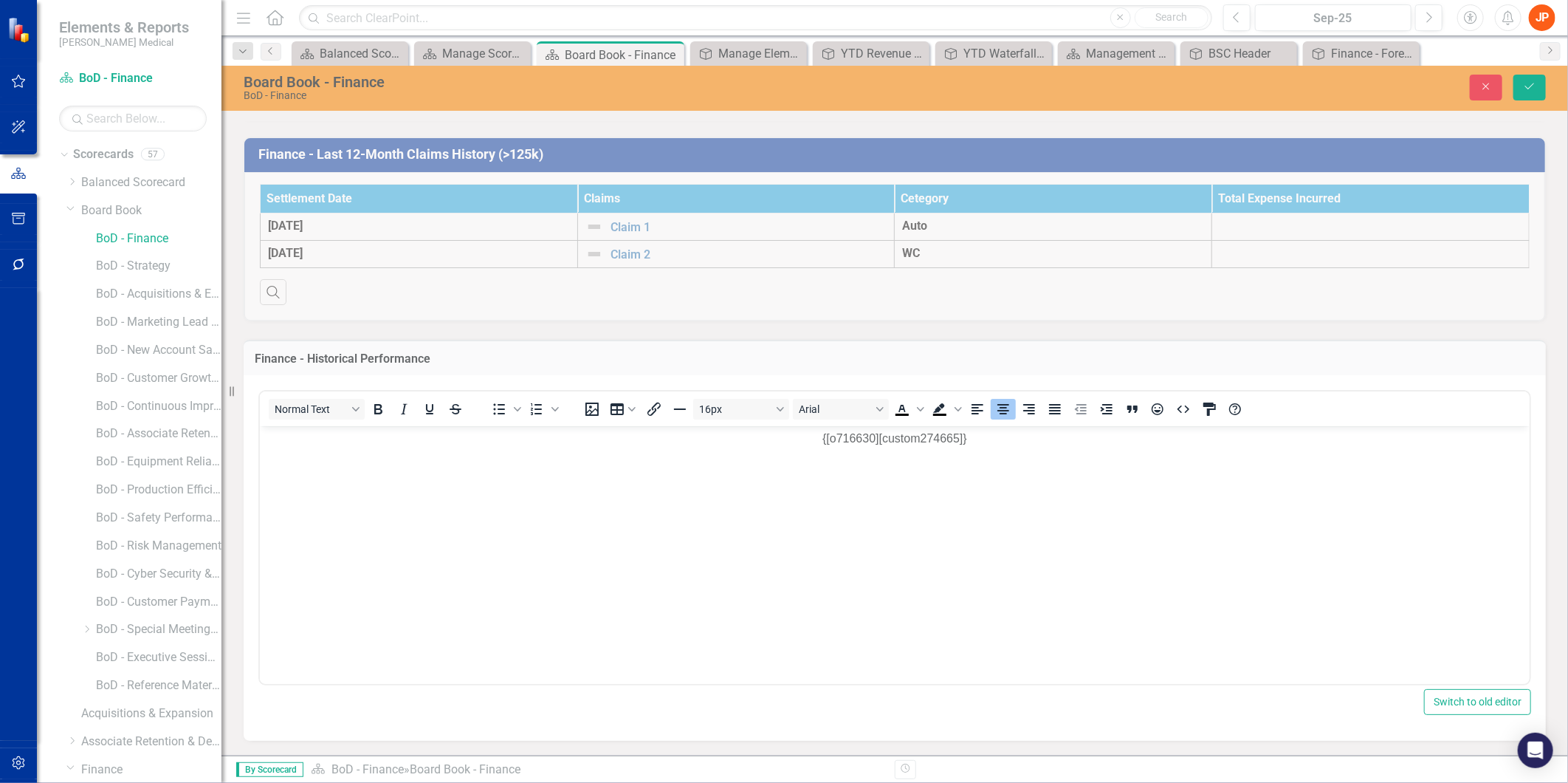
scroll to position [0, 0]
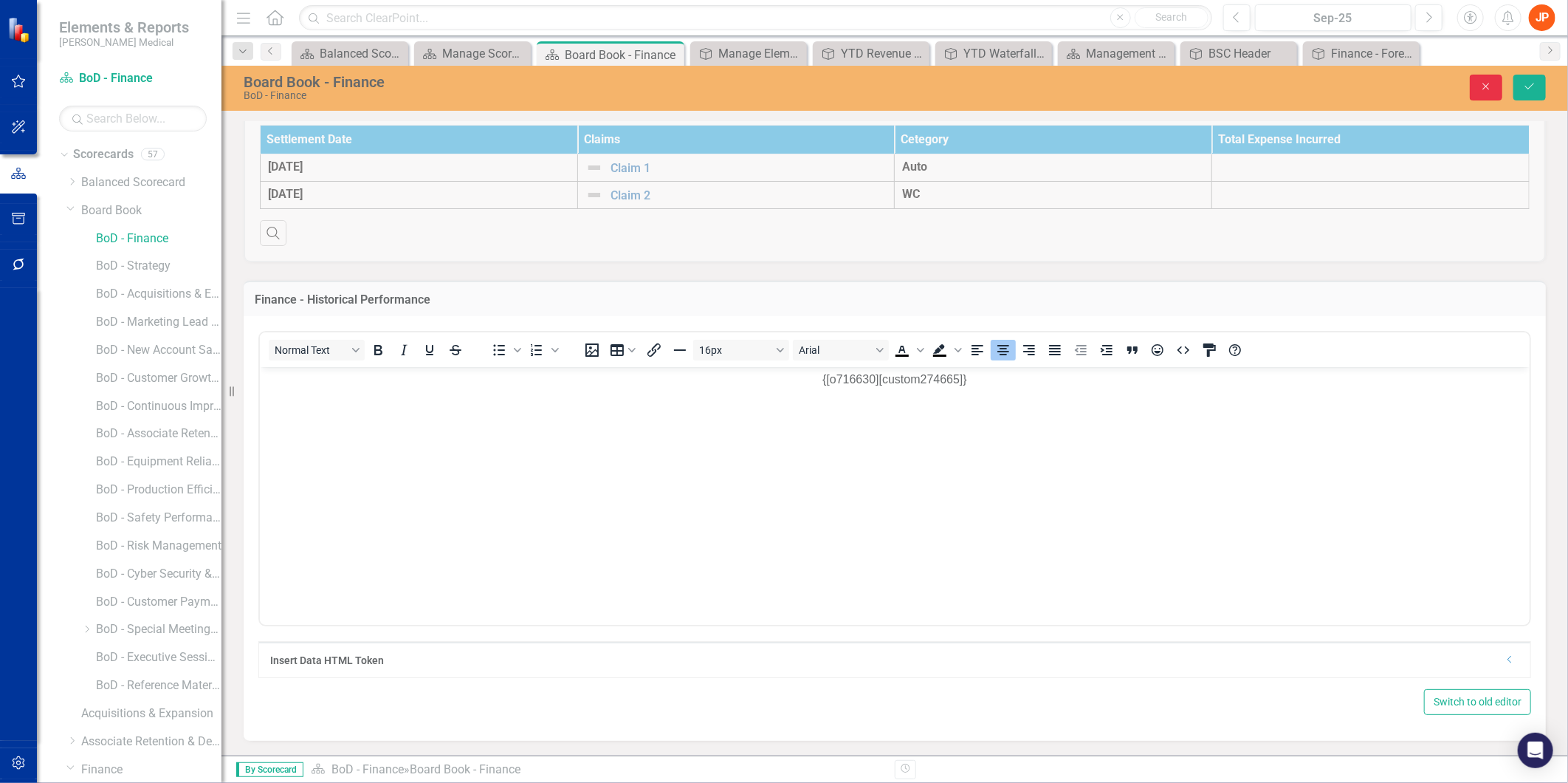
click at [1486, 90] on icon "Close" at bounding box center [1486, 87] width 13 height 11
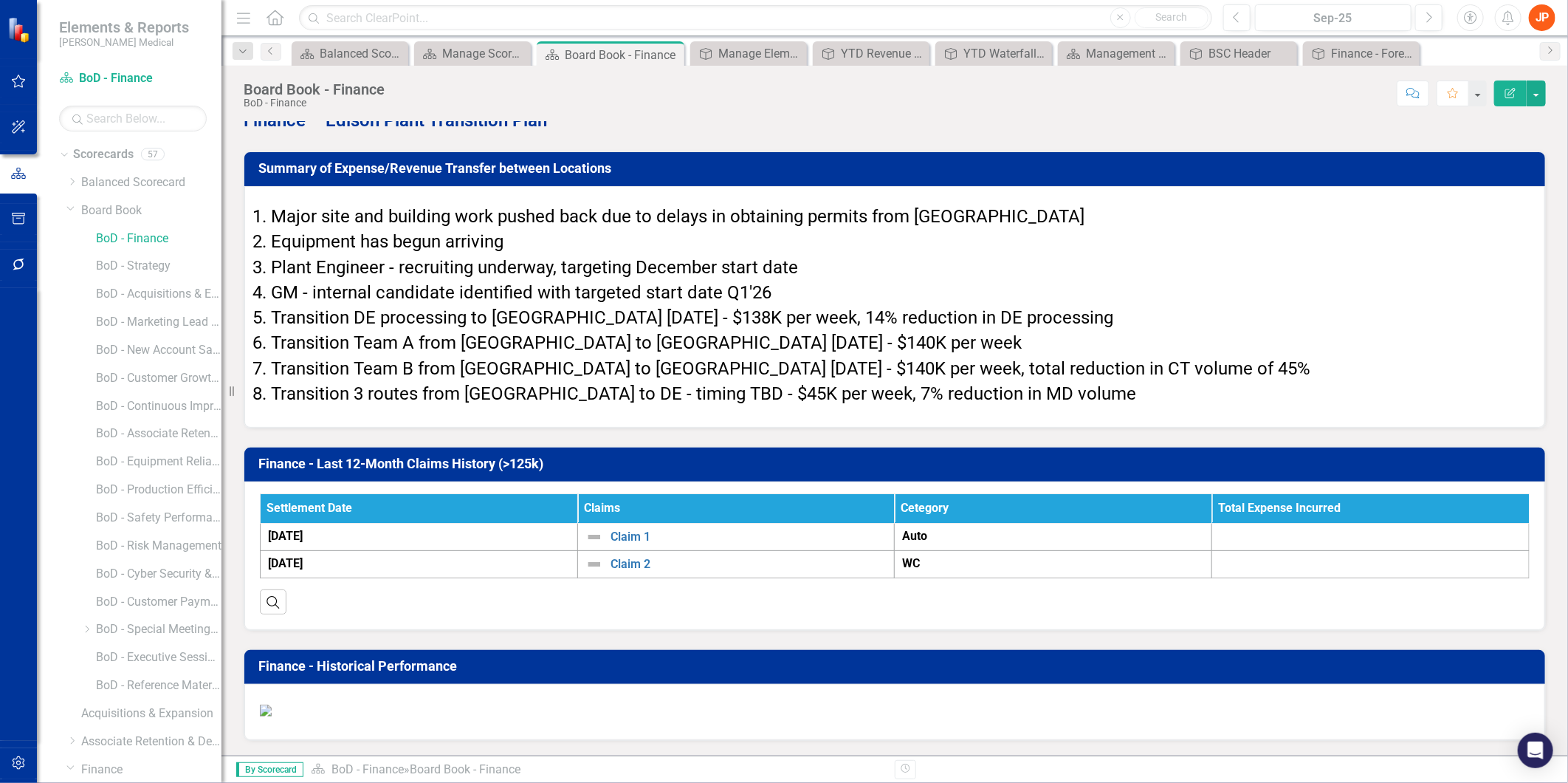
scroll to position [198, 0]
click at [109, 739] on link "Elements" at bounding box center [97, 739] width 49 height 17
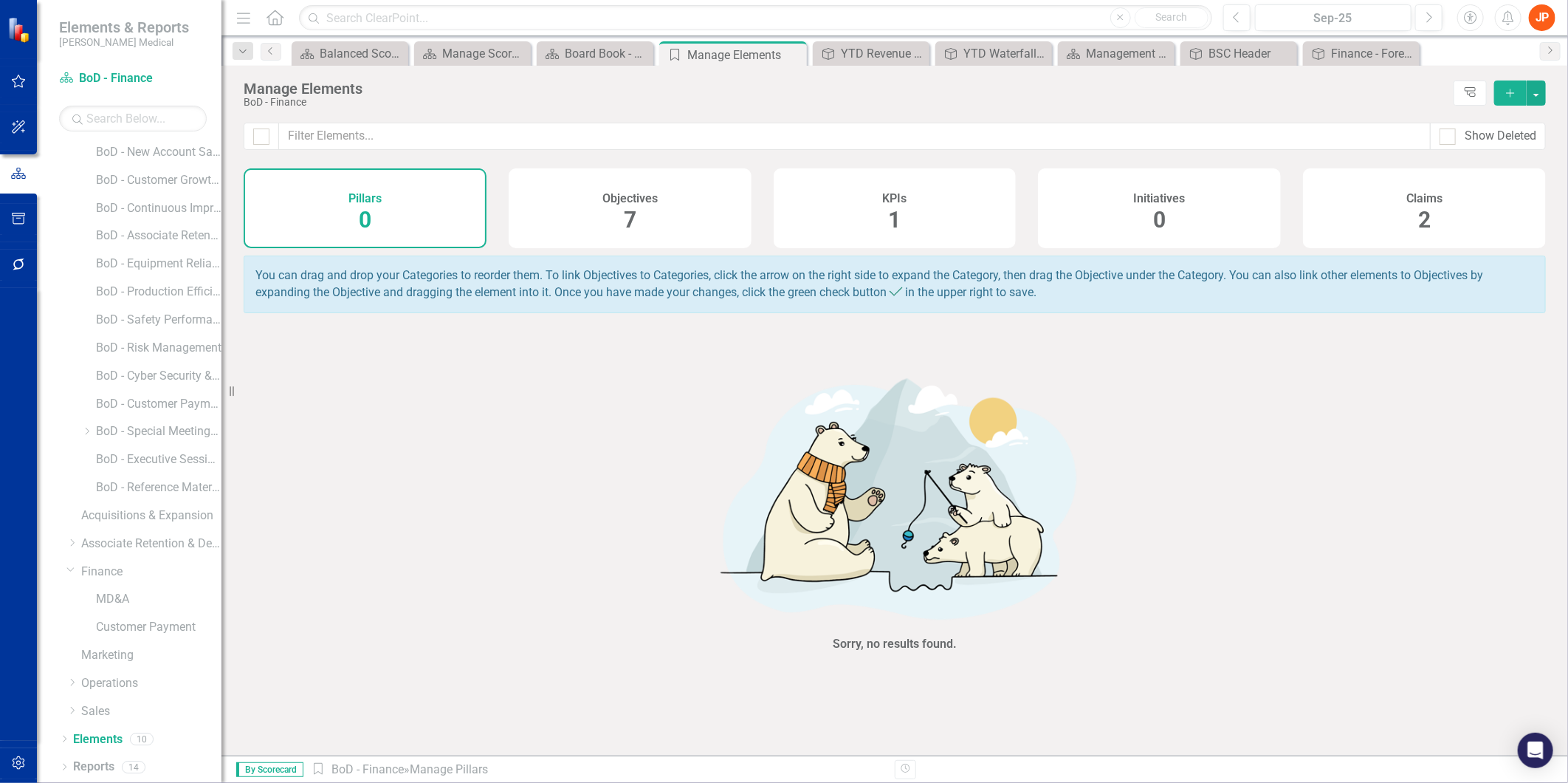
click at [629, 216] on span "7" at bounding box center [630, 219] width 12 height 26
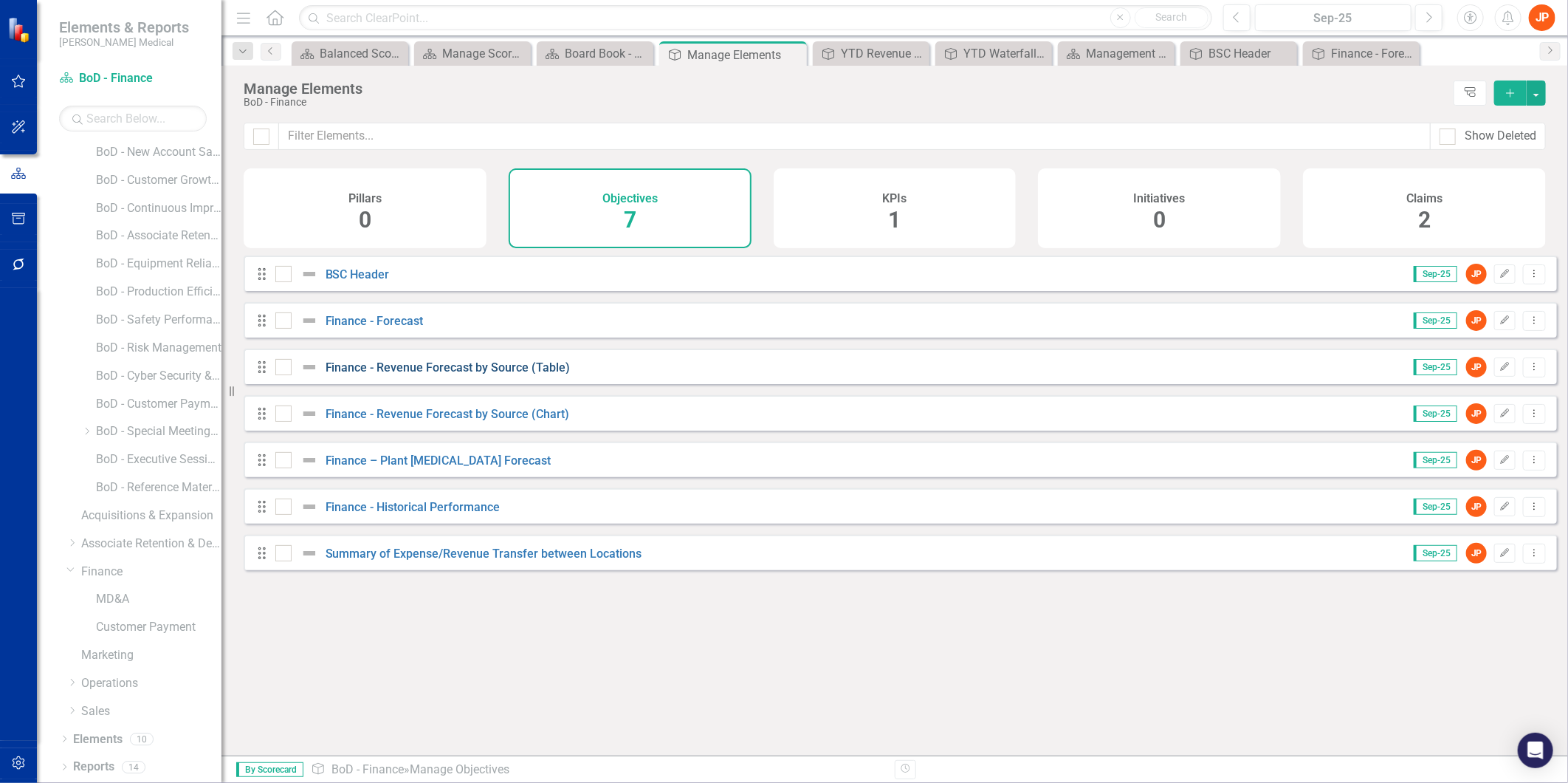
click at [416, 375] on link "Finance - Revenue Forecast by Source (Table)" at bounding box center [447, 367] width 245 height 14
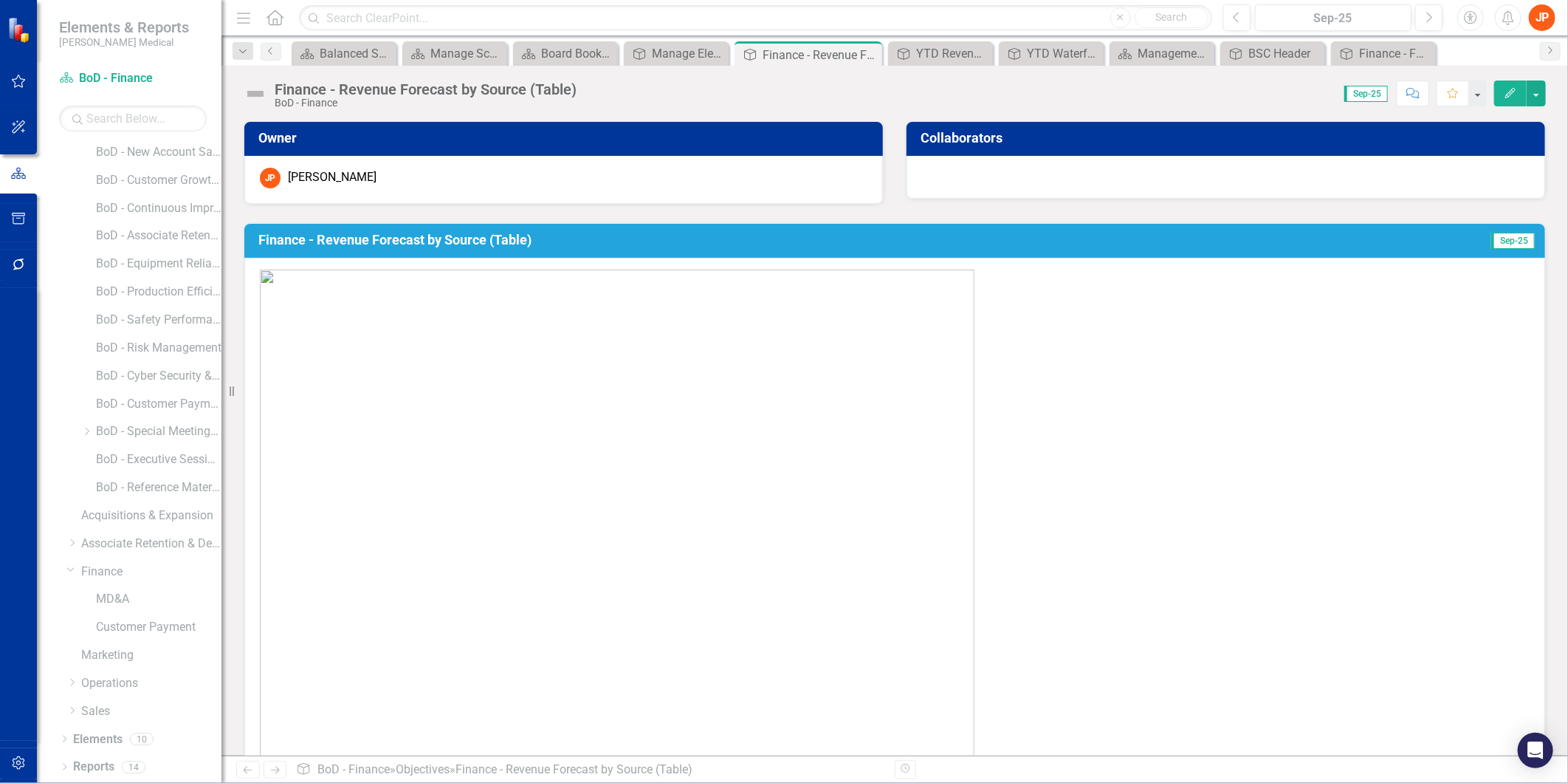
click at [626, 243] on h3 "Finance - Revenue Forecast by Source (Table)" at bounding box center [807, 240] width 1097 height 15
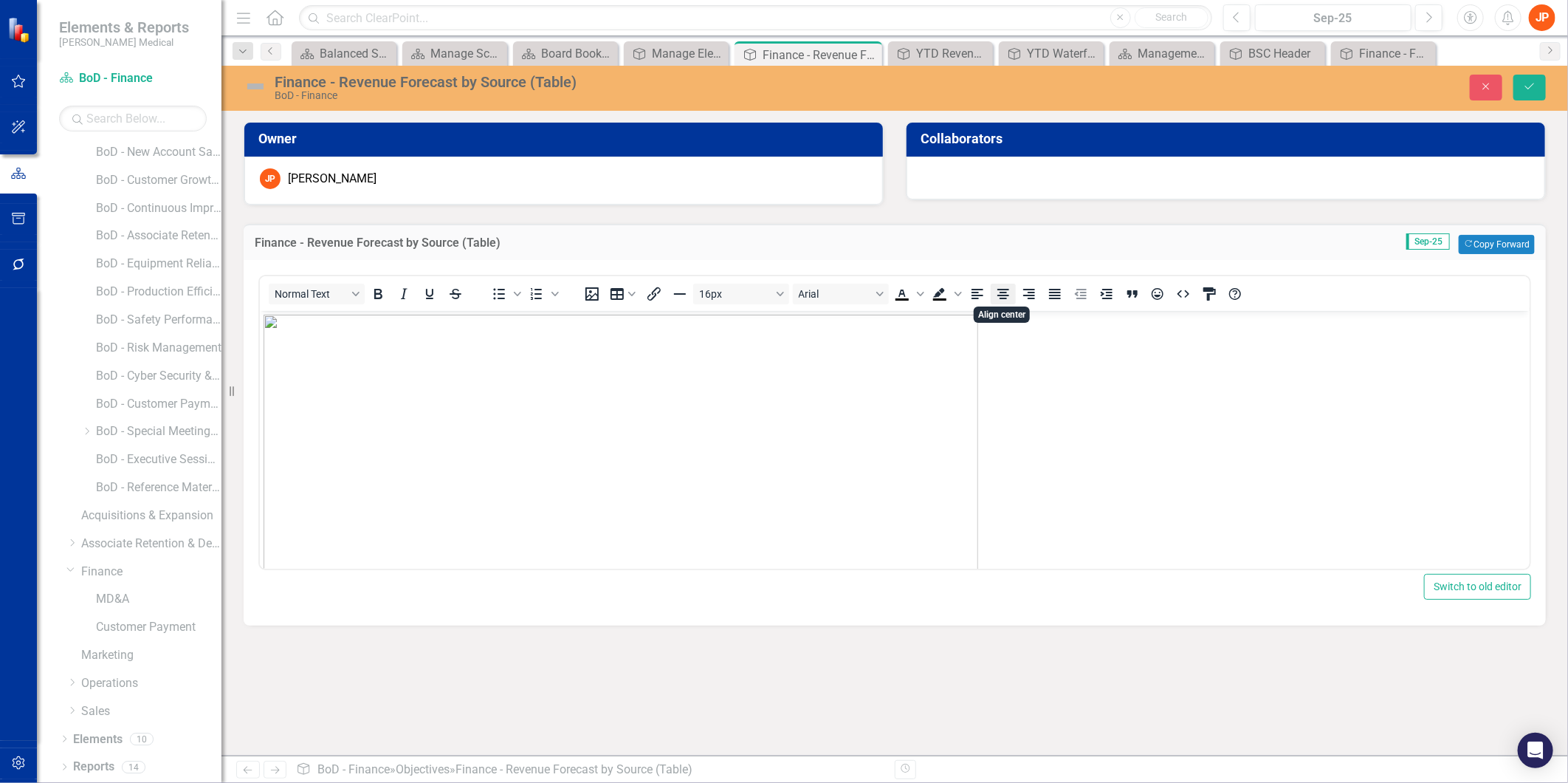
click at [1002, 289] on icon "Align center" at bounding box center [1003, 294] width 12 height 11
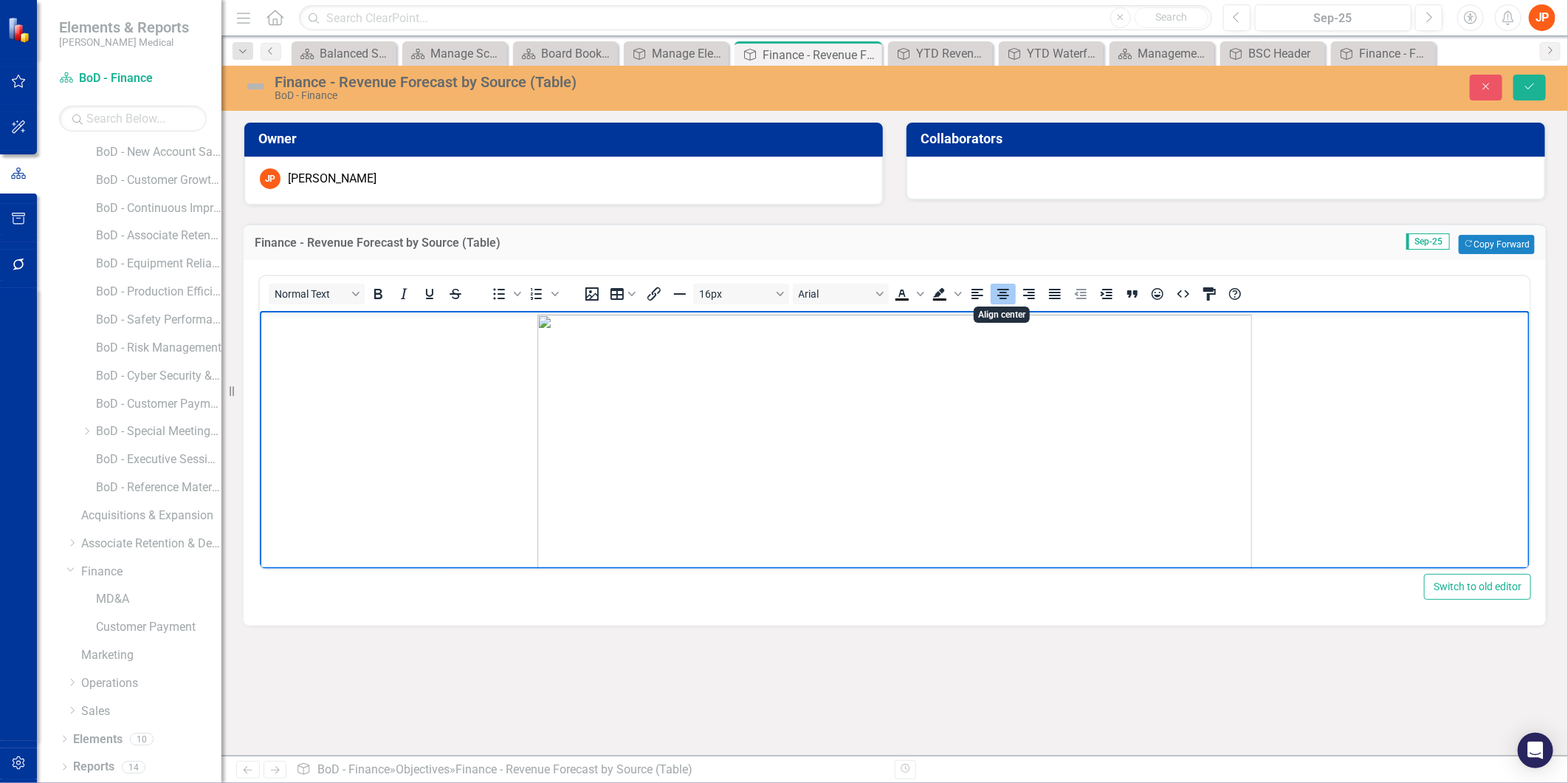
scroll to position [3, 0]
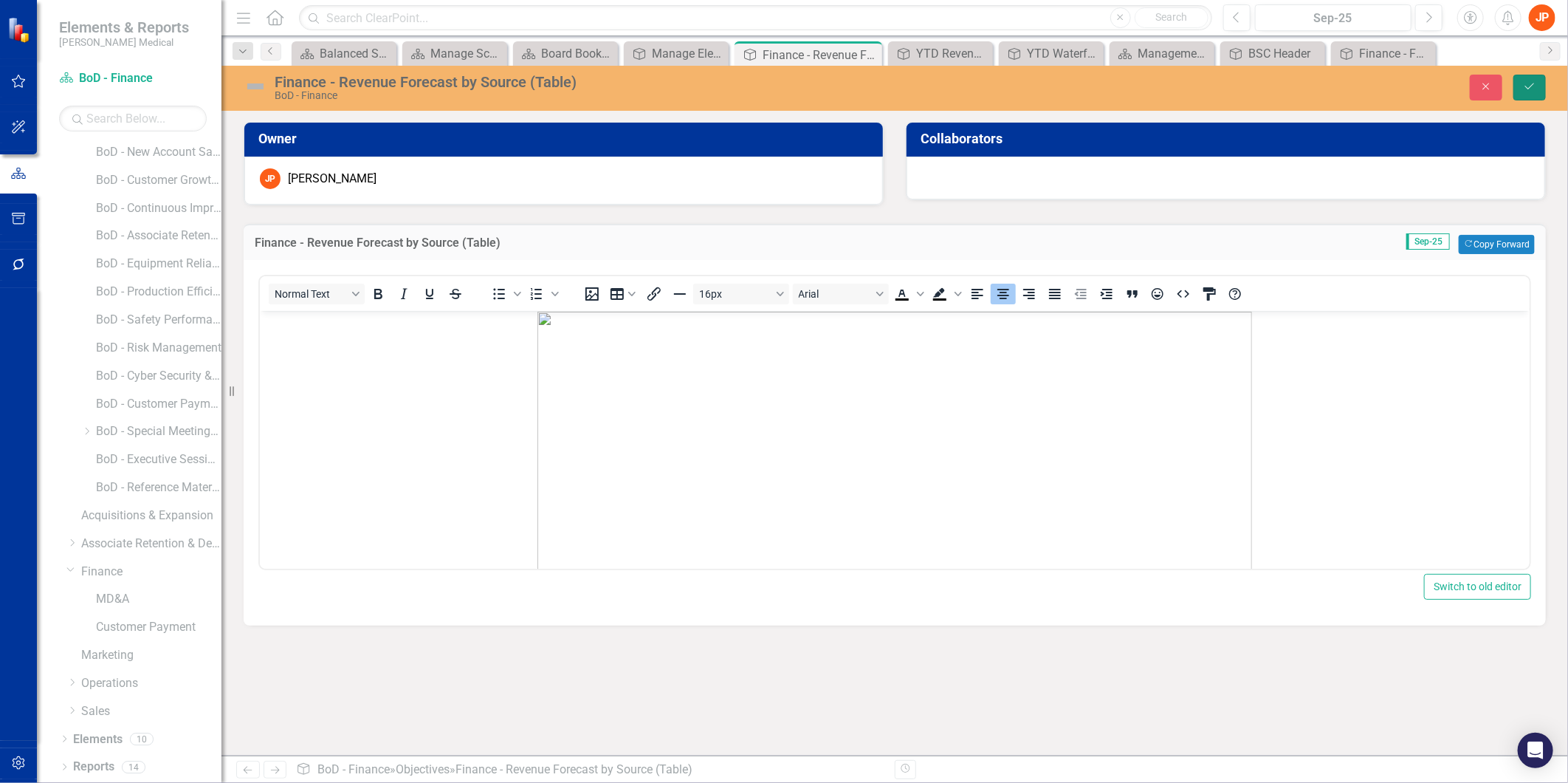
click at [1527, 90] on icon "Save" at bounding box center [1530, 87] width 13 height 11
